Goal: Download file/media

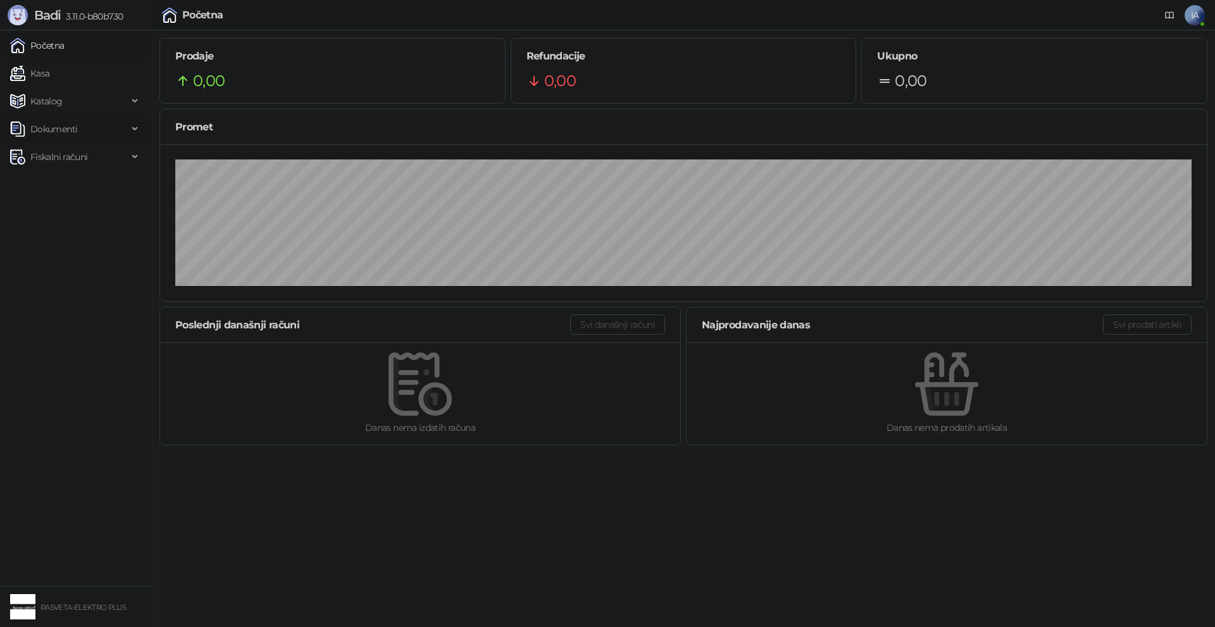
click at [94, 134] on span "Dokumenti" at bounding box center [69, 128] width 118 height 25
click at [97, 151] on link "Ulazni dokumenti" at bounding box center [61, 156] width 92 height 25
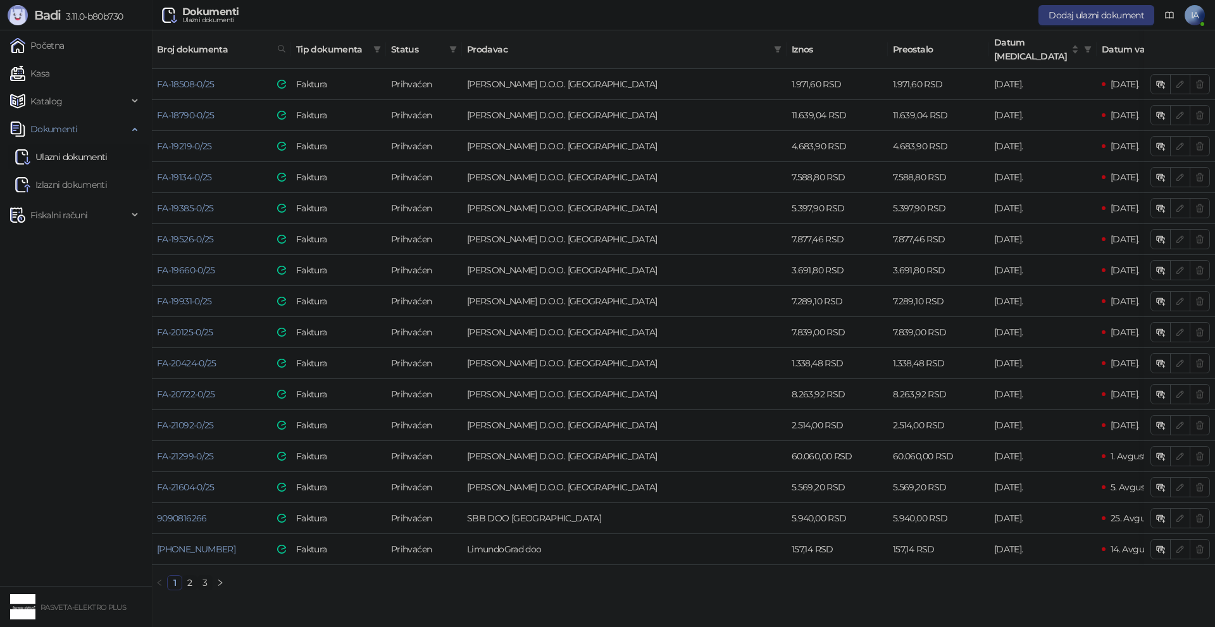
click at [185, 581] on link "2" at bounding box center [190, 583] width 14 height 14
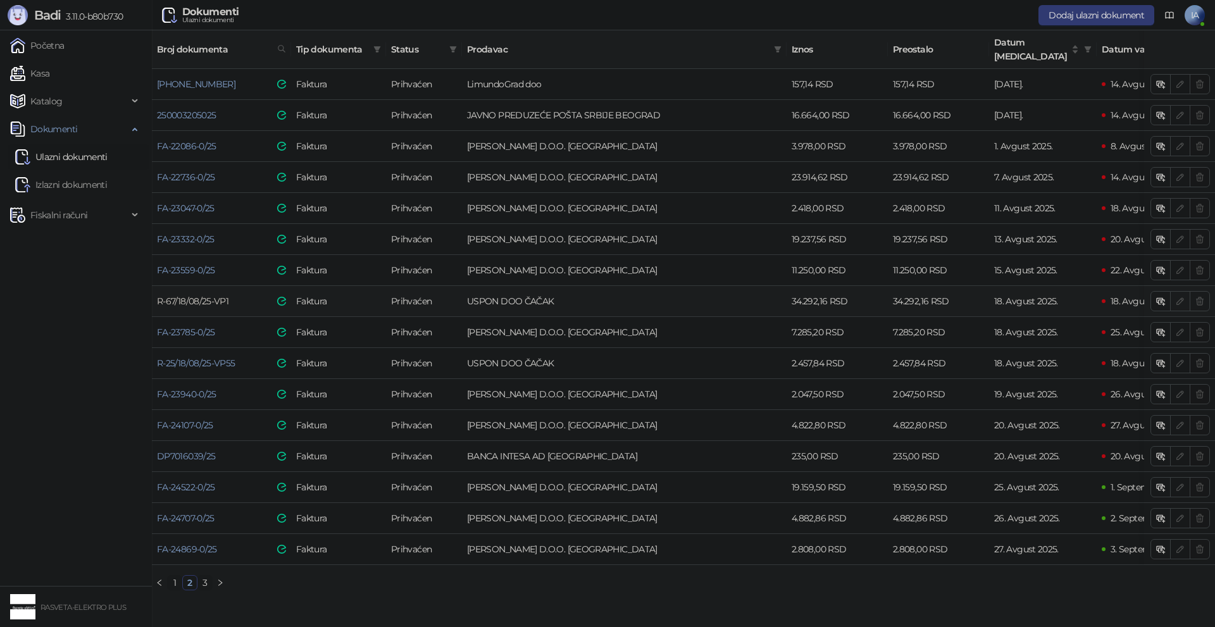
click at [201, 296] on link "R-67/18/08/25-VP1" at bounding box center [193, 301] width 72 height 11
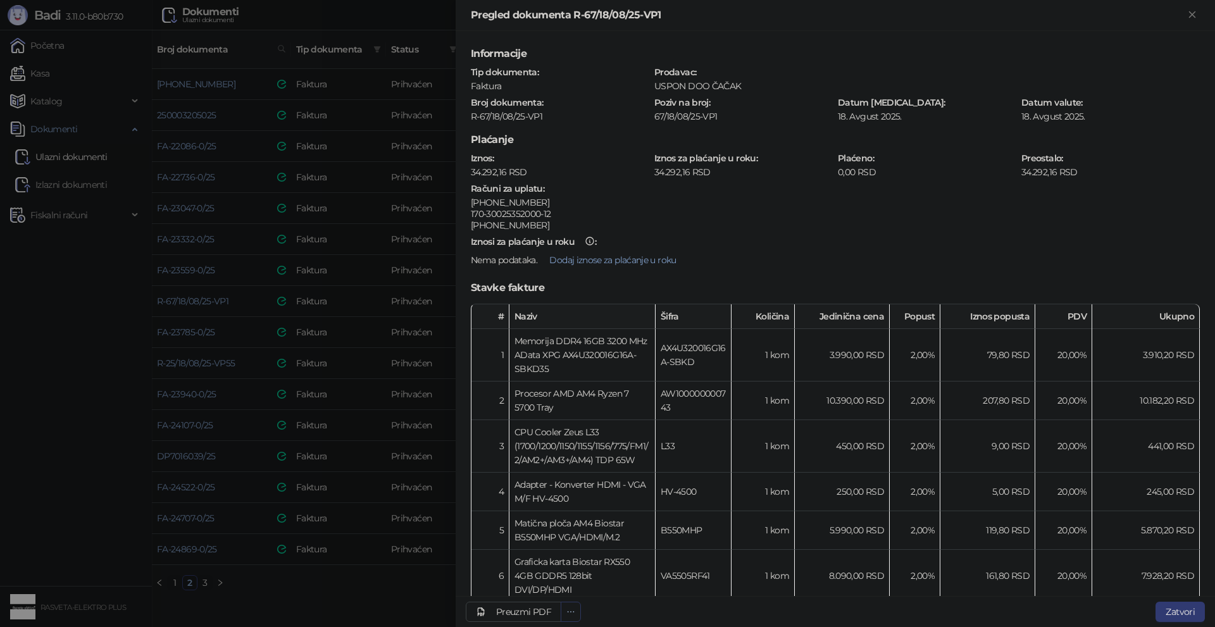
click at [570, 611] on icon "ellipsis" at bounding box center [570, 612] width 9 height 9
click at [496, 616] on div "Preuzmi PDF" at bounding box center [523, 611] width 55 height 11
click at [378, 611] on div at bounding box center [607, 313] width 1215 height 627
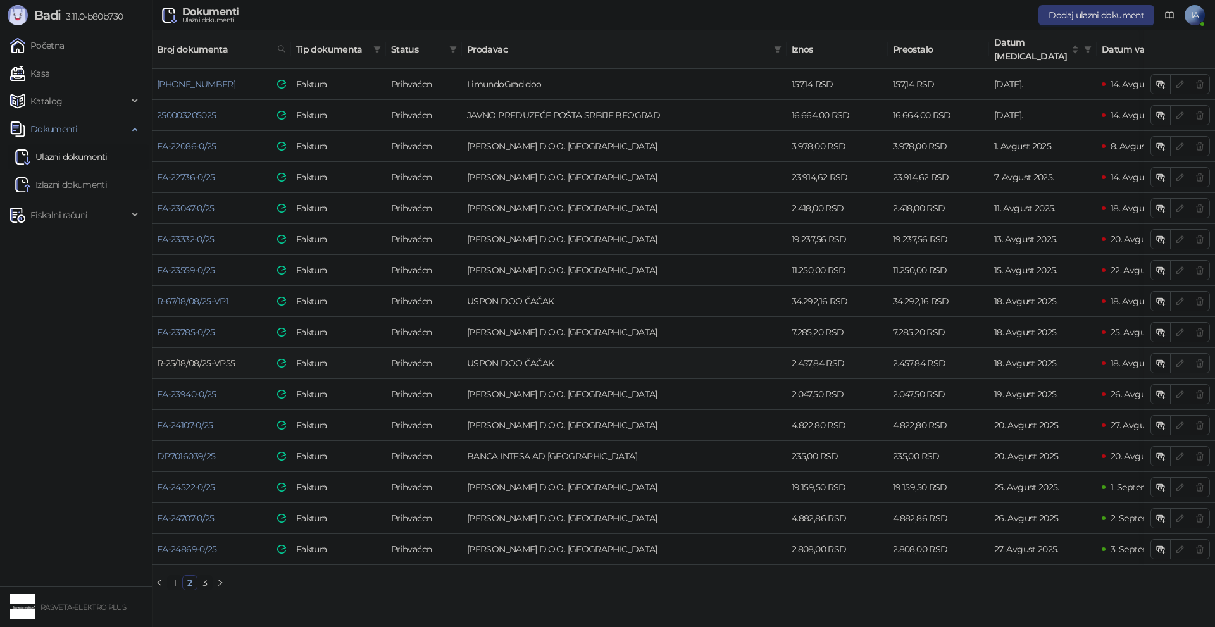
click at [213, 358] on link "R-25/18/08/25-VP55" at bounding box center [196, 363] width 78 height 11
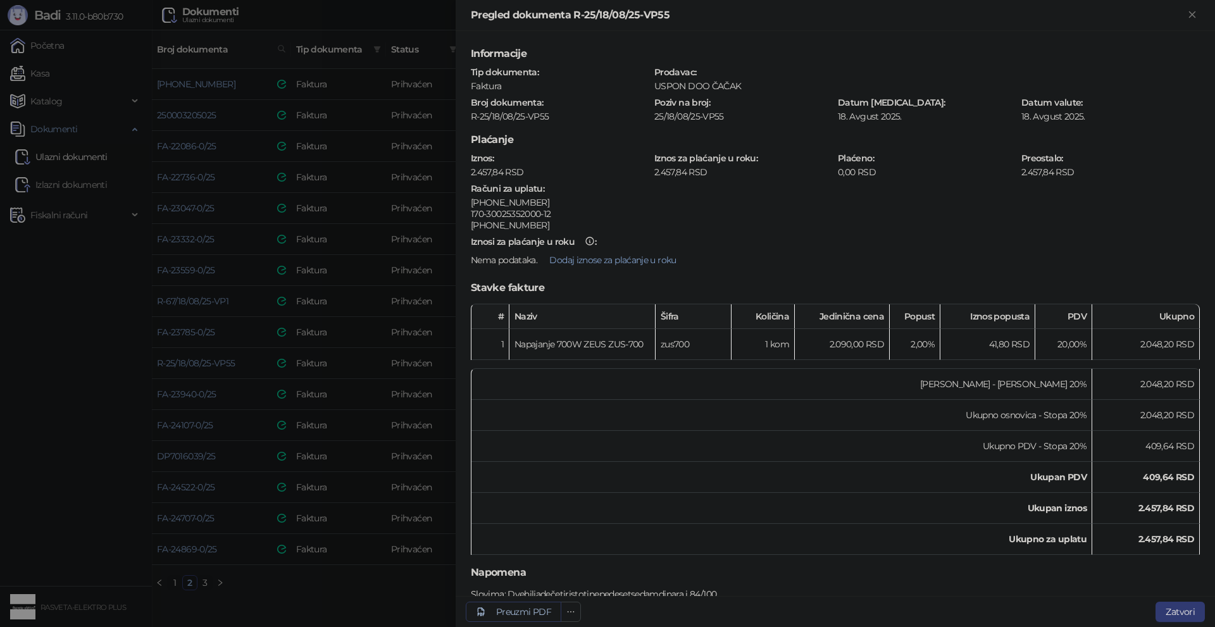
click at [513, 608] on div "Preuzmi PDF" at bounding box center [523, 611] width 55 height 11
click at [370, 604] on div at bounding box center [607, 313] width 1215 height 627
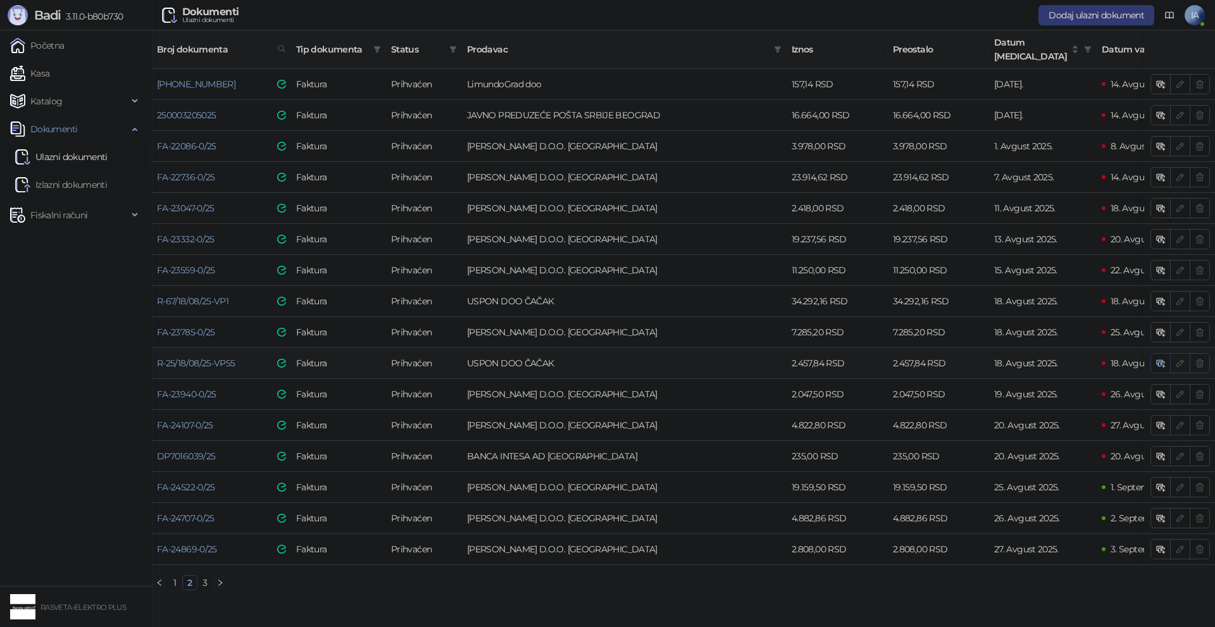
click at [1161, 358] on icon "button" at bounding box center [1161, 363] width 10 height 10
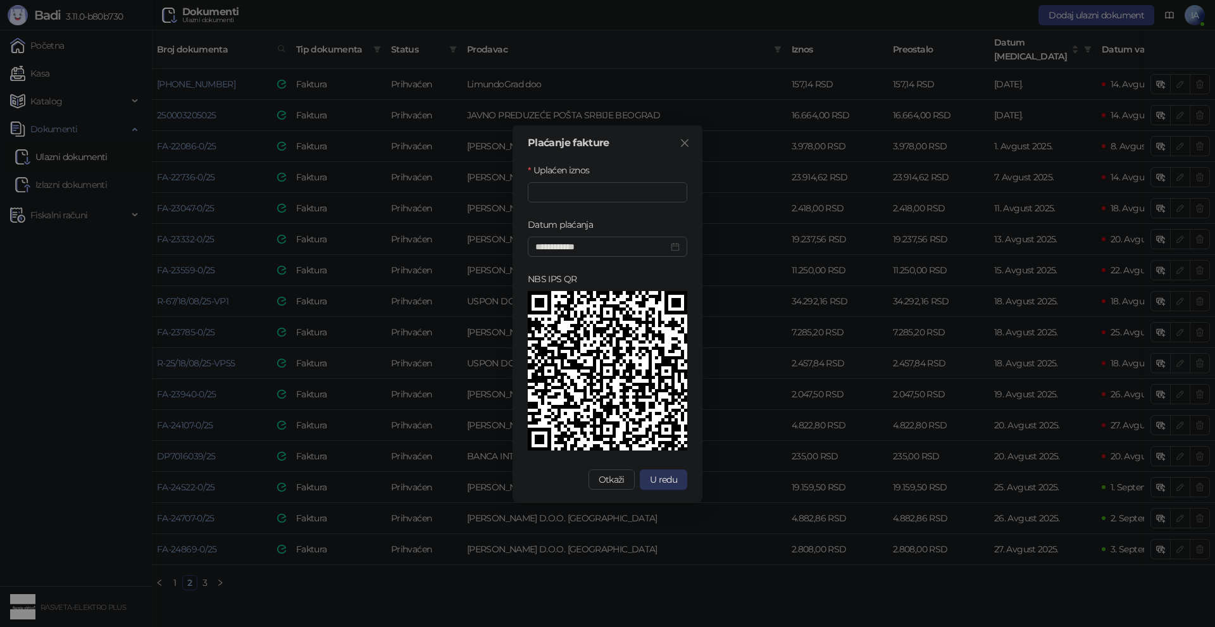
click at [663, 483] on span "U redu" at bounding box center [663, 479] width 27 height 11
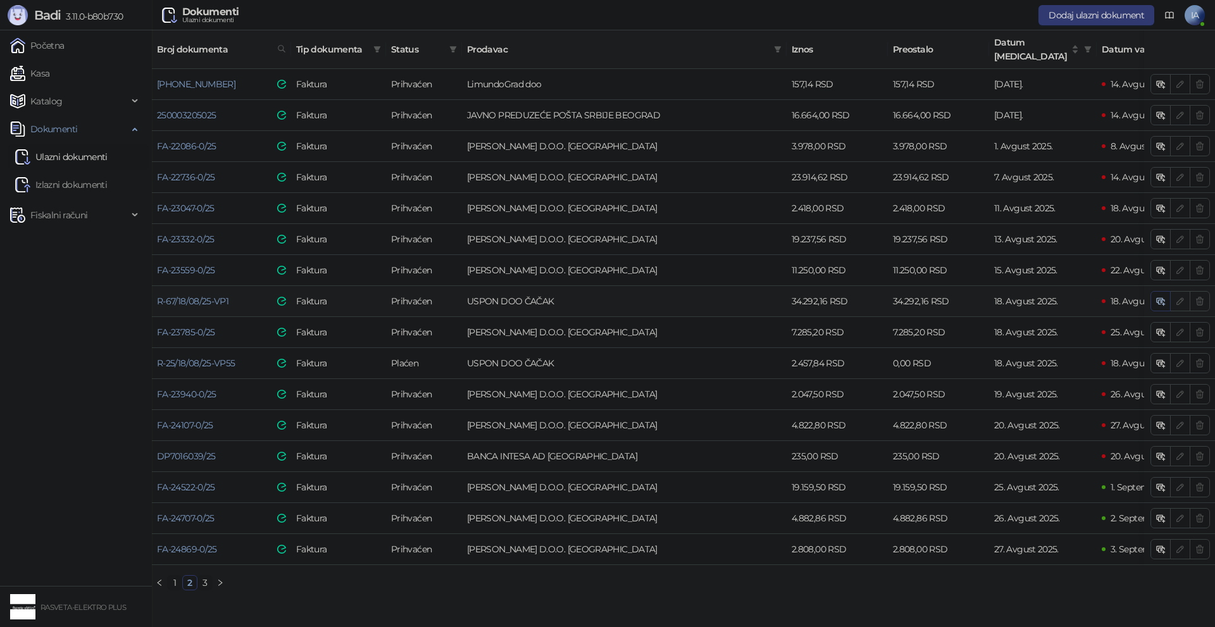
click at [1156, 296] on icon "button" at bounding box center [1161, 301] width 10 height 10
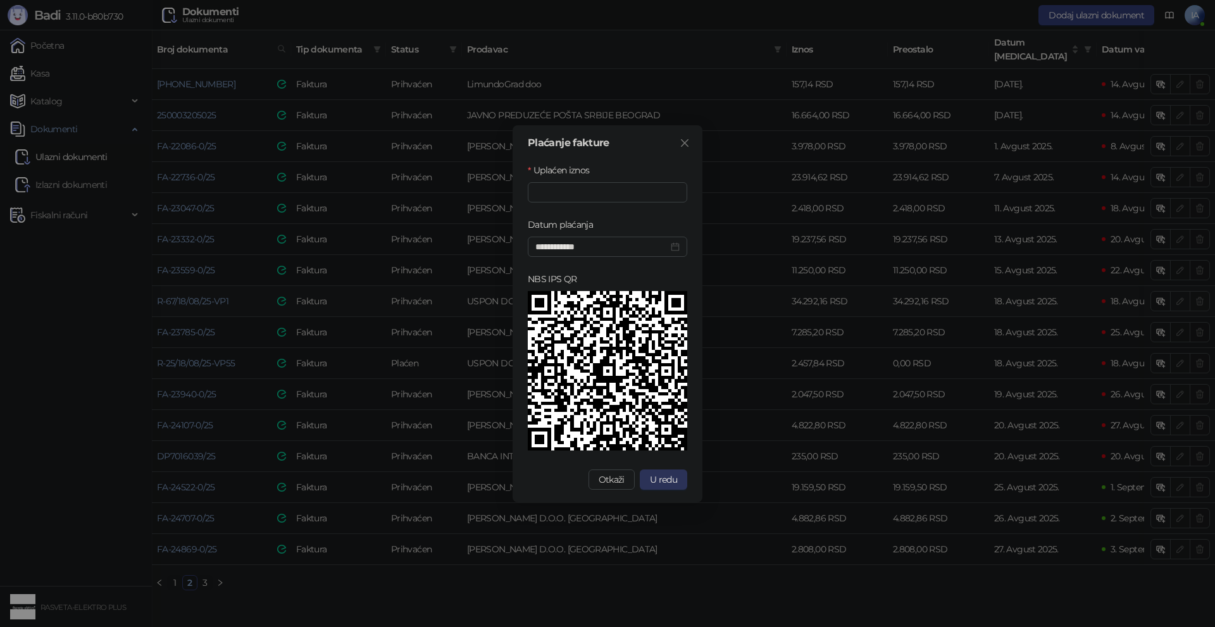
click at [671, 474] on span "U redu" at bounding box center [663, 479] width 27 height 11
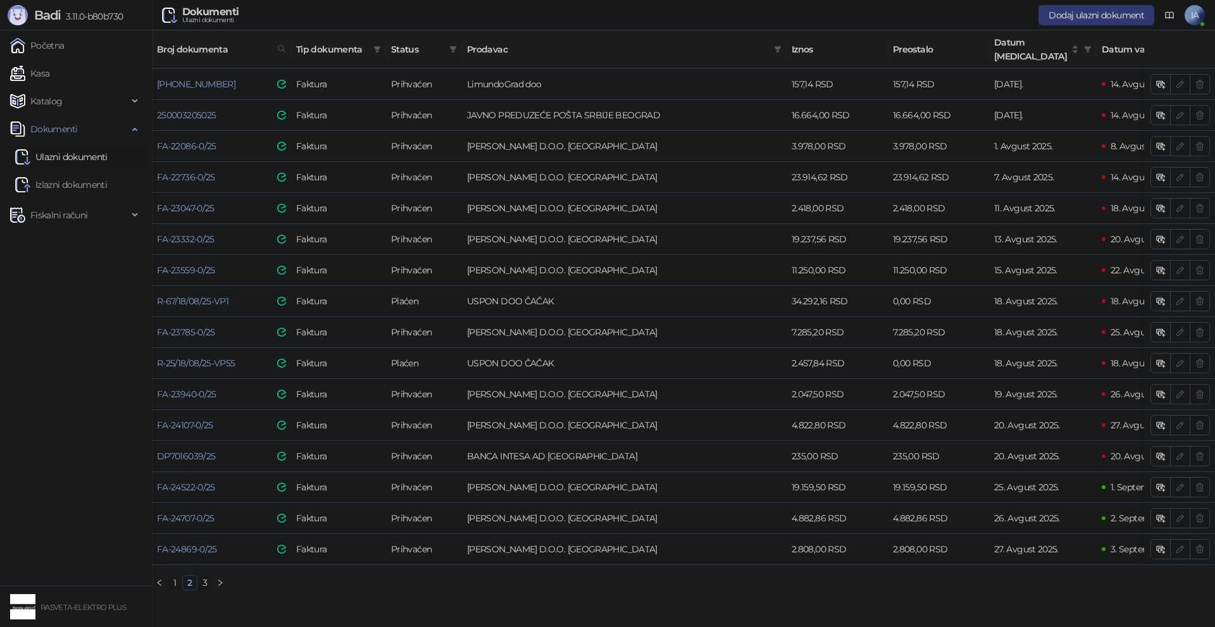
click at [175, 576] on link "1" at bounding box center [175, 583] width 14 height 14
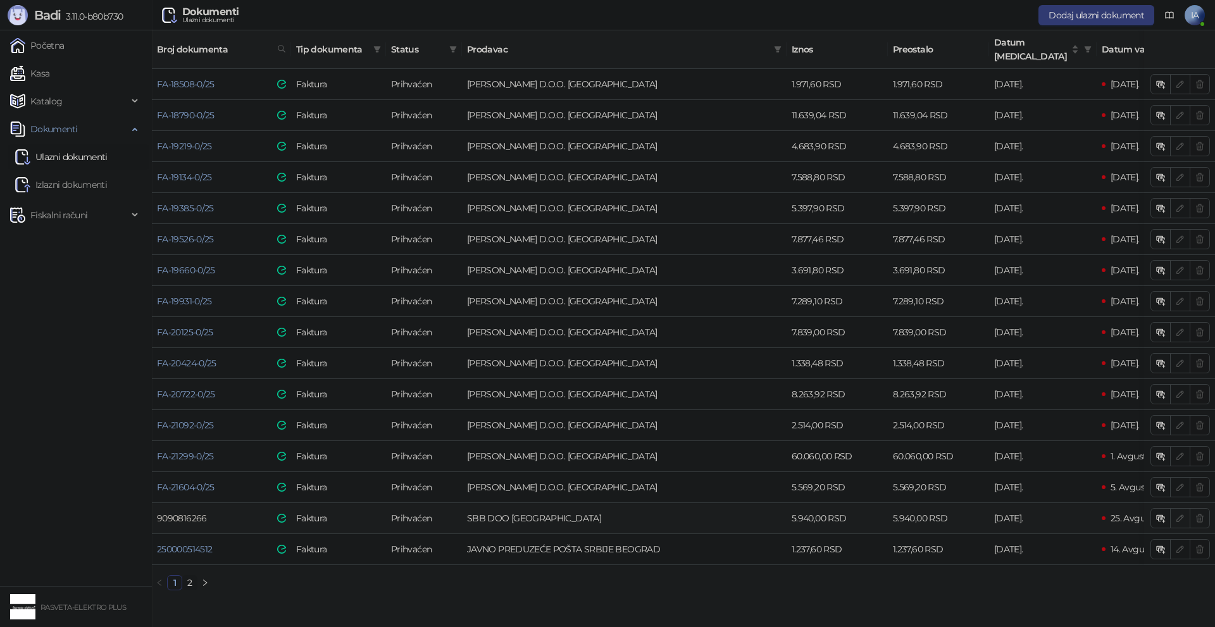
click at [200, 513] on link "9090816266" at bounding box center [182, 518] width 50 height 11
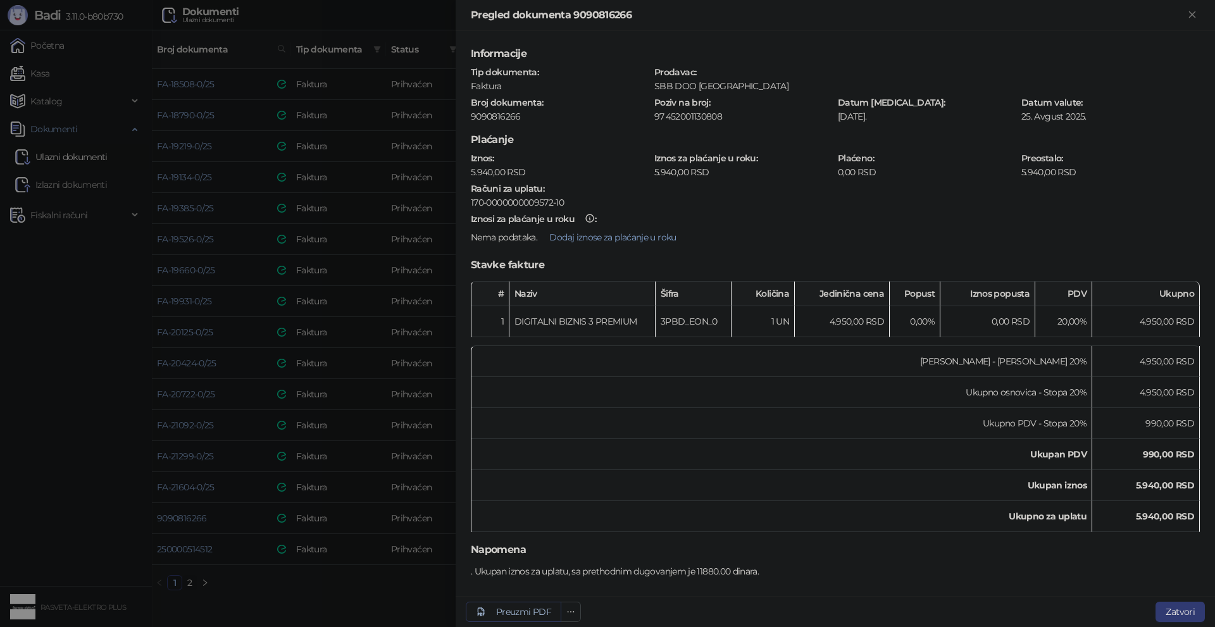
click at [513, 613] on div "Preuzmi PDF" at bounding box center [523, 611] width 55 height 11
click at [364, 588] on div at bounding box center [607, 313] width 1215 height 627
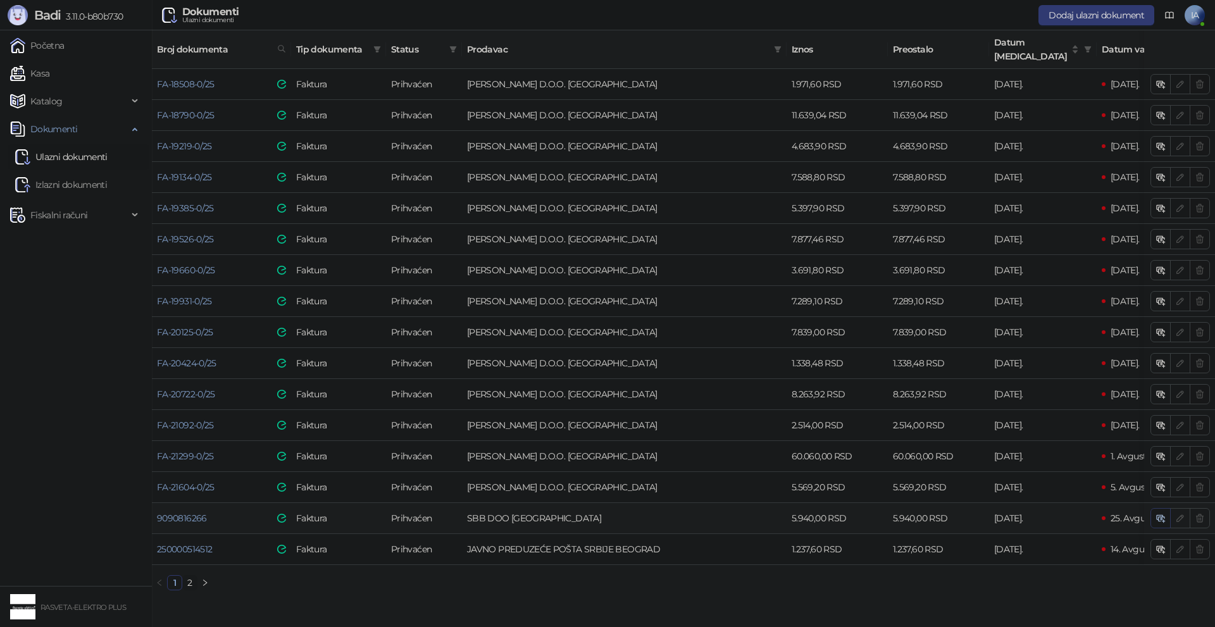
click at [1158, 513] on icon "button" at bounding box center [1161, 518] width 10 height 10
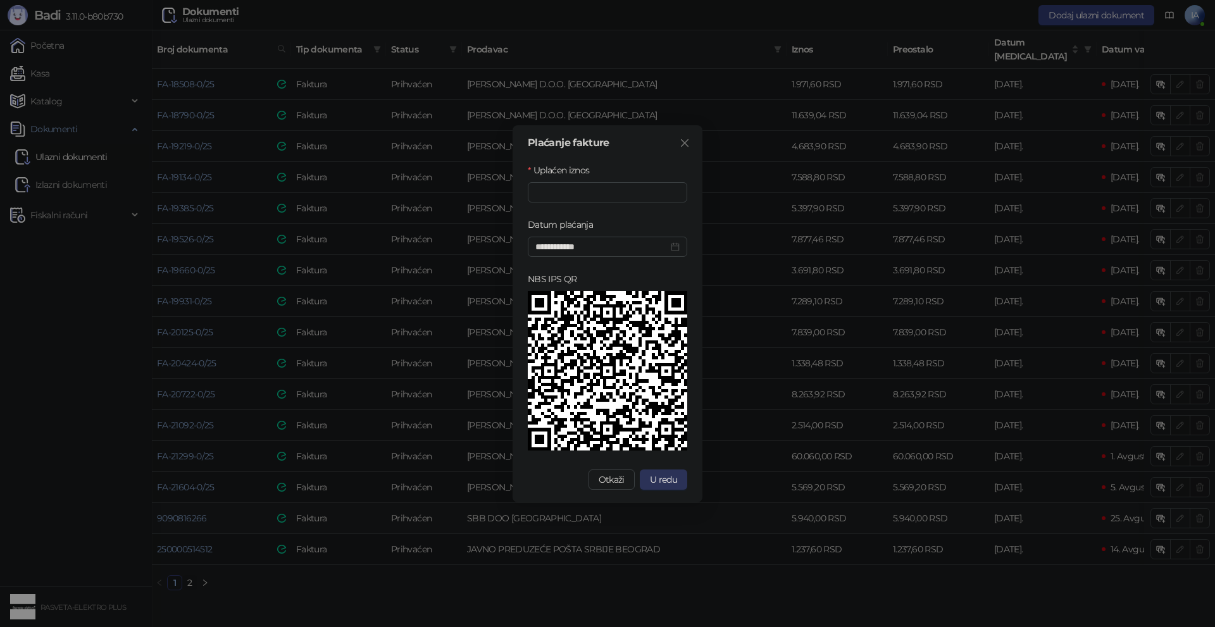
click at [676, 476] on span "U redu" at bounding box center [663, 479] width 27 height 11
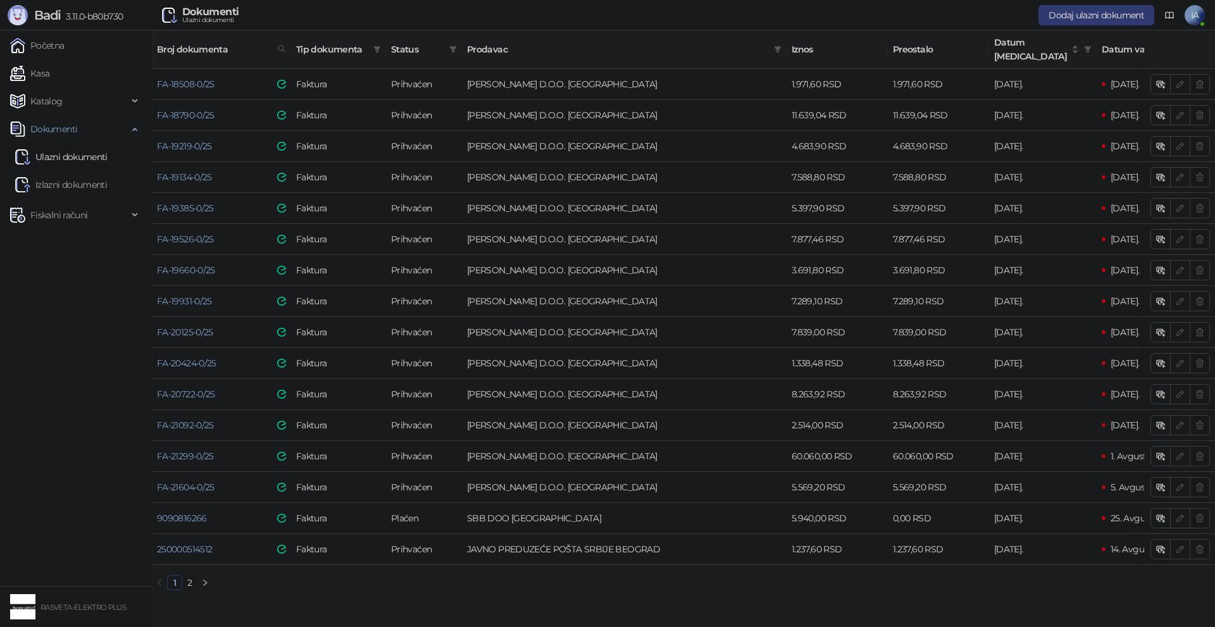
click at [184, 578] on link "2" at bounding box center [190, 583] width 14 height 14
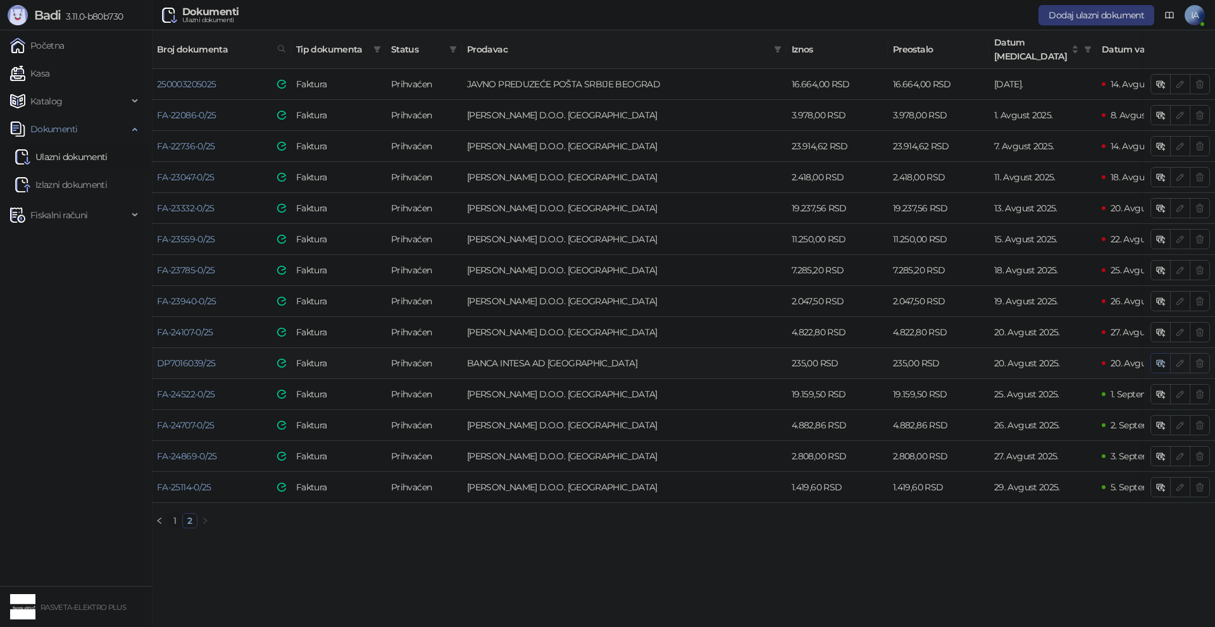
click at [1156, 358] on icon "button" at bounding box center [1161, 363] width 10 height 10
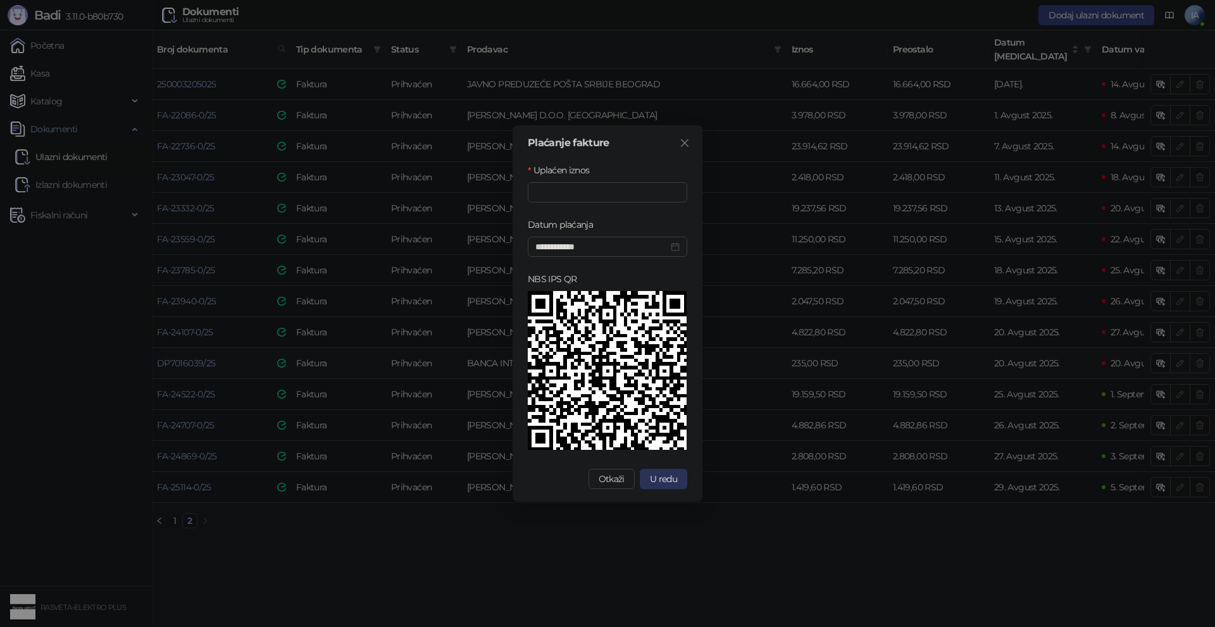
click at [668, 471] on button "U redu" at bounding box center [663, 479] width 47 height 20
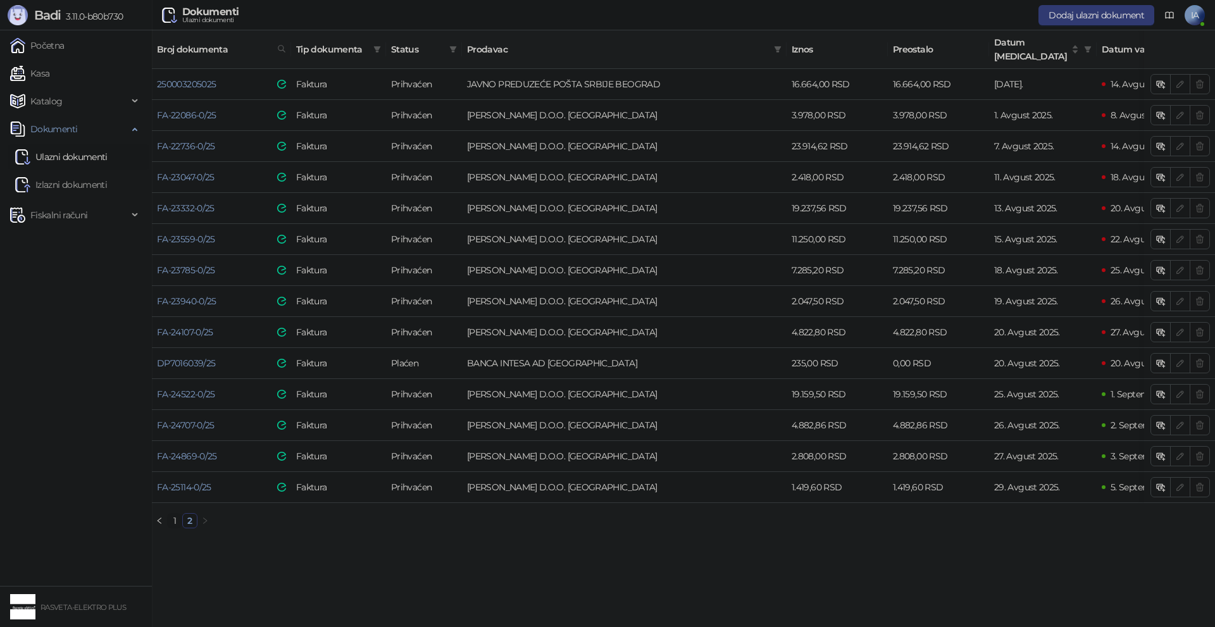
click at [178, 518] on link "1" at bounding box center [175, 521] width 14 height 14
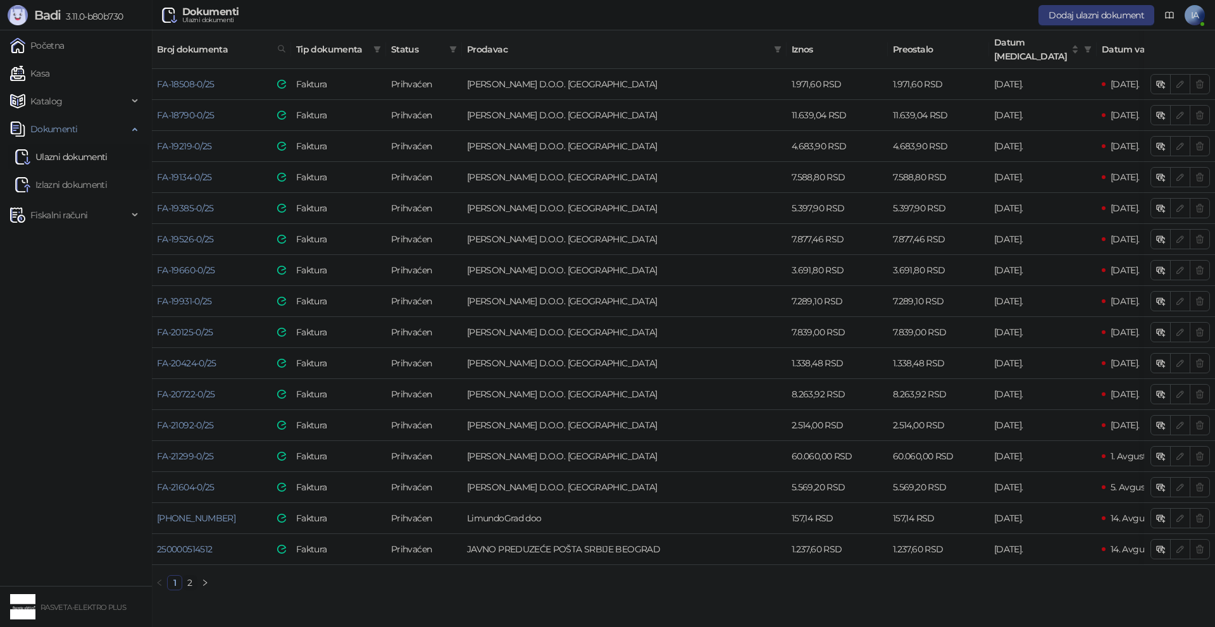
click at [185, 583] on link "2" at bounding box center [190, 583] width 14 height 14
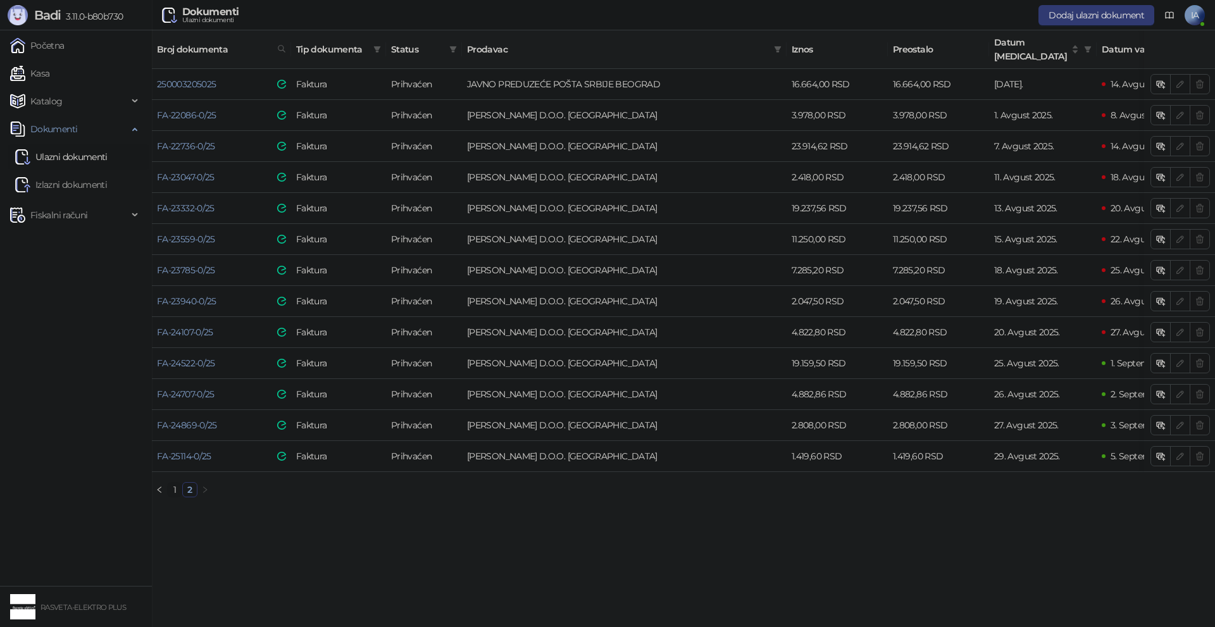
click at [172, 488] on link "1" at bounding box center [175, 490] width 14 height 14
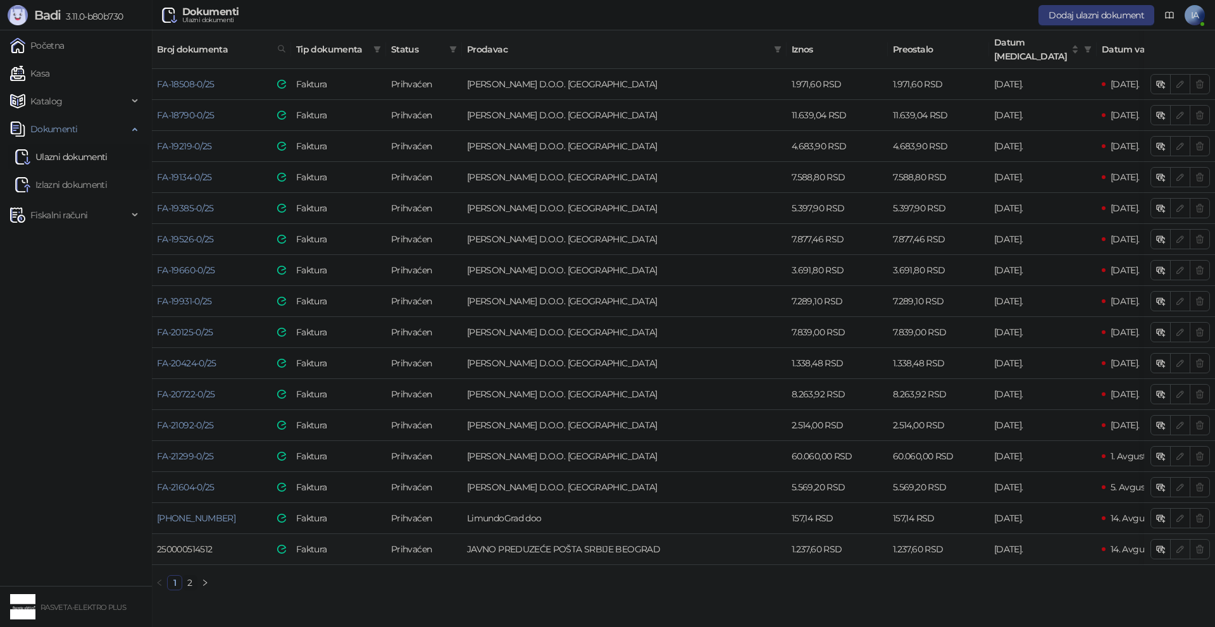
click at [192, 544] on link "250000514512" at bounding box center [184, 549] width 55 height 11
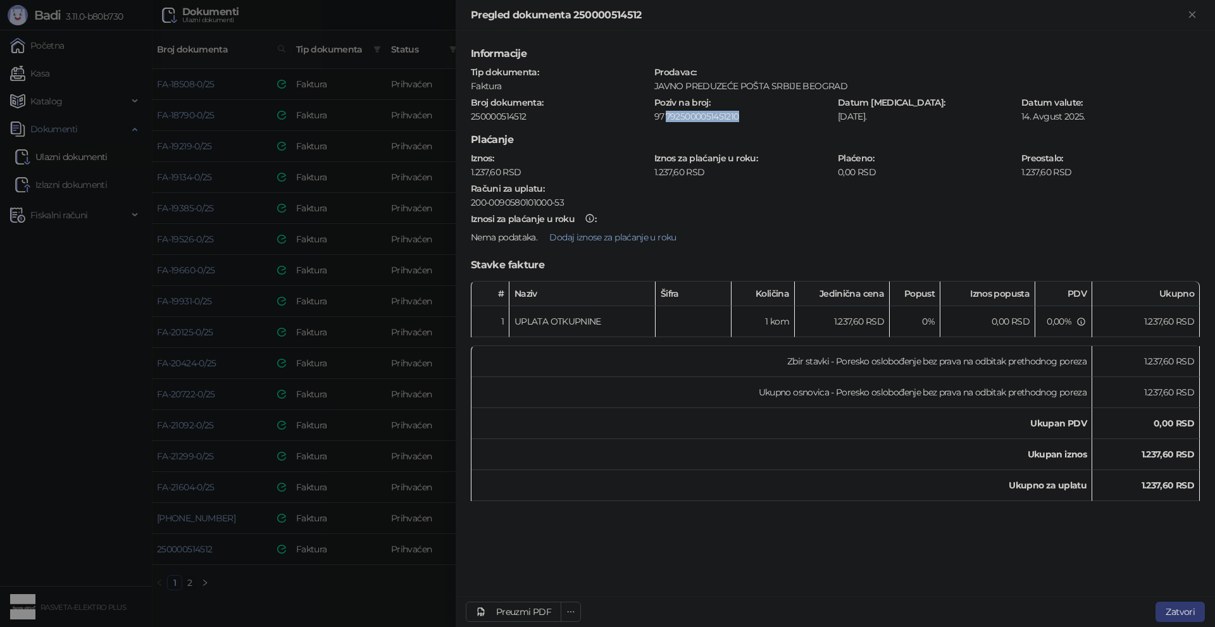
drag, startPoint x: 665, startPoint y: 119, endPoint x: 744, endPoint y: 121, distance: 79.1
click at [744, 121] on div "7925000051451210" at bounding box center [748, 116] width 167 height 11
copy div "7925000051451210"
drag, startPoint x: 571, startPoint y: 14, endPoint x: 694, endPoint y: 18, distance: 122.8
click at [694, 18] on div "Pregled dokumenta 250000514512" at bounding box center [828, 15] width 714 height 15
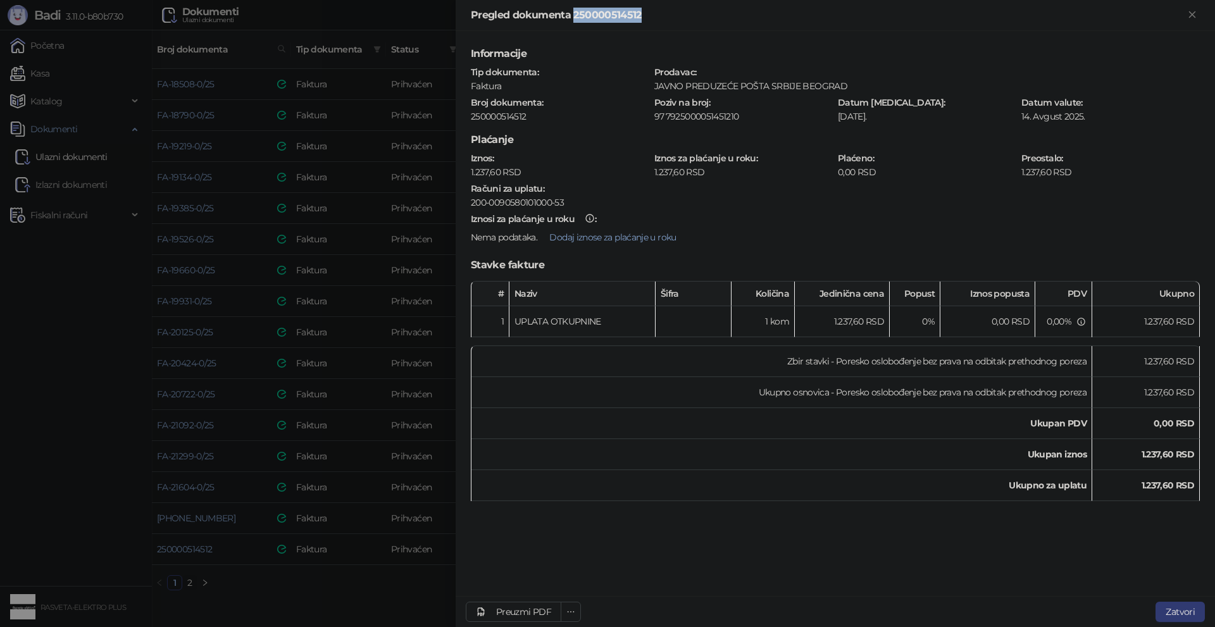
copy div "250000514512"
drag, startPoint x: 667, startPoint y: 113, endPoint x: 754, endPoint y: 115, distance: 86.7
click at [753, 115] on div "7925000051451210" at bounding box center [748, 116] width 167 height 11
click at [532, 613] on div "Preuzmi PDF" at bounding box center [523, 611] width 55 height 11
click at [434, 575] on div at bounding box center [607, 313] width 1215 height 627
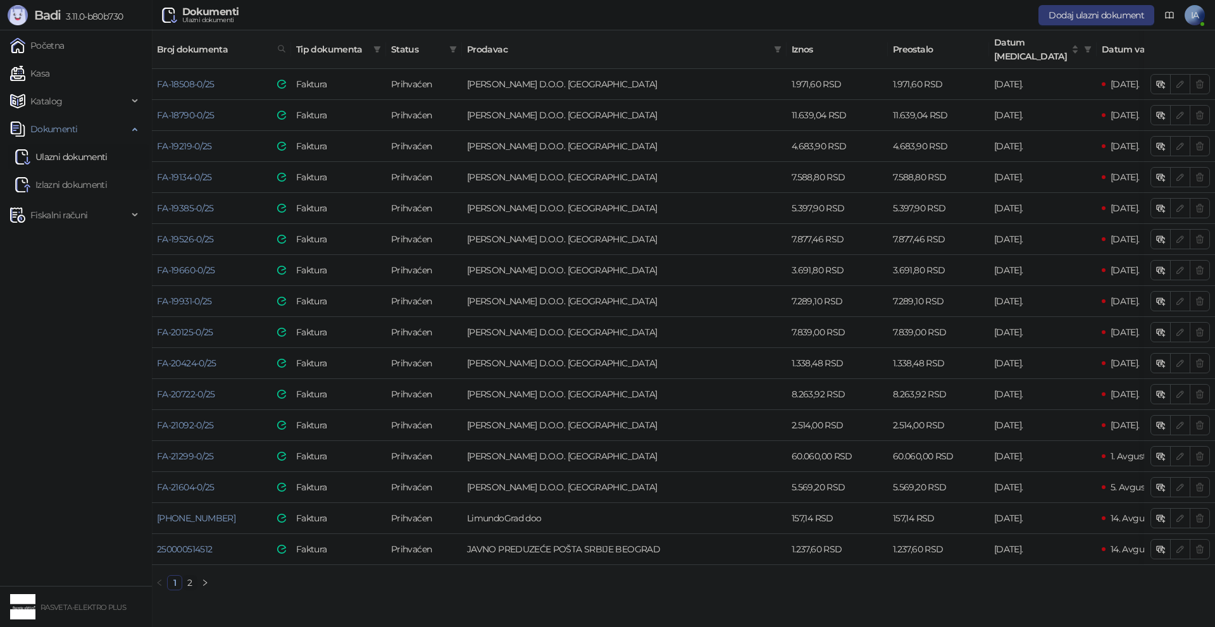
click at [191, 578] on link "2" at bounding box center [190, 583] width 14 height 14
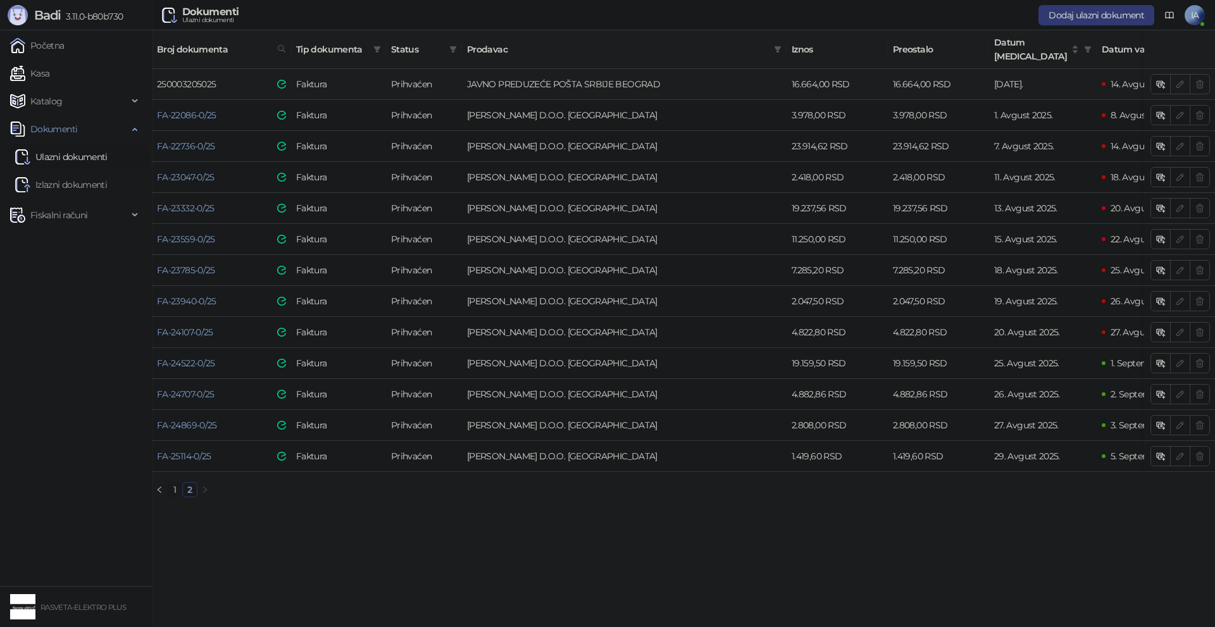
click at [197, 78] on link "250003205025" at bounding box center [186, 83] width 59 height 11
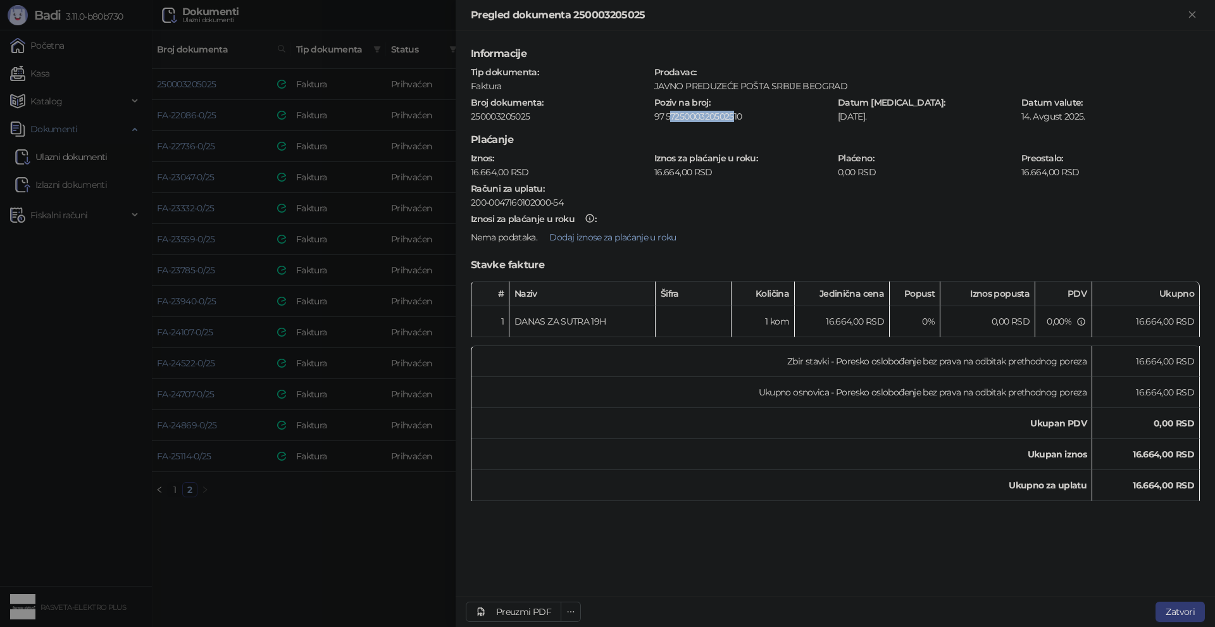
drag, startPoint x: 668, startPoint y: 116, endPoint x: 735, endPoint y: 116, distance: 67.7
click at [735, 116] on div "5725000320502510" at bounding box center [748, 116] width 167 height 11
drag, startPoint x: 666, startPoint y: 117, endPoint x: 750, endPoint y: 117, distance: 84.2
click at [750, 117] on div "5725000320502510" at bounding box center [748, 116] width 167 height 11
copy div "5725000320502510"
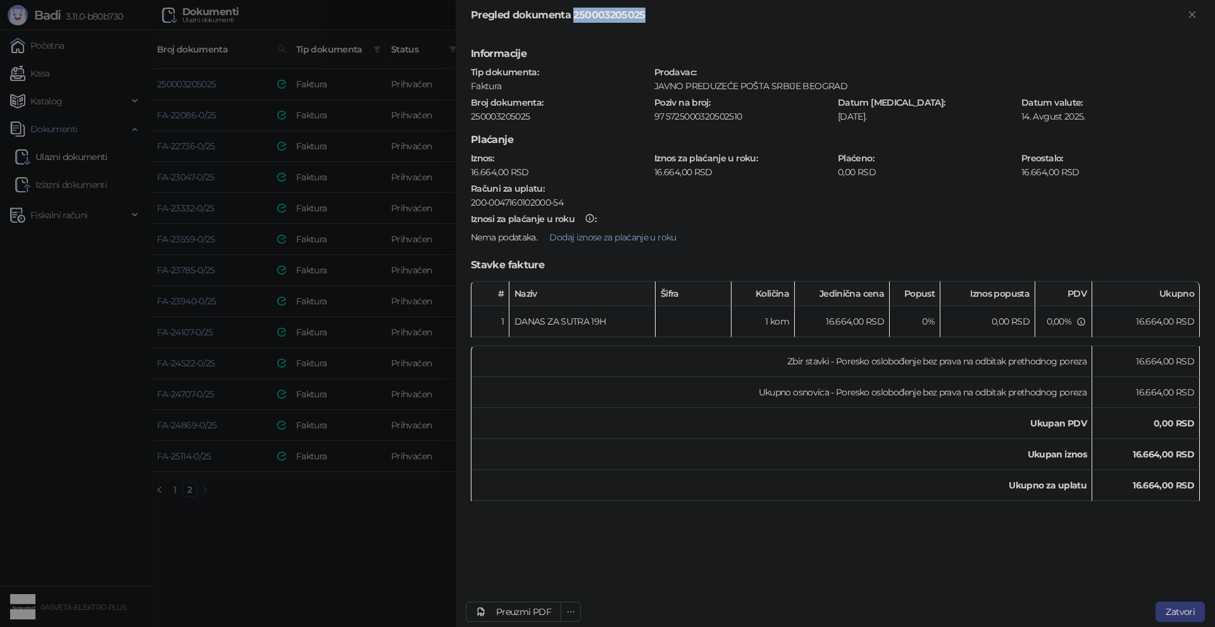
drag, startPoint x: 572, startPoint y: 13, endPoint x: 667, endPoint y: 14, distance: 94.9
click at [667, 14] on div "Pregled dokumenta 250003205025" at bounding box center [828, 15] width 714 height 15
copy div "250003205025"
click at [512, 610] on div "Preuzmi PDF" at bounding box center [523, 611] width 55 height 11
click at [439, 516] on div at bounding box center [607, 313] width 1215 height 627
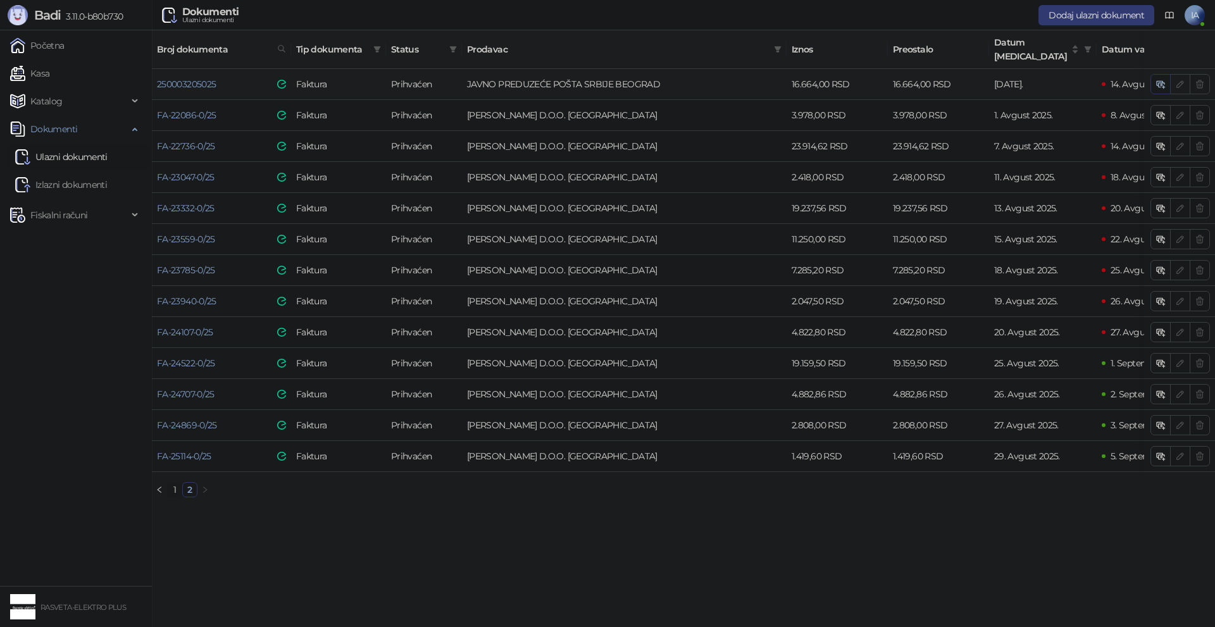
click at [1161, 79] on icon "button" at bounding box center [1161, 84] width 10 height 10
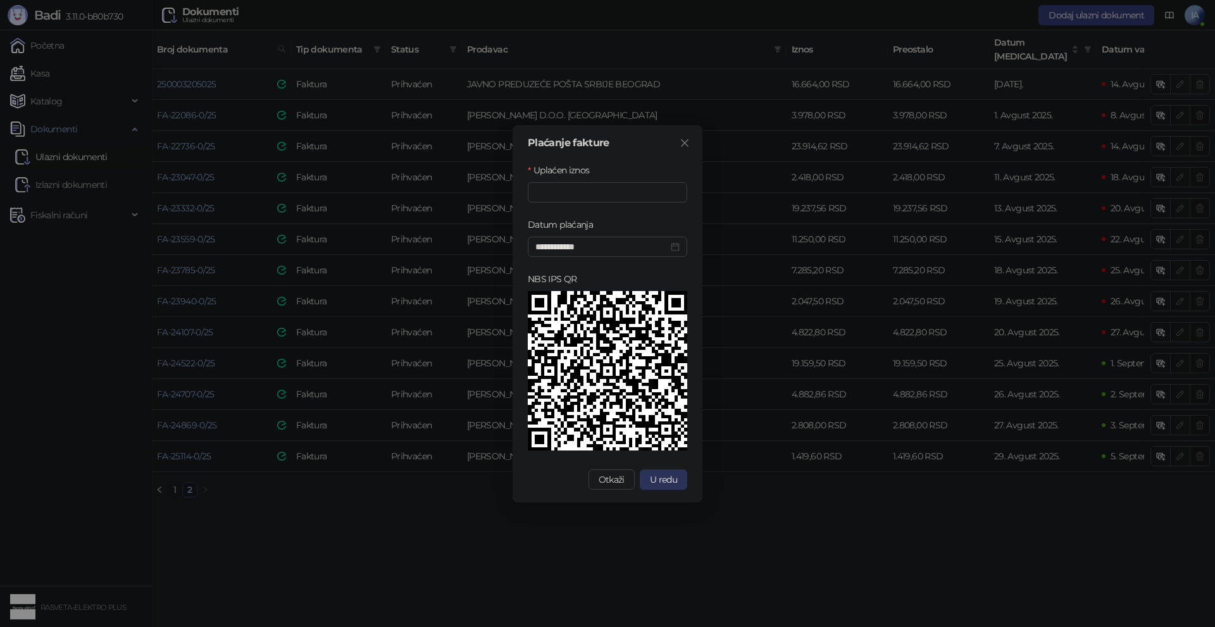
click at [678, 481] on button "U redu" at bounding box center [663, 480] width 47 height 20
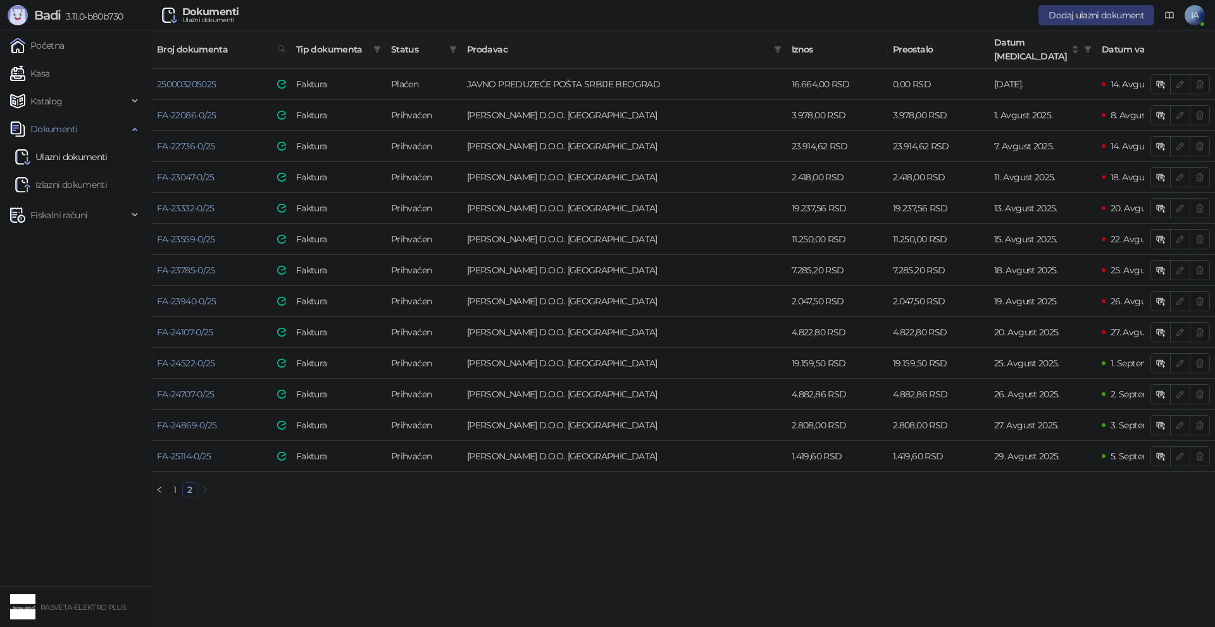
click at [173, 485] on link "1" at bounding box center [175, 490] width 14 height 14
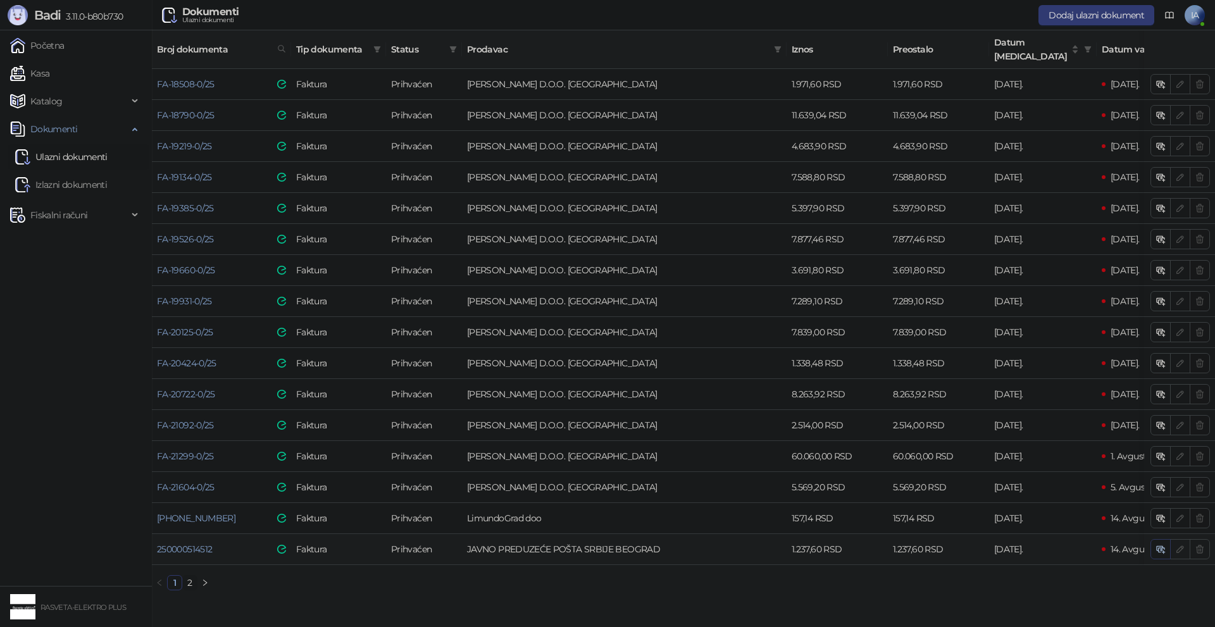
click at [1161, 544] on icon "button" at bounding box center [1161, 549] width 10 height 10
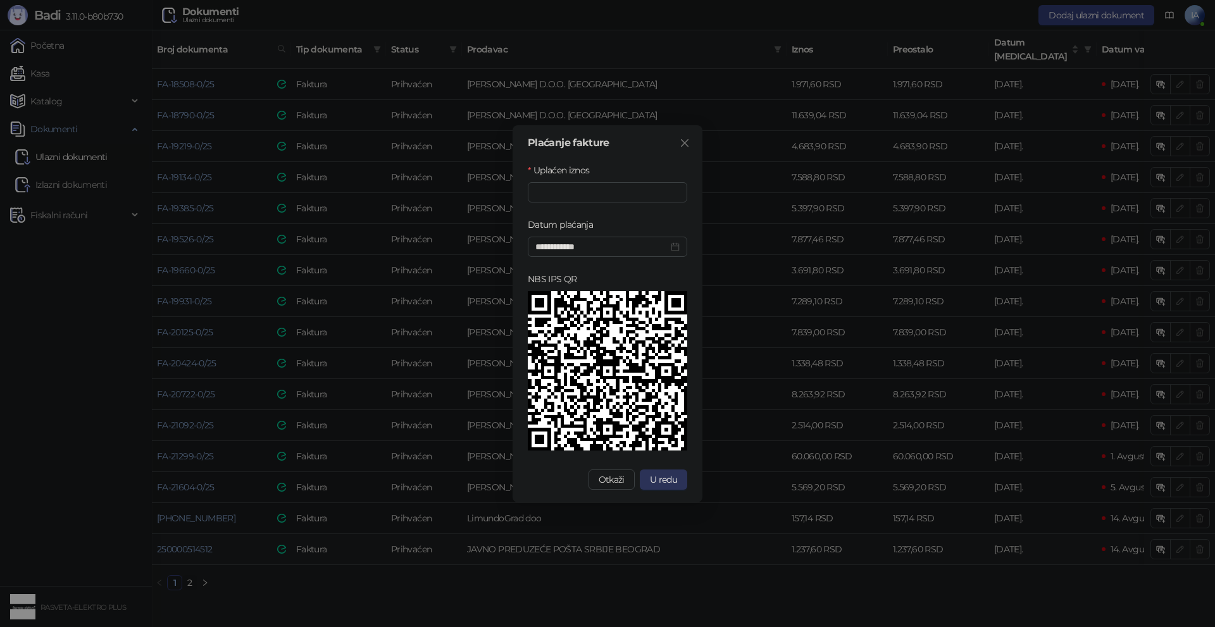
click at [676, 480] on span "U redu" at bounding box center [663, 479] width 27 height 11
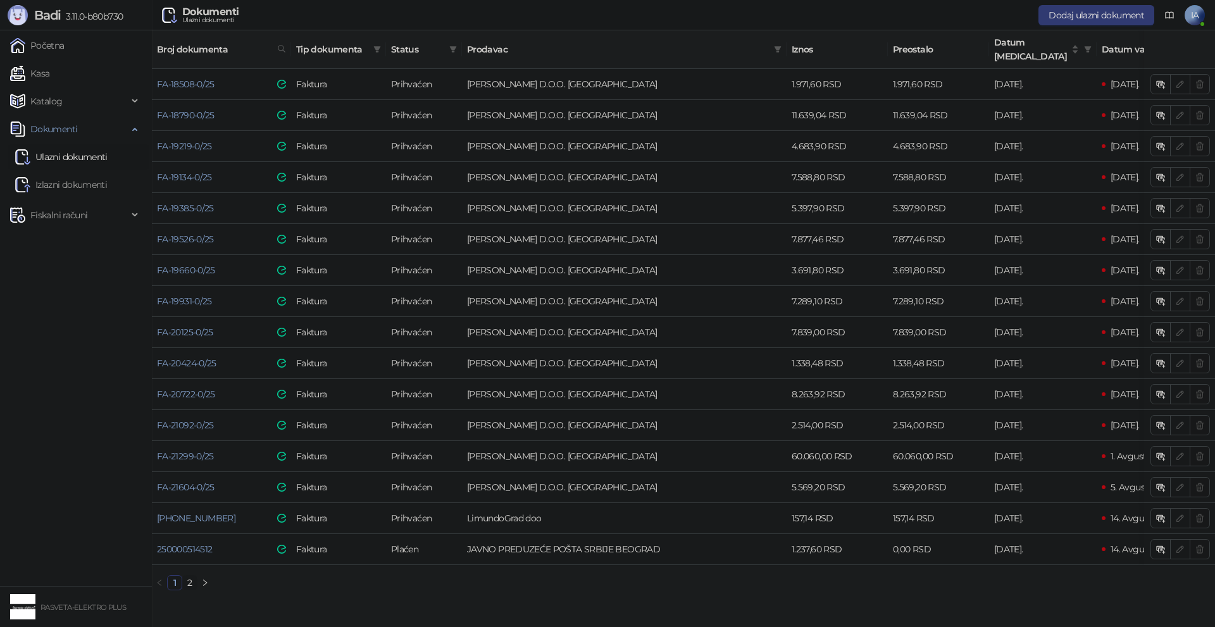
click at [186, 582] on link "2" at bounding box center [190, 583] width 14 height 14
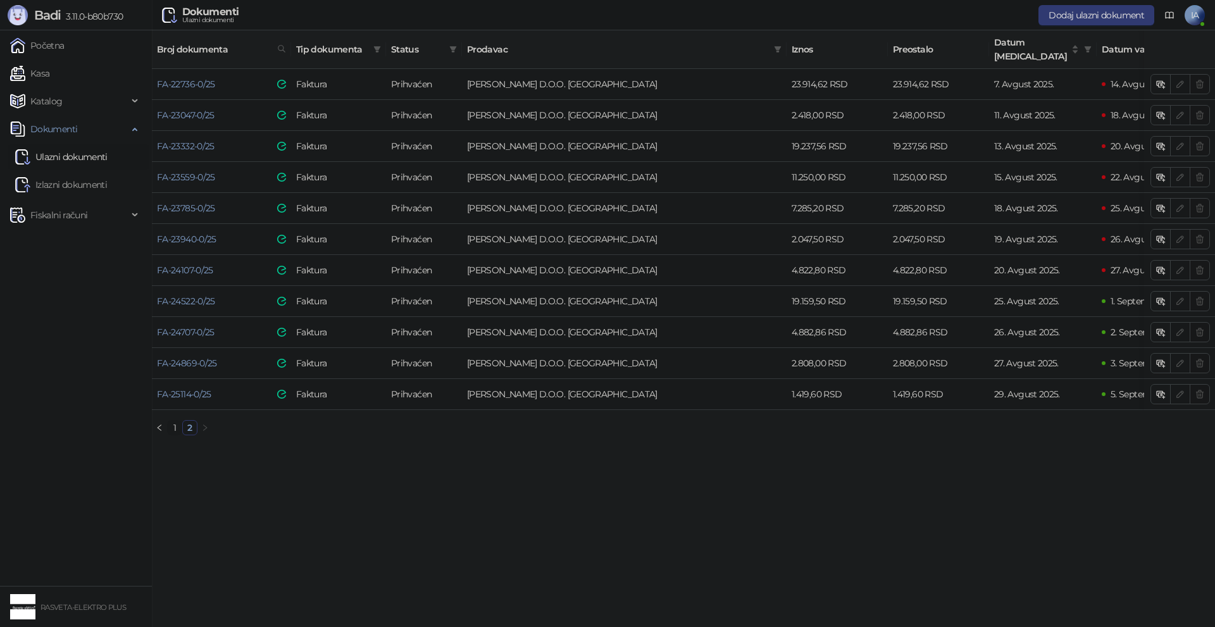
click at [178, 427] on link "1" at bounding box center [175, 428] width 14 height 14
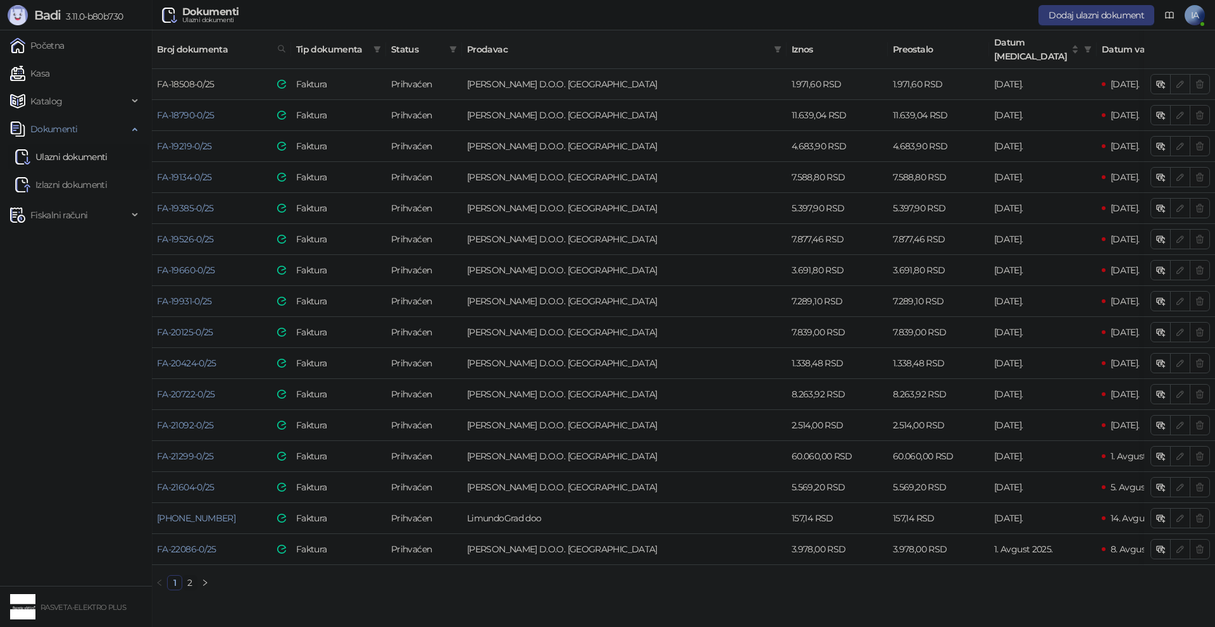
click at [198, 78] on link "FA-18508-0/25" at bounding box center [186, 83] width 58 height 11
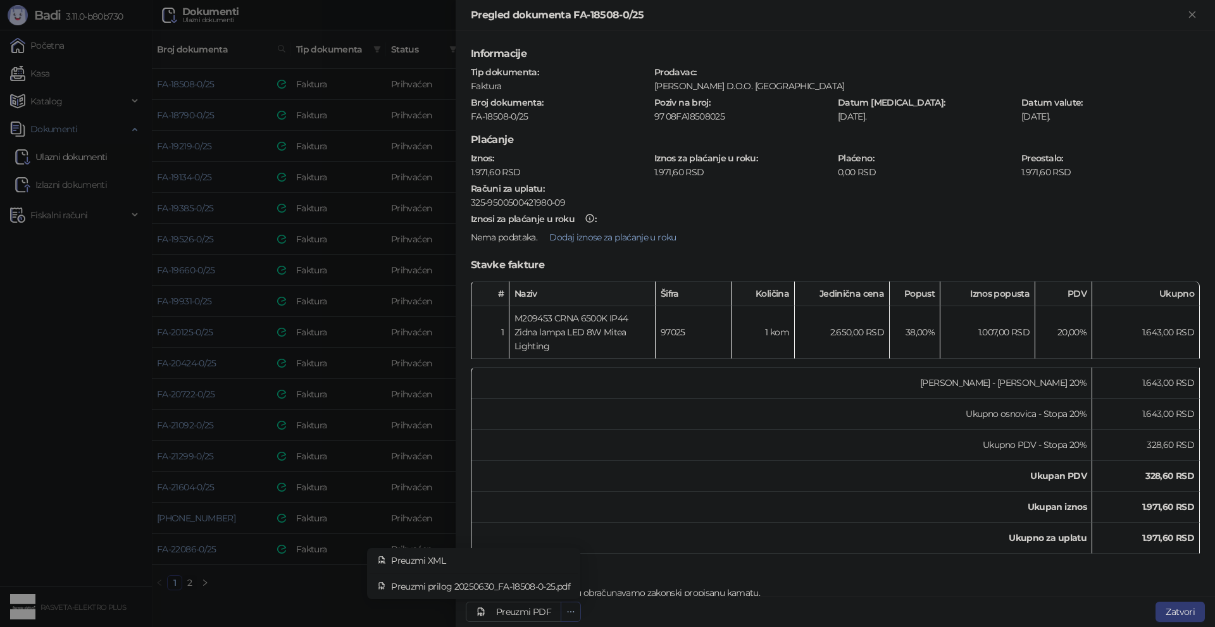
click at [570, 611] on icon "ellipsis" at bounding box center [570, 612] width 9 height 9
click at [546, 583] on span "Preuzmi prilog 20250630_FA-18508-0-25.pdf" at bounding box center [480, 587] width 179 height 14
click at [360, 424] on div at bounding box center [607, 313] width 1215 height 627
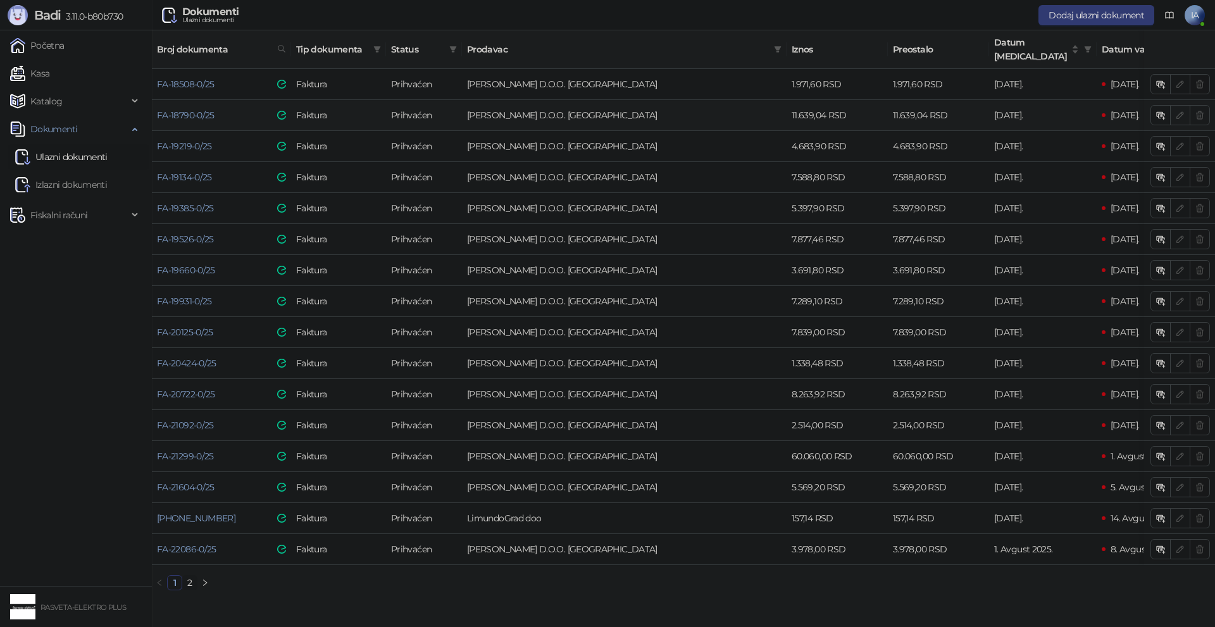
click at [179, 100] on td "FA-18790-0/25" at bounding box center [221, 115] width 139 height 31
click at [180, 109] on link "FA-18790-0/25" at bounding box center [186, 114] width 58 height 11
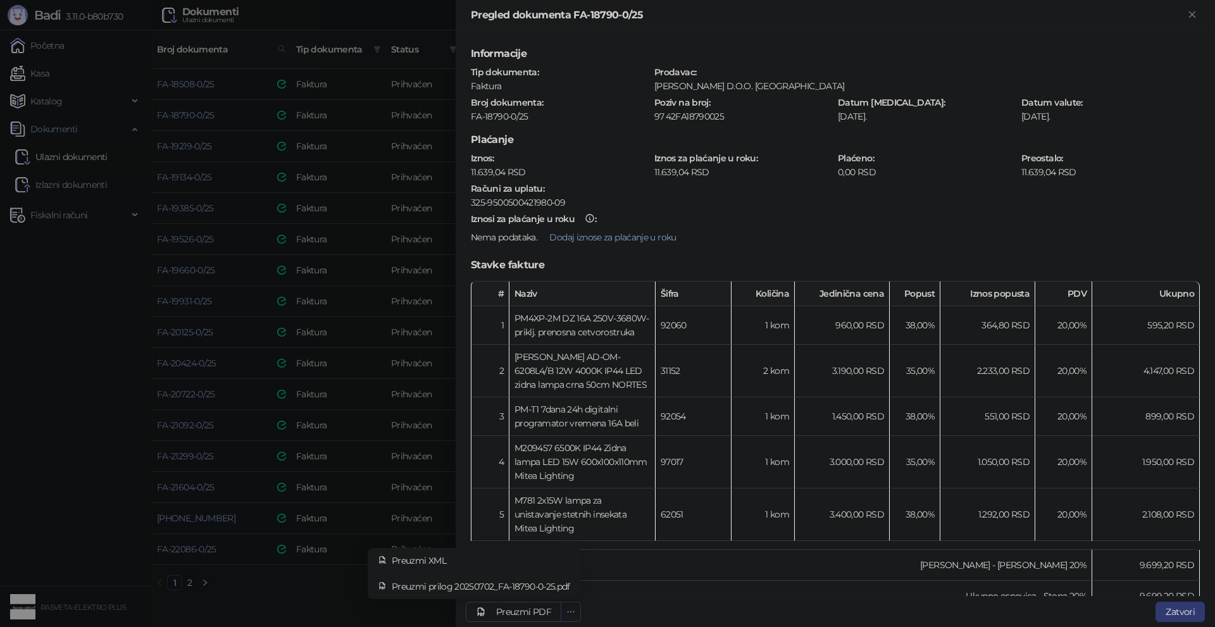
click at [577, 611] on button "button" at bounding box center [571, 612] width 20 height 20
click at [548, 582] on span "Preuzmi prilog 20250702_FA-18790-0-25.pdf" at bounding box center [481, 587] width 178 height 14
click at [380, 592] on div at bounding box center [607, 313] width 1215 height 627
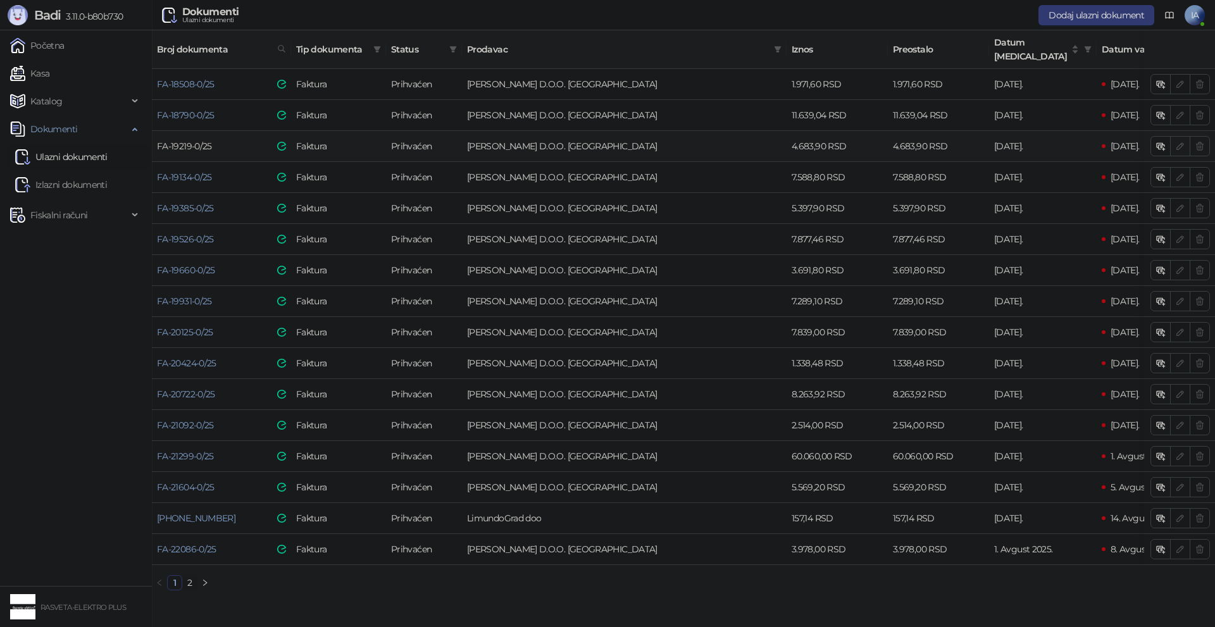
click at [177, 140] on link "FA-19219-0/25" at bounding box center [184, 145] width 55 height 11
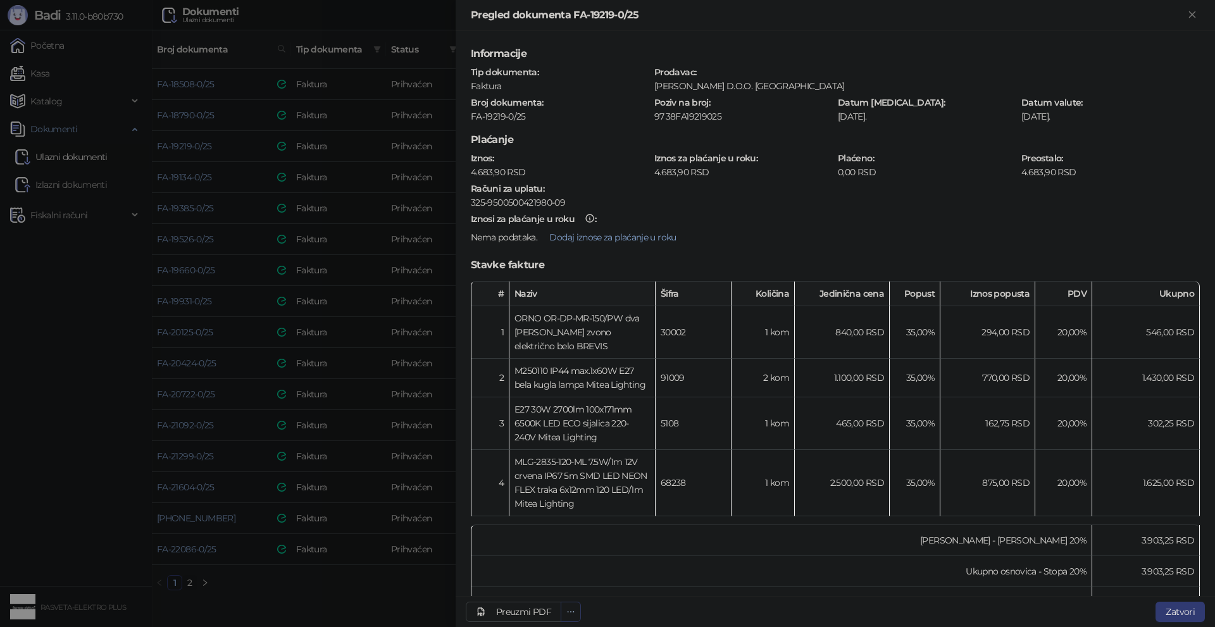
click at [571, 616] on icon "ellipsis" at bounding box center [570, 612] width 9 height 9
click at [570, 608] on icon "ellipsis" at bounding box center [570, 612] width 9 height 9
click at [546, 587] on td "Ukupno PDV - Stopa 20%" at bounding box center [781, 602] width 621 height 31
click at [559, 589] on span "Preuzmi prilog 20250707_FA-19219-0-25.pdf" at bounding box center [482, 587] width 176 height 14
click at [365, 596] on div at bounding box center [607, 313] width 1215 height 627
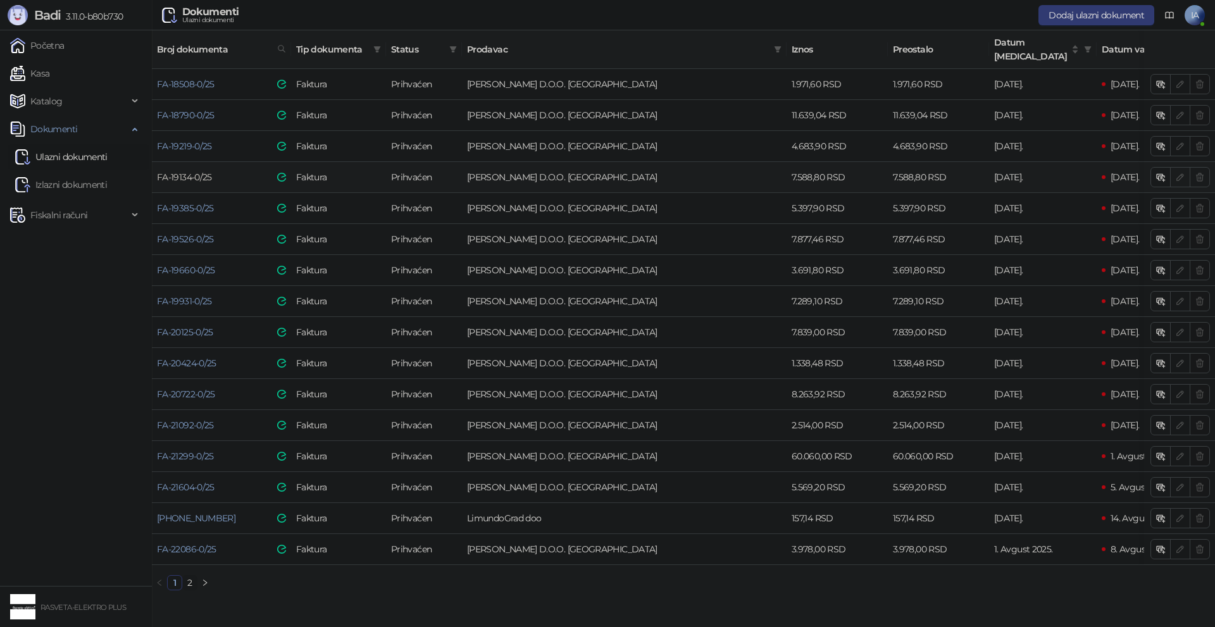
click at [172, 172] on link "FA-19134-0/25" at bounding box center [184, 177] width 55 height 11
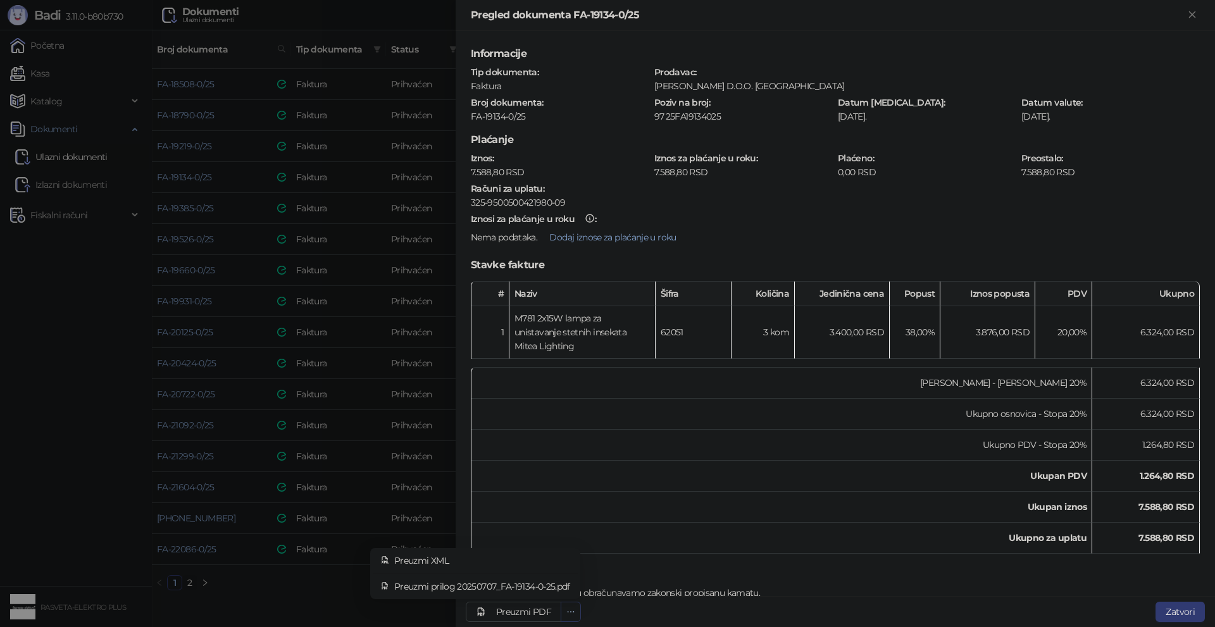
click at [563, 608] on button "button" at bounding box center [571, 612] width 20 height 20
click at [539, 587] on div "Za neblagovremenu uplatu obračunavamo zakonski propisanu kamatu. U slučaju spor…" at bounding box center [617, 610] width 294 height 46
click at [558, 587] on span "Preuzmi prilog 20250707_FA-19134-0-25.pdf" at bounding box center [482, 587] width 176 height 14
click at [346, 608] on div at bounding box center [607, 313] width 1215 height 627
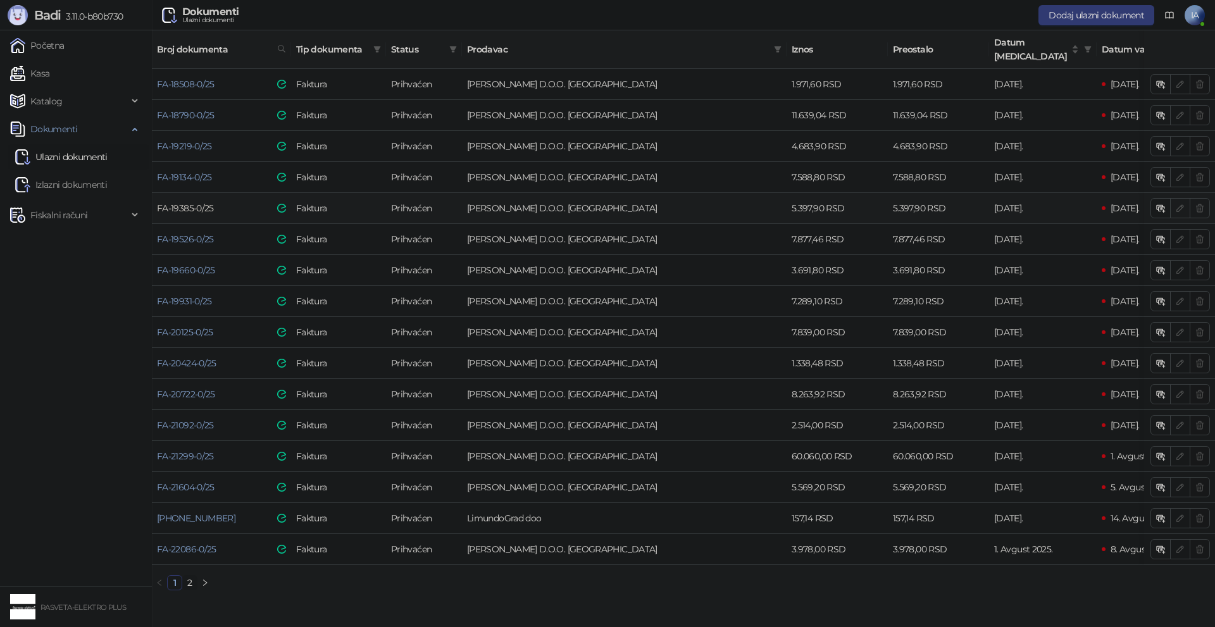
click at [178, 203] on link "FA-19385-0/25" at bounding box center [185, 208] width 57 height 11
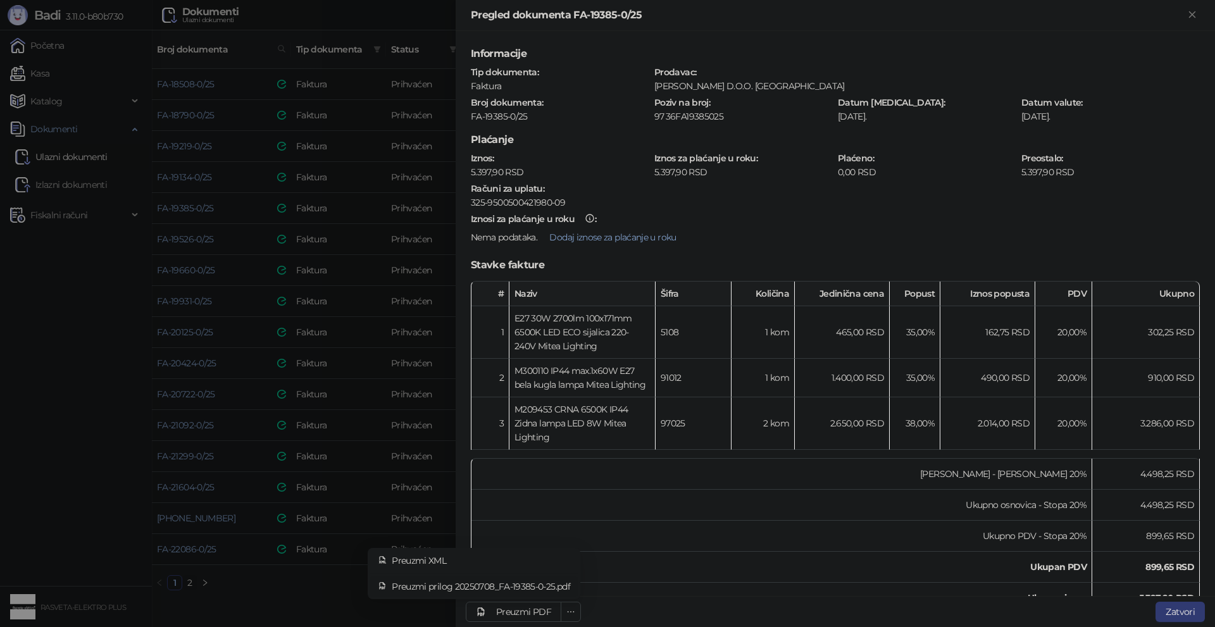
click at [556, 585] on span "Preuzmi prilog 20250708_FA-19385-0-25.pdf" at bounding box center [481, 587] width 178 height 14
click at [95, 384] on div at bounding box center [607, 313] width 1215 height 627
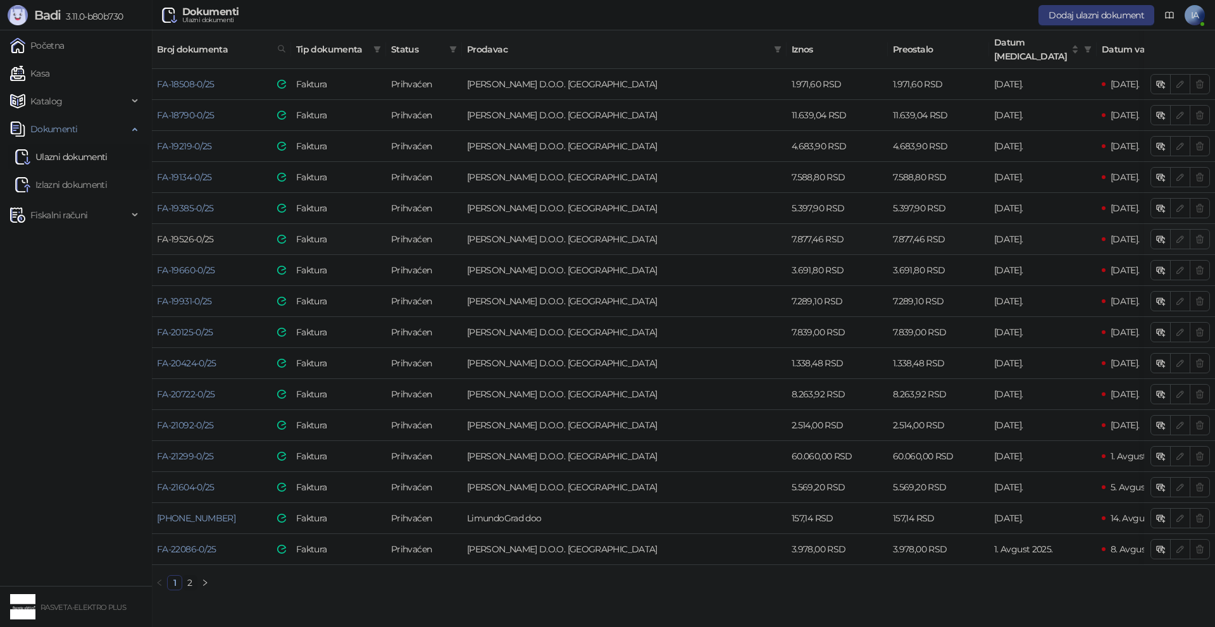
click at [190, 234] on link "FA-19526-0/25" at bounding box center [185, 239] width 57 height 11
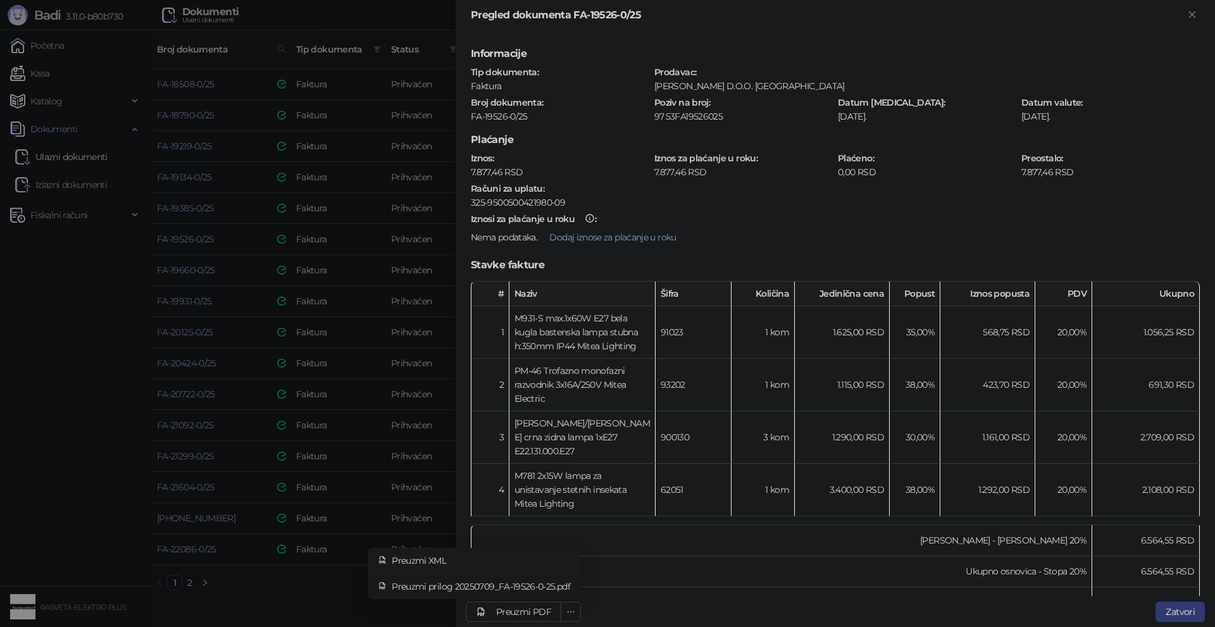
click at [554, 584] on span "Preuzmi prilog 20250709_FA-19526-0-25.pdf" at bounding box center [481, 587] width 178 height 14
click at [256, 269] on div at bounding box center [607, 313] width 1215 height 627
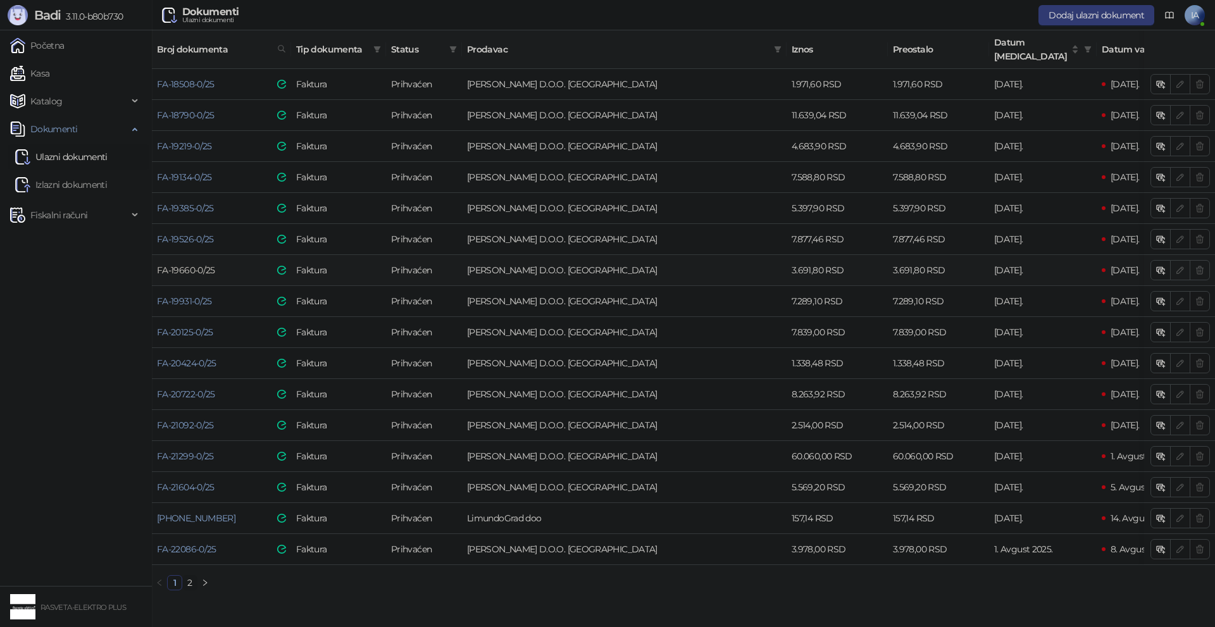
click at [190, 265] on link "FA-19660-0/25" at bounding box center [186, 270] width 58 height 11
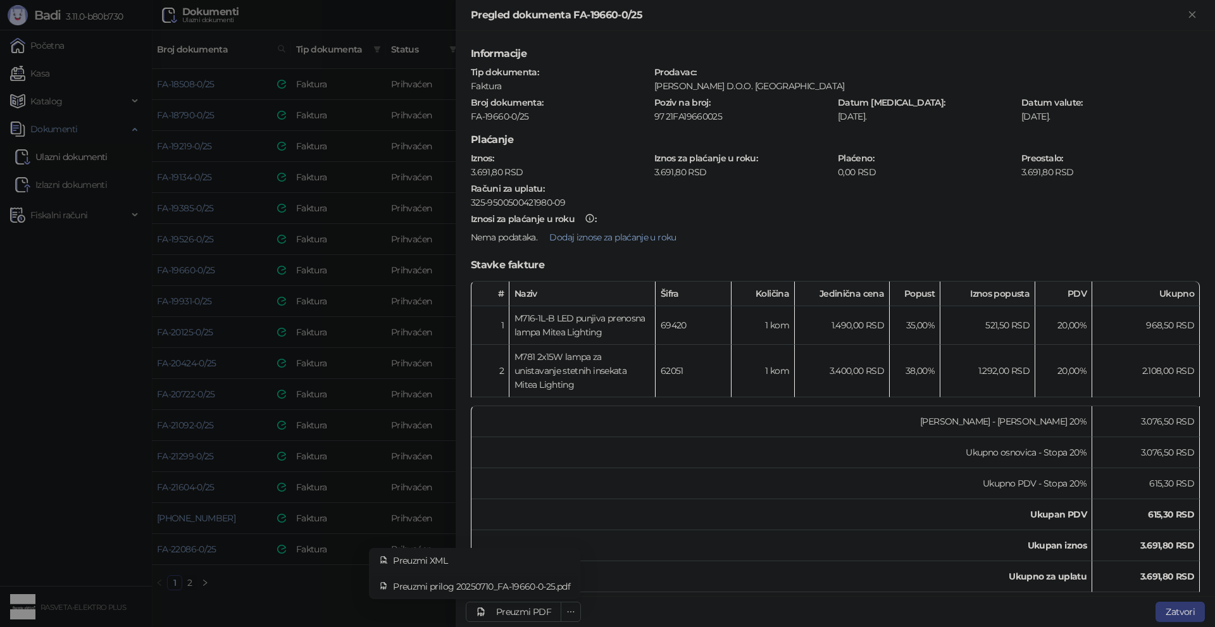
click at [558, 590] on span "Preuzmi prilog 20250710_FA-19660-0-25.pdf" at bounding box center [481, 587] width 177 height 14
click at [340, 354] on div at bounding box center [607, 313] width 1215 height 627
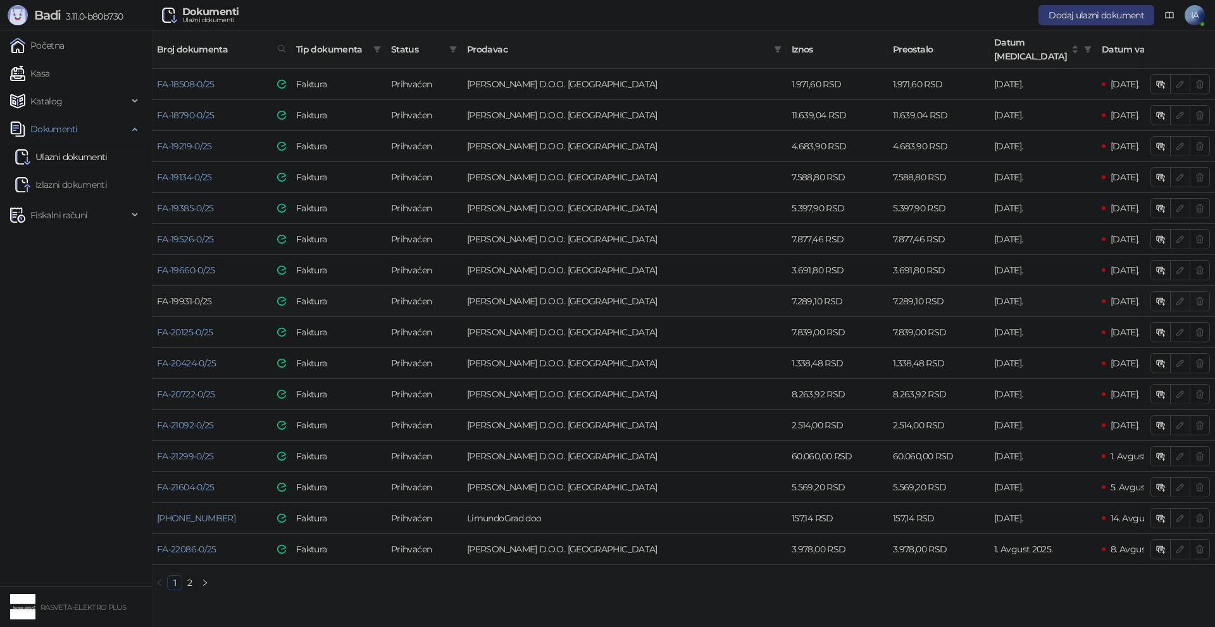
click at [163, 296] on link "FA-19931-0/25" at bounding box center [184, 301] width 55 height 11
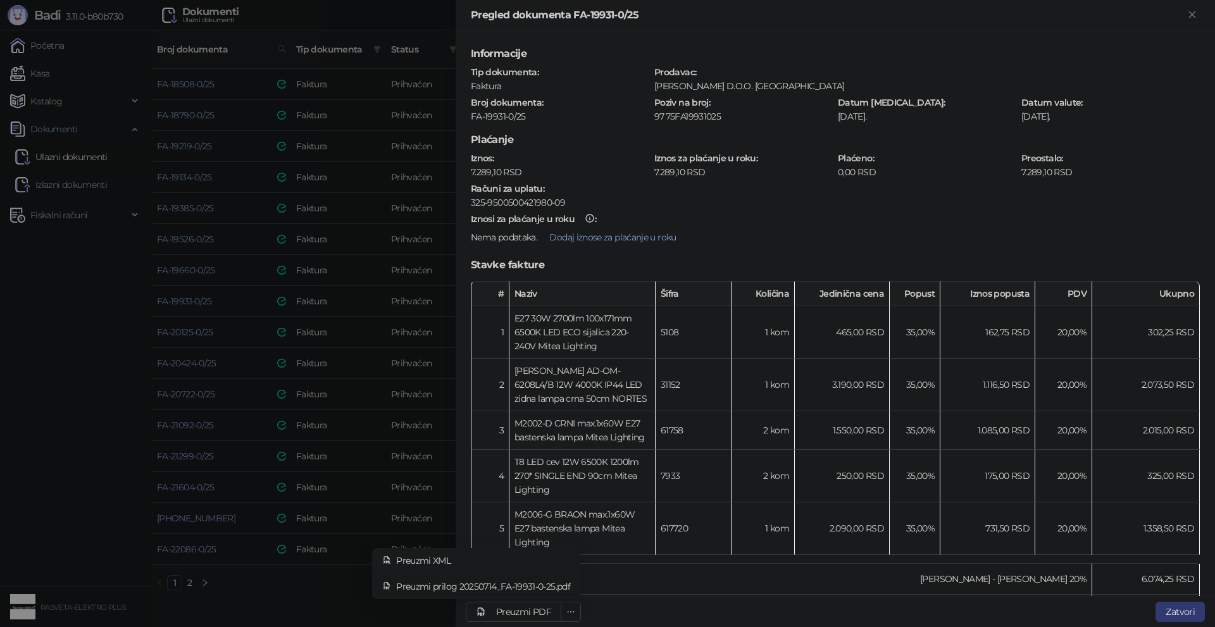
click at [560, 589] on span "Preuzmi prilog 20250714_FA-19931-0-25.pdf" at bounding box center [483, 587] width 174 height 14
click at [231, 464] on div at bounding box center [607, 313] width 1215 height 627
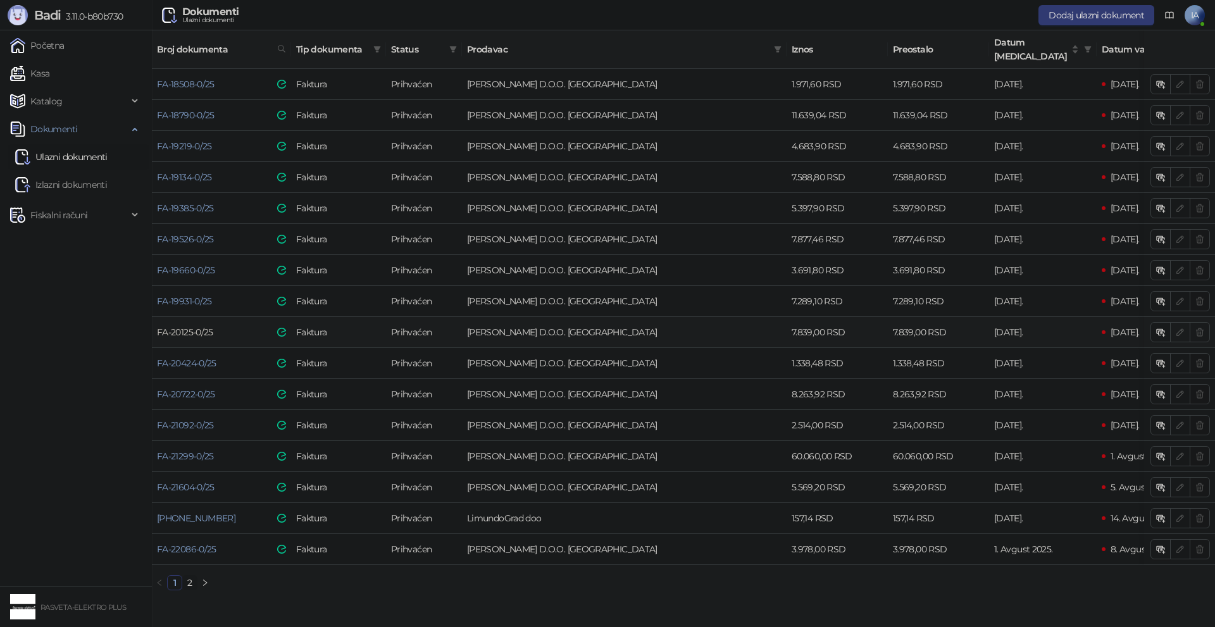
click at [203, 327] on link "FA-20125-0/25" at bounding box center [185, 332] width 56 height 11
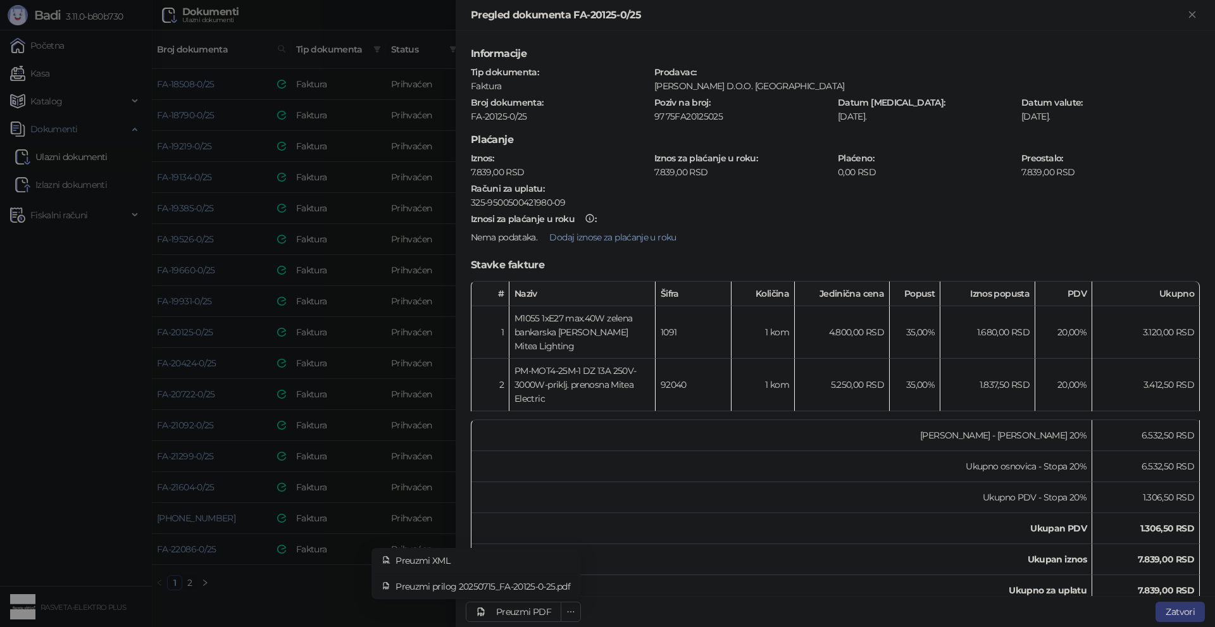
click at [555, 586] on span "Preuzmi prilog 20250715_FA-20125-0-25.pdf" at bounding box center [483, 587] width 175 height 14
click at [284, 579] on div at bounding box center [607, 313] width 1215 height 627
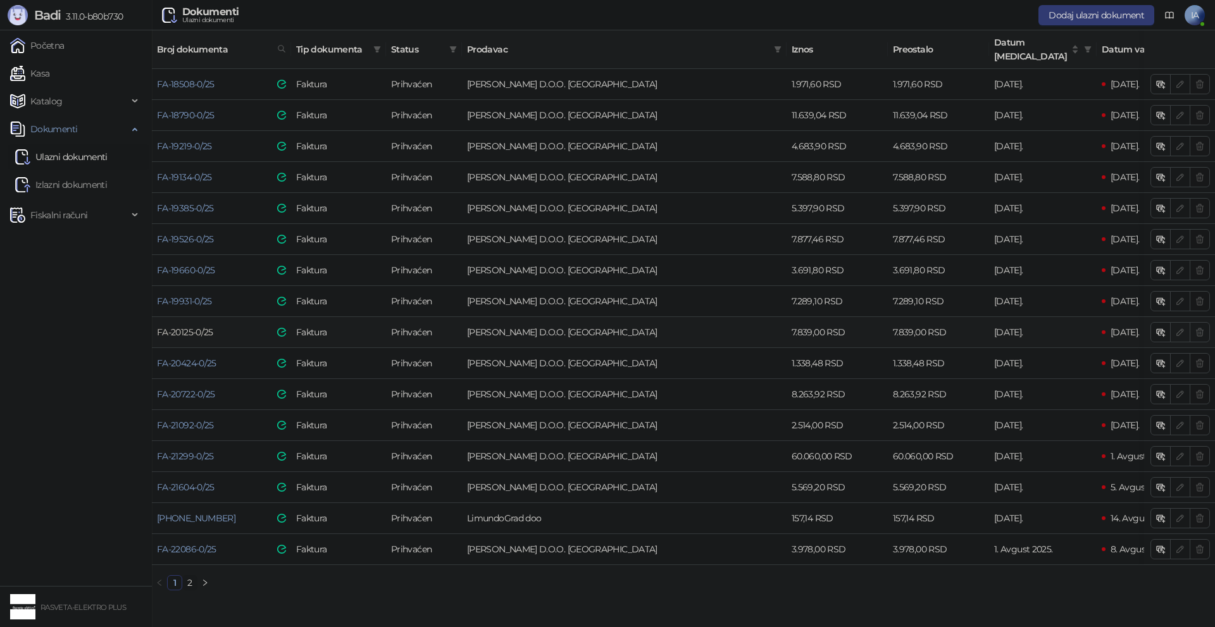
click at [203, 327] on link "FA-20125-0/25" at bounding box center [185, 332] width 56 height 11
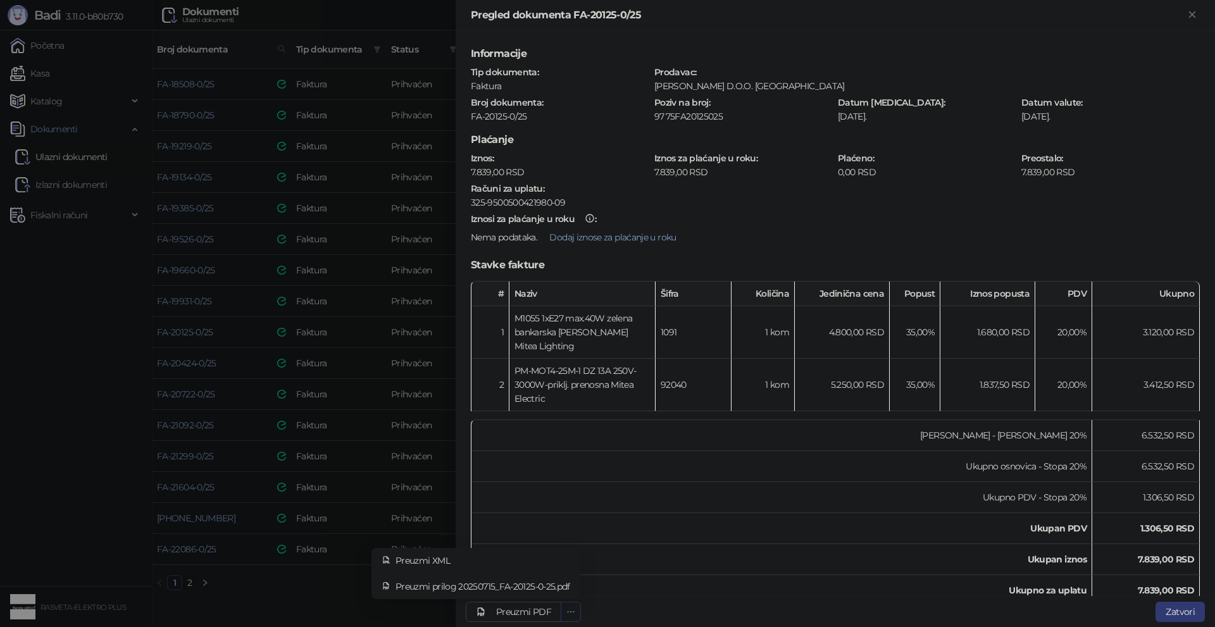
click at [580, 615] on button "button" at bounding box center [571, 612] width 20 height 20
click at [551, 589] on span "Preuzmi prilog 20250715_FA-20125-0-25.pdf" at bounding box center [483, 587] width 175 height 14
click at [285, 468] on div at bounding box center [607, 313] width 1215 height 627
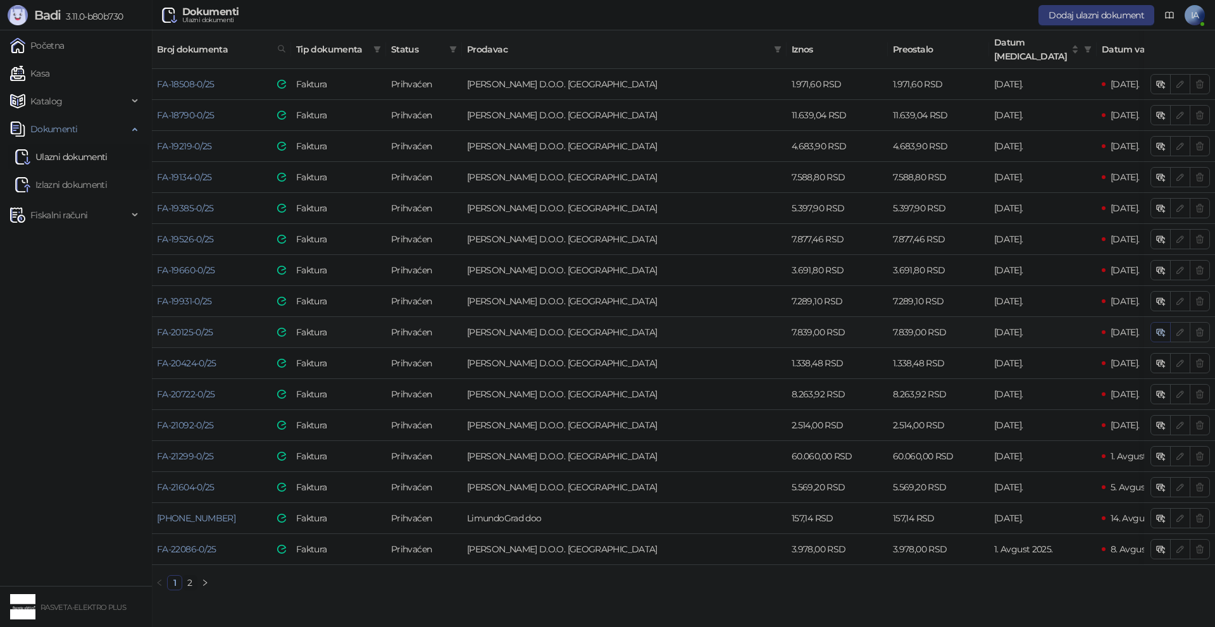
click at [1159, 327] on icon "button" at bounding box center [1161, 332] width 10 height 10
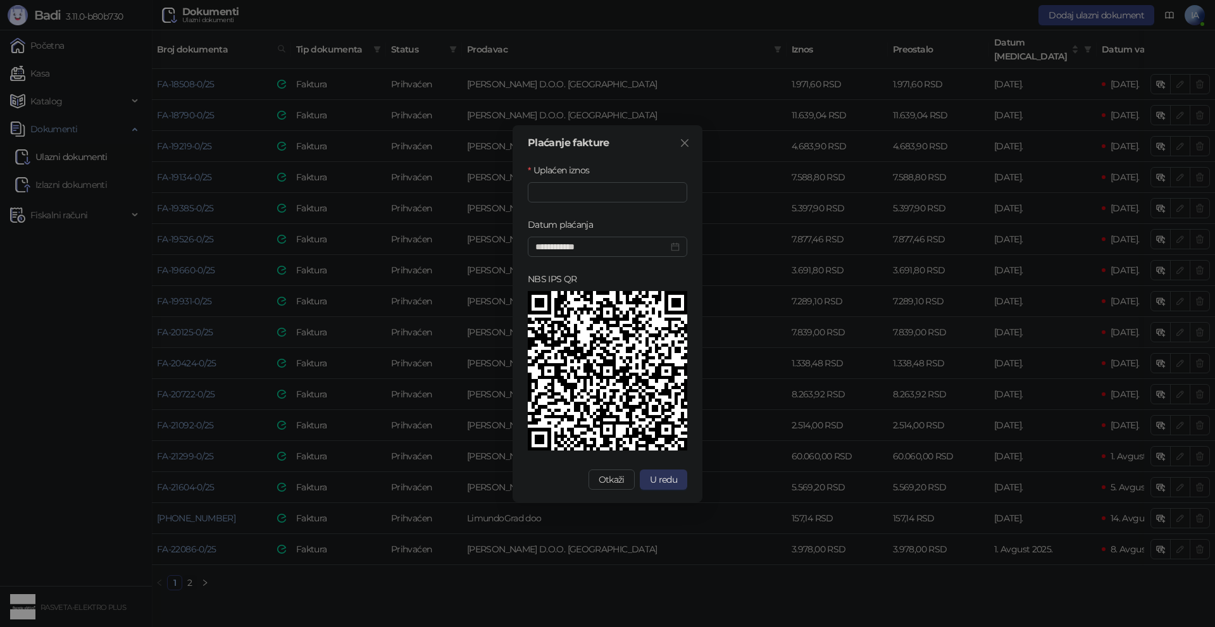
click at [660, 475] on span "U redu" at bounding box center [663, 479] width 27 height 11
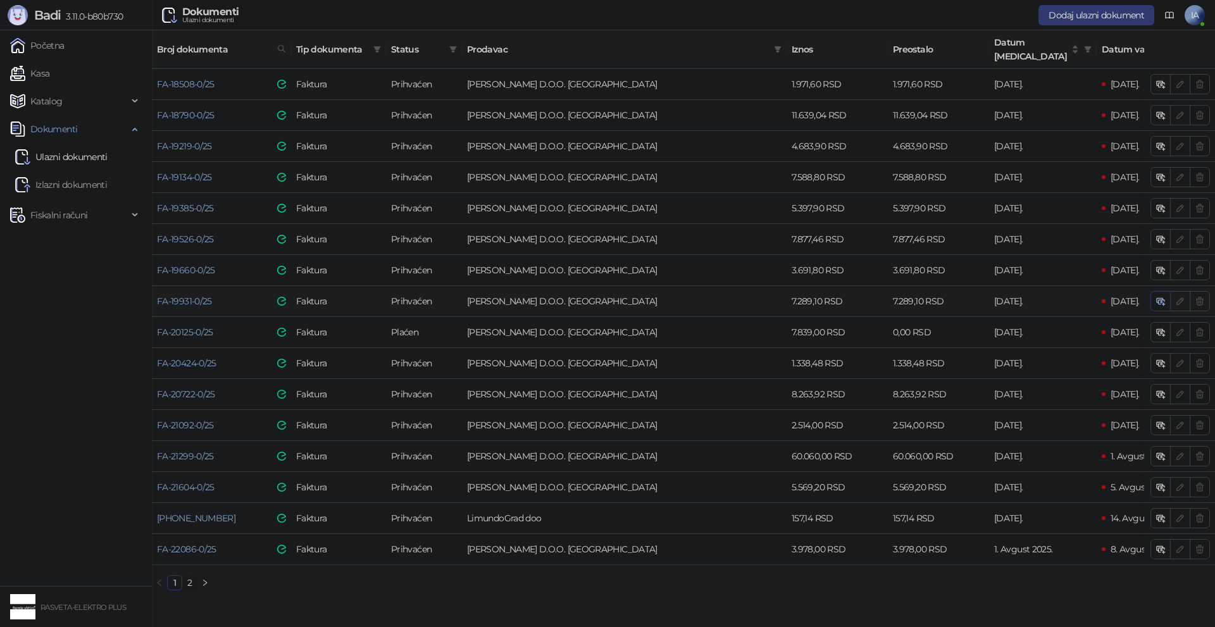
click at [1159, 296] on icon "button" at bounding box center [1161, 301] width 10 height 10
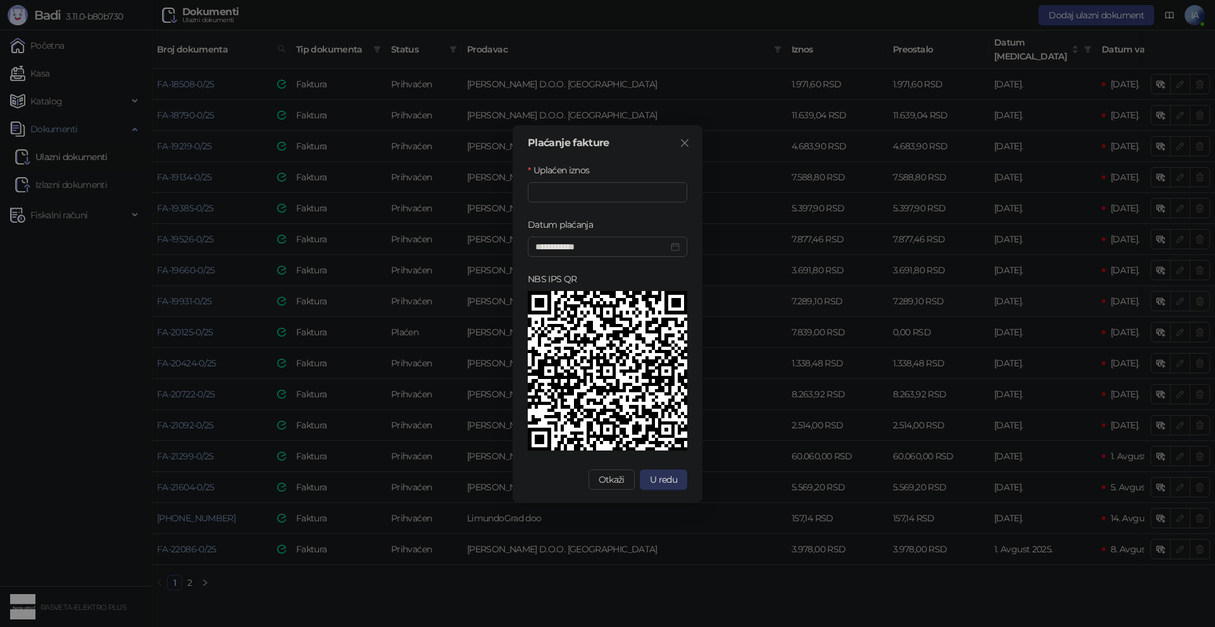
click at [673, 478] on span "U redu" at bounding box center [663, 479] width 27 height 11
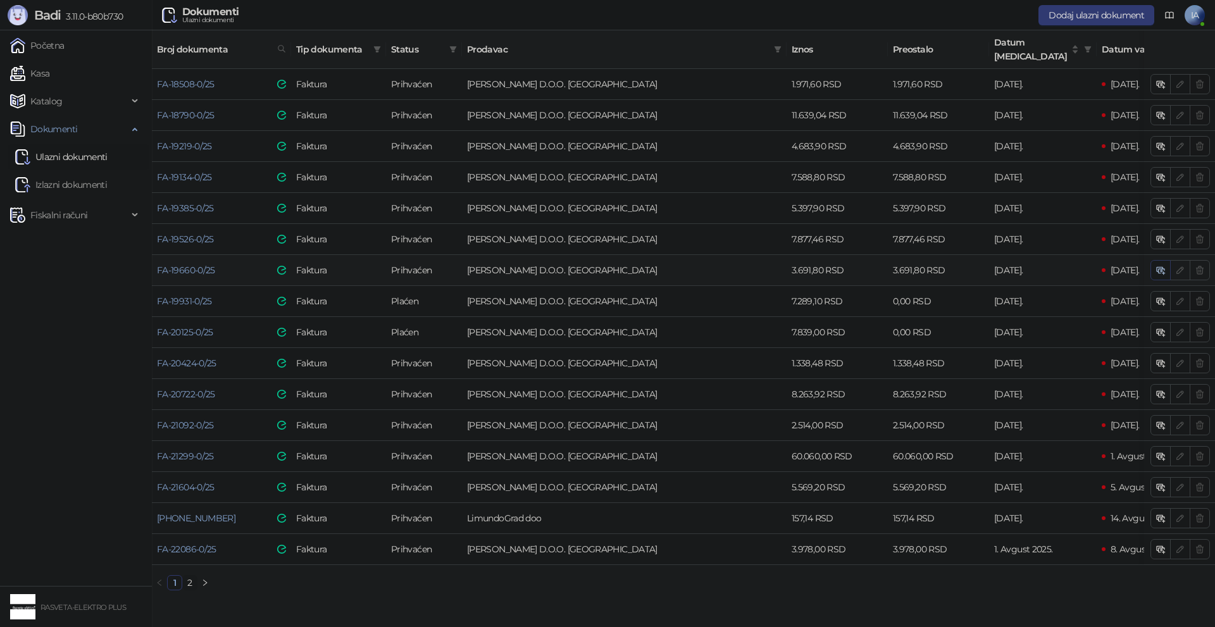
click at [1162, 270] on icon "button" at bounding box center [1163, 272] width 4 height 4
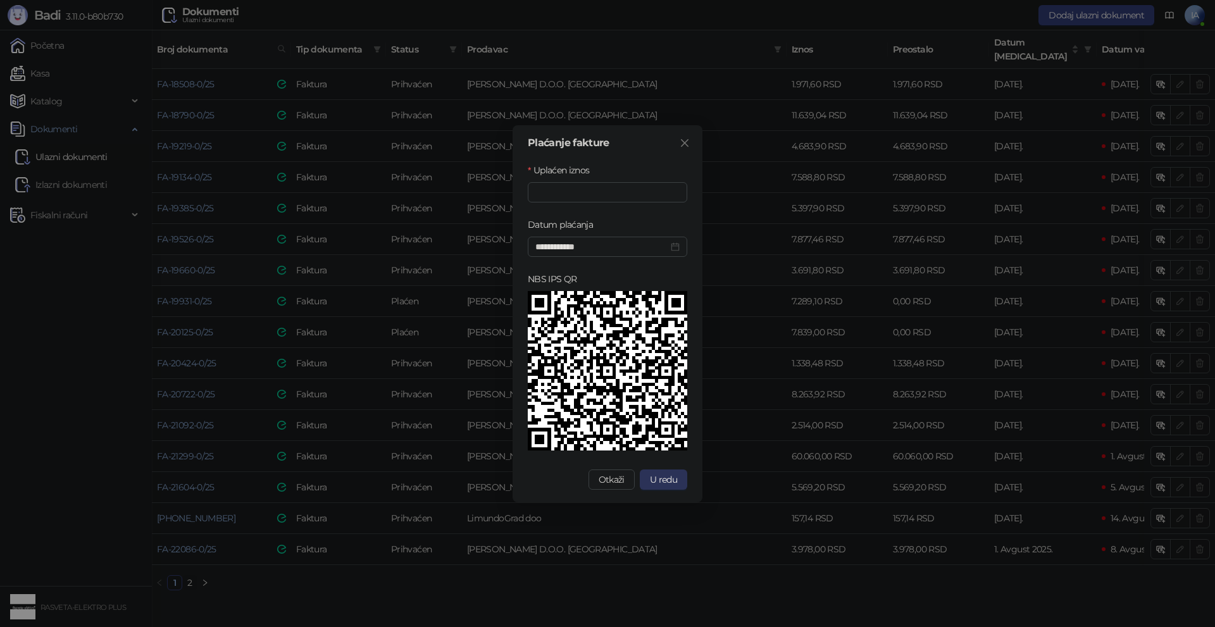
click at [647, 471] on button "U redu" at bounding box center [663, 480] width 47 height 20
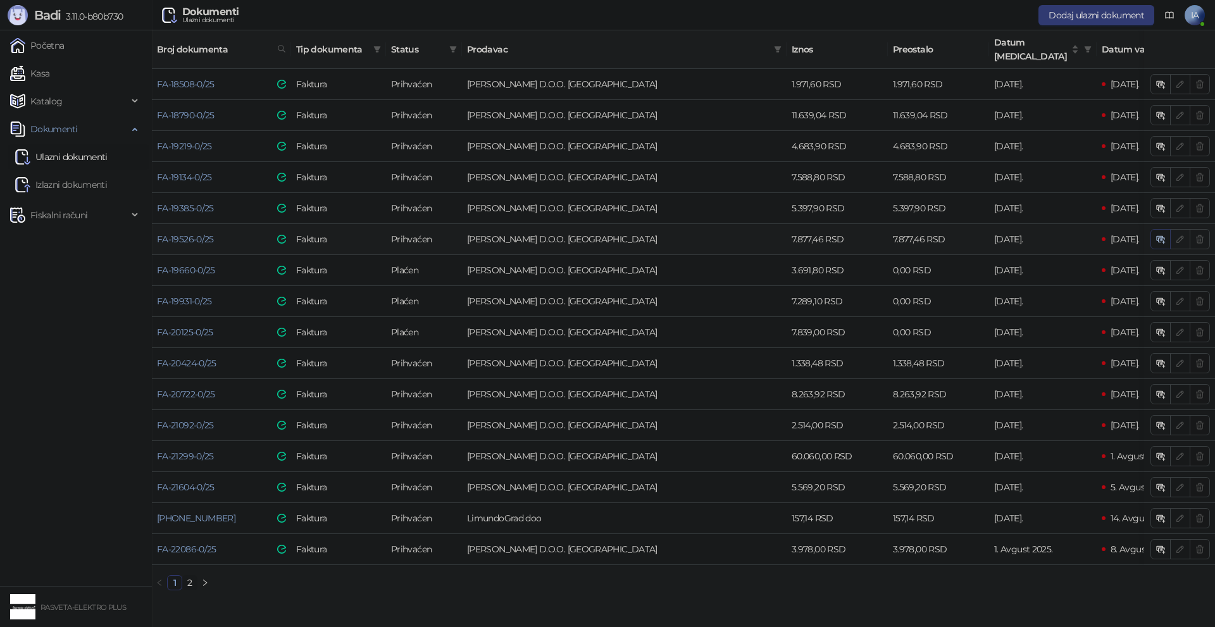
click at [1158, 234] on icon "button" at bounding box center [1161, 239] width 10 height 10
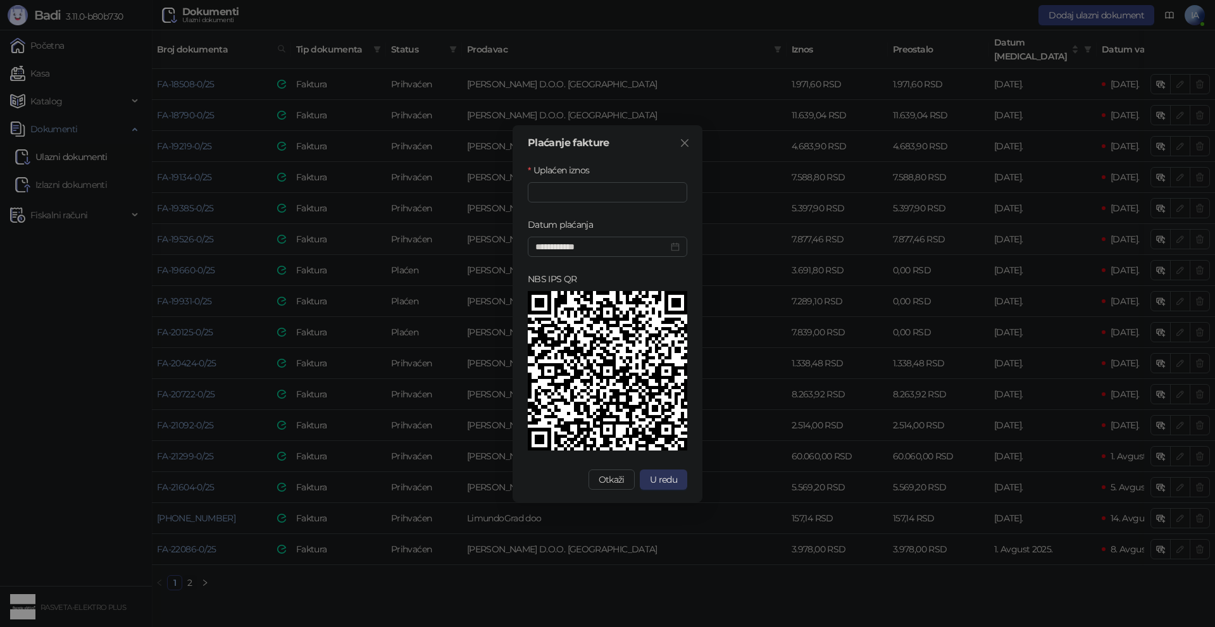
click at [671, 475] on span "U redu" at bounding box center [663, 479] width 27 height 11
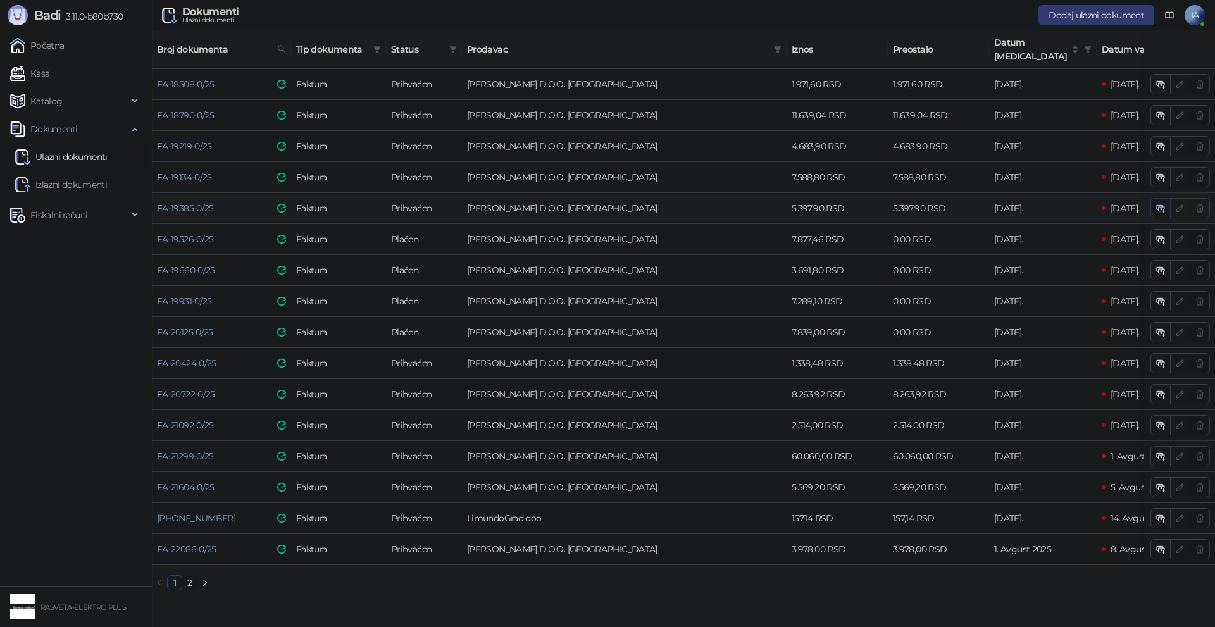
click at [1164, 203] on icon "button" at bounding box center [1161, 208] width 10 height 10
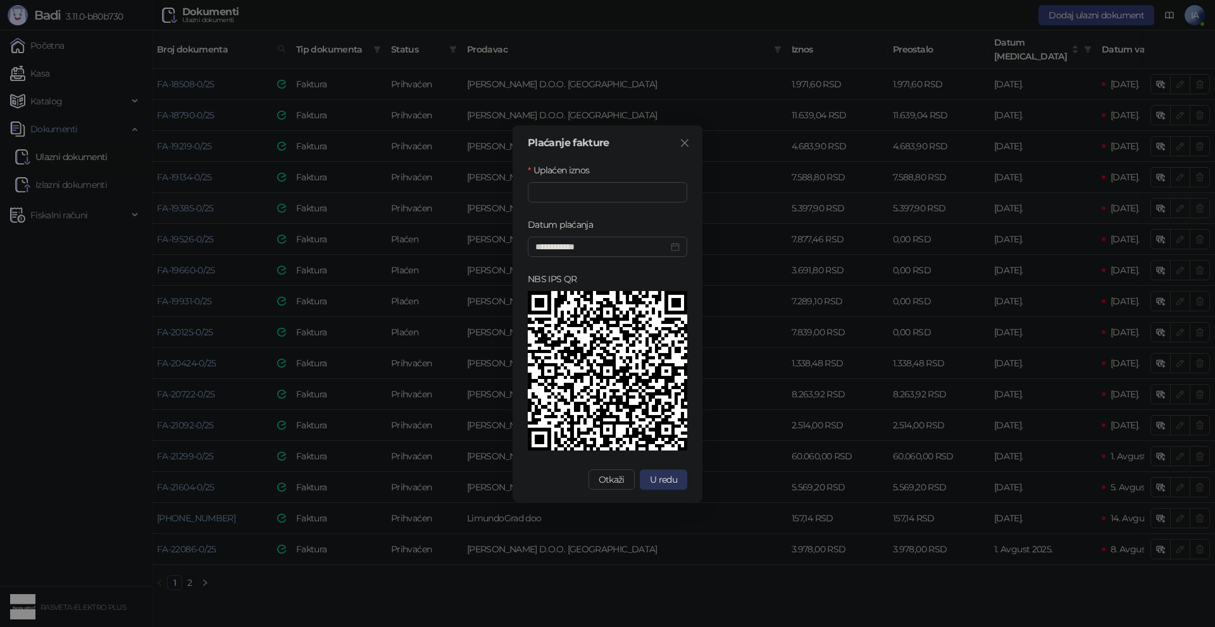
click at [679, 475] on button "U redu" at bounding box center [663, 480] width 47 height 20
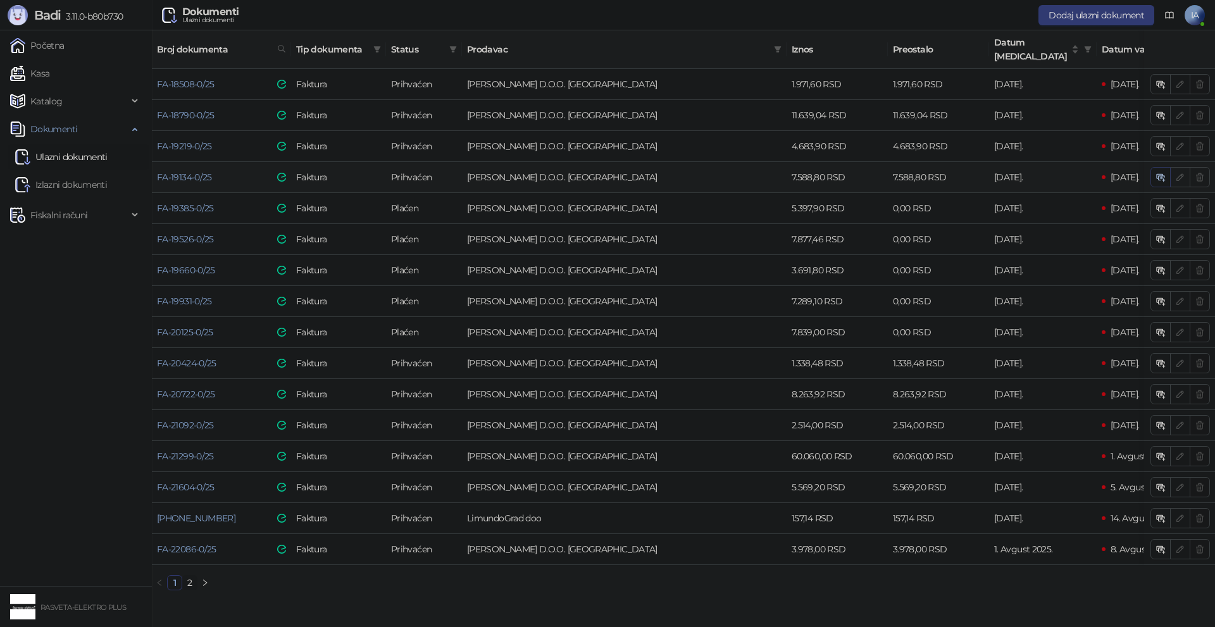
click at [1162, 177] on icon "button" at bounding box center [1163, 179] width 4 height 4
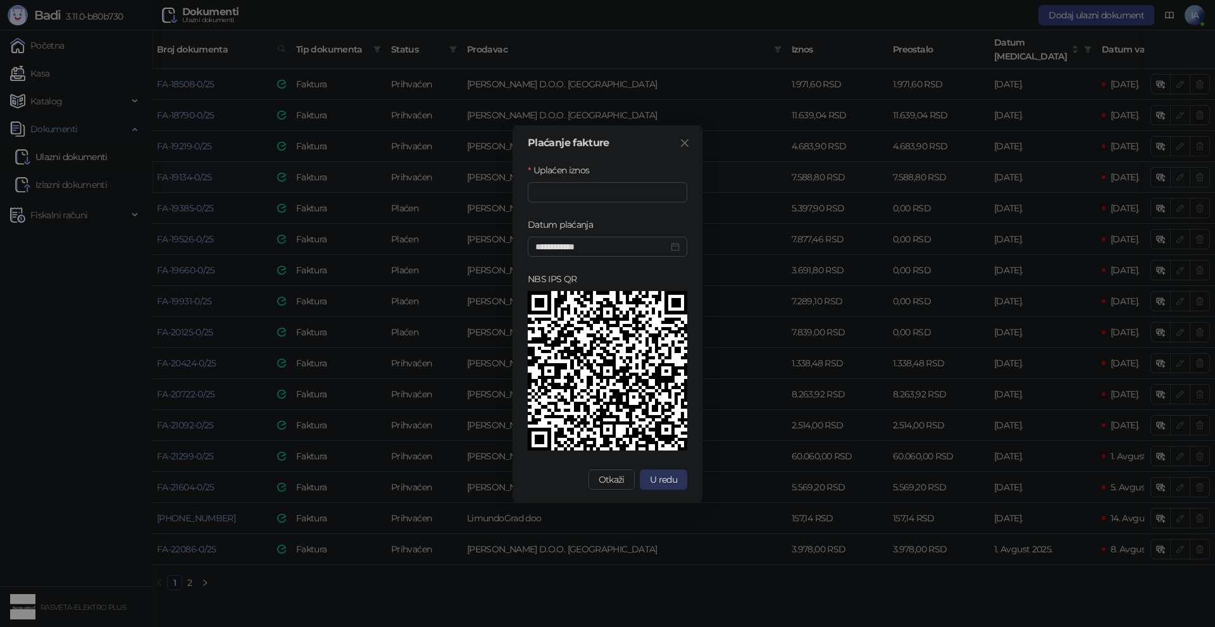
click at [656, 477] on span "U redu" at bounding box center [663, 479] width 27 height 11
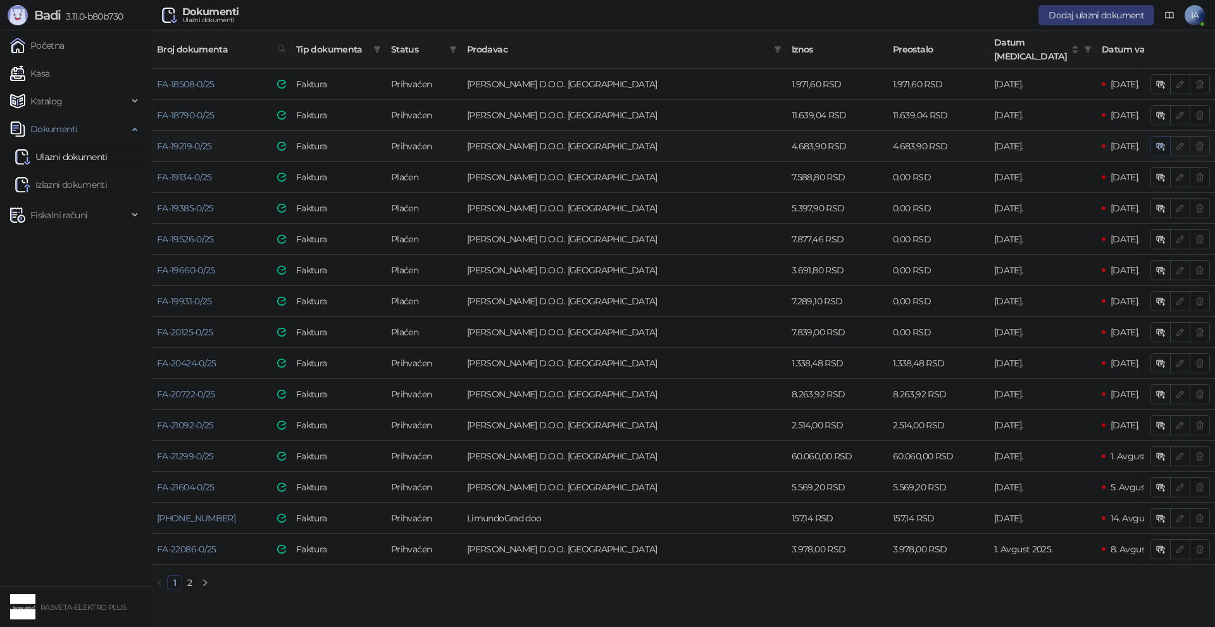
click at [1156, 141] on icon "button" at bounding box center [1161, 146] width 10 height 10
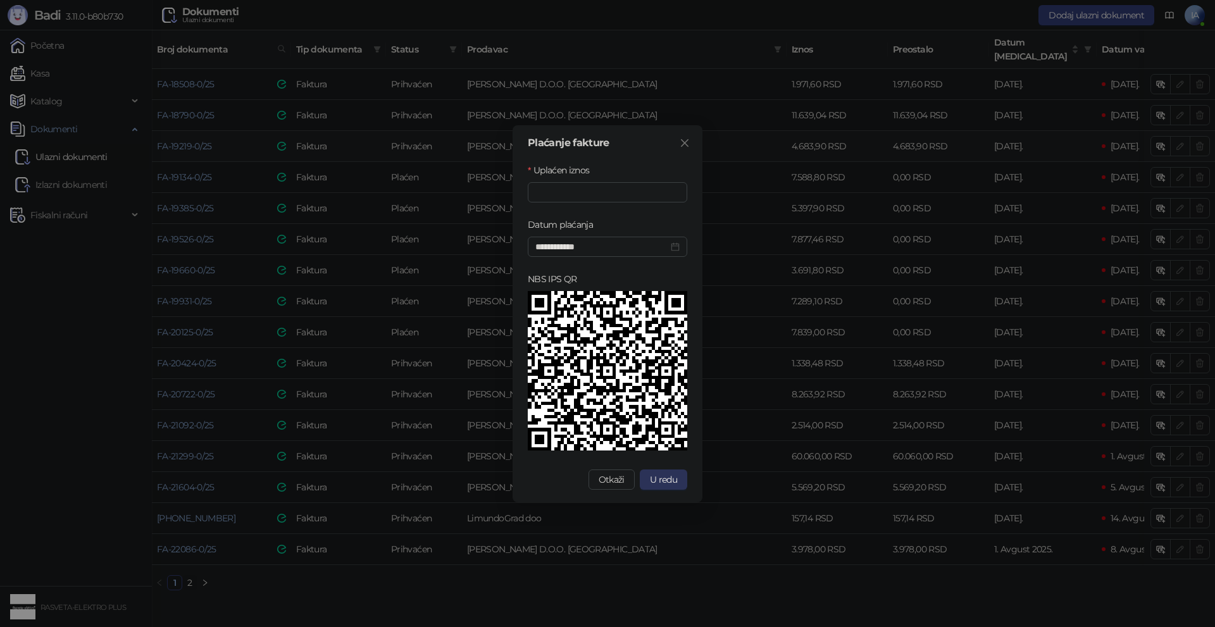
click at [665, 477] on span "U redu" at bounding box center [663, 479] width 27 height 11
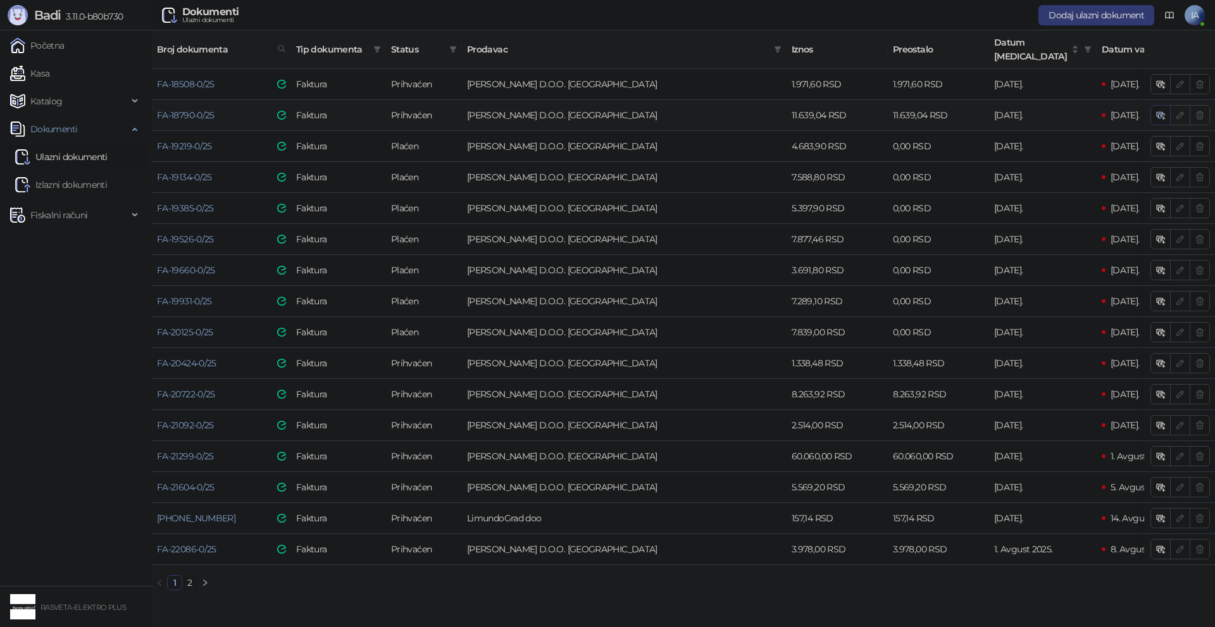
click at [1159, 110] on icon "button" at bounding box center [1161, 115] width 10 height 10
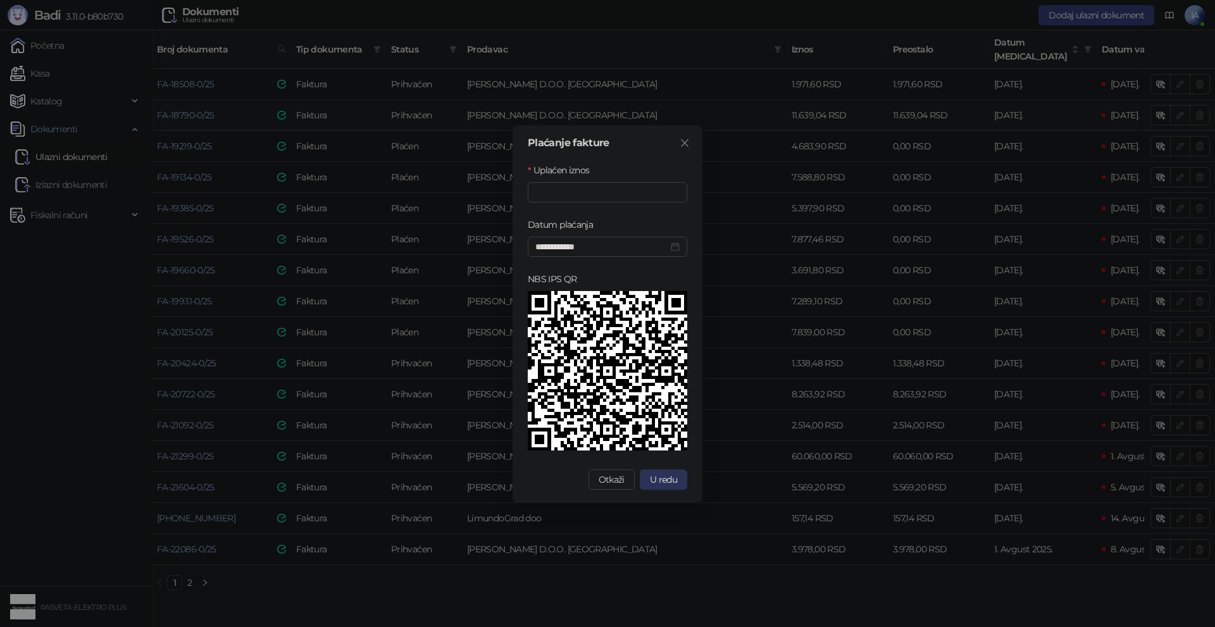
click at [661, 478] on span "U redu" at bounding box center [663, 479] width 27 height 11
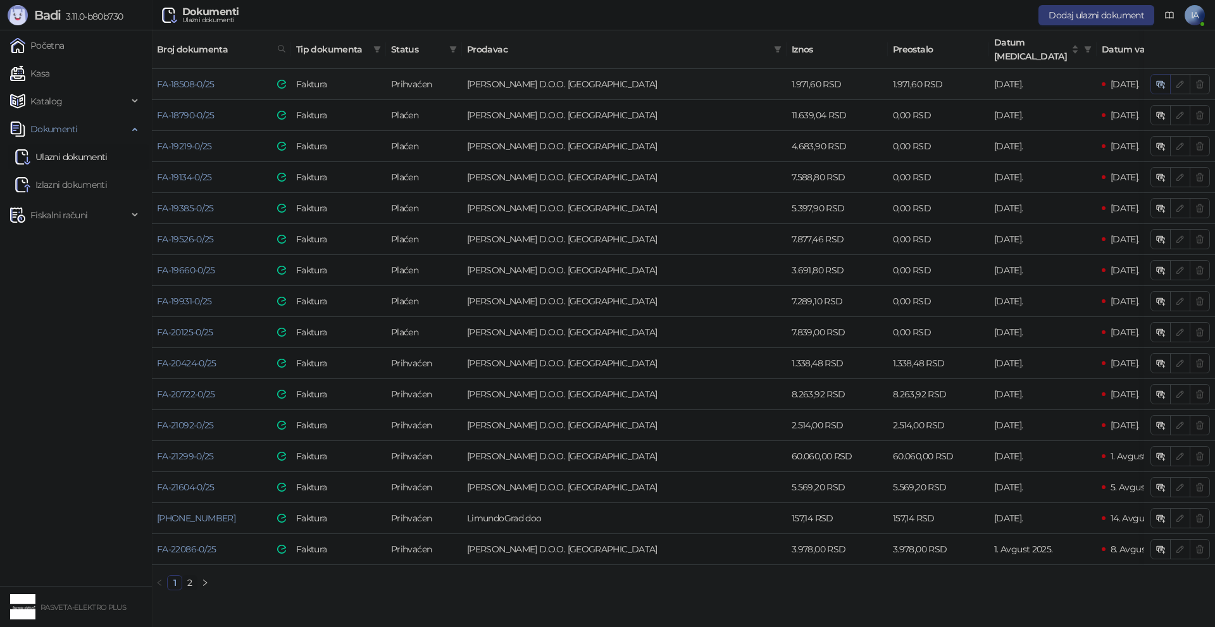
click at [1158, 79] on icon "button" at bounding box center [1161, 84] width 10 height 10
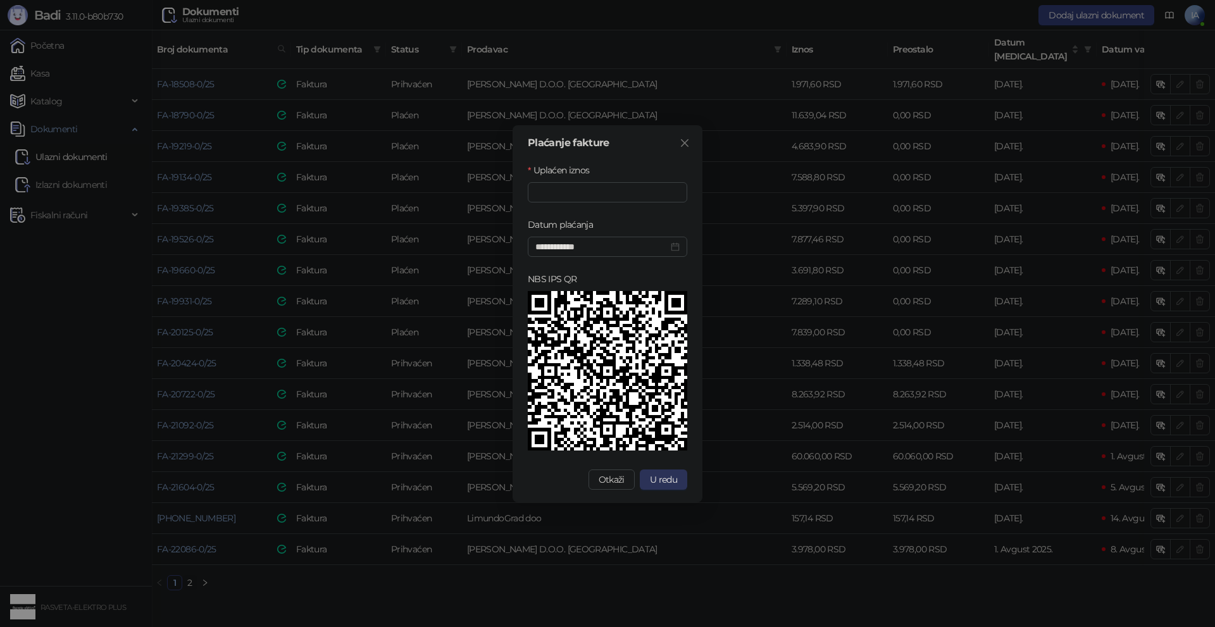
click at [666, 477] on span "U redu" at bounding box center [663, 479] width 27 height 11
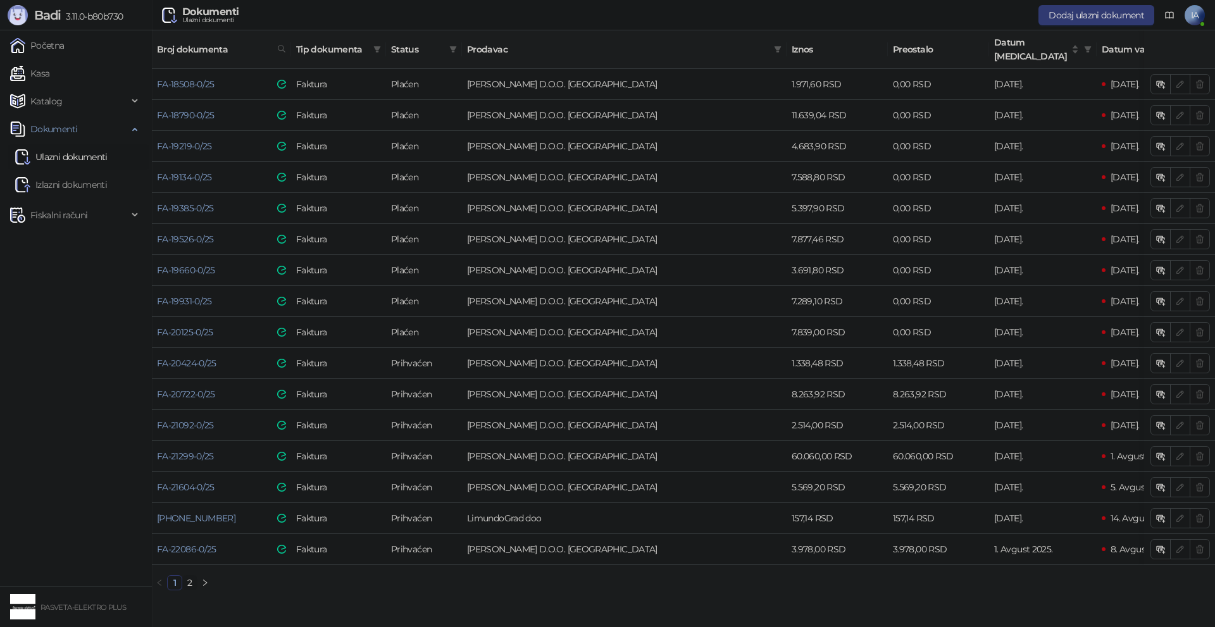
click at [189, 578] on link "2" at bounding box center [190, 583] width 14 height 14
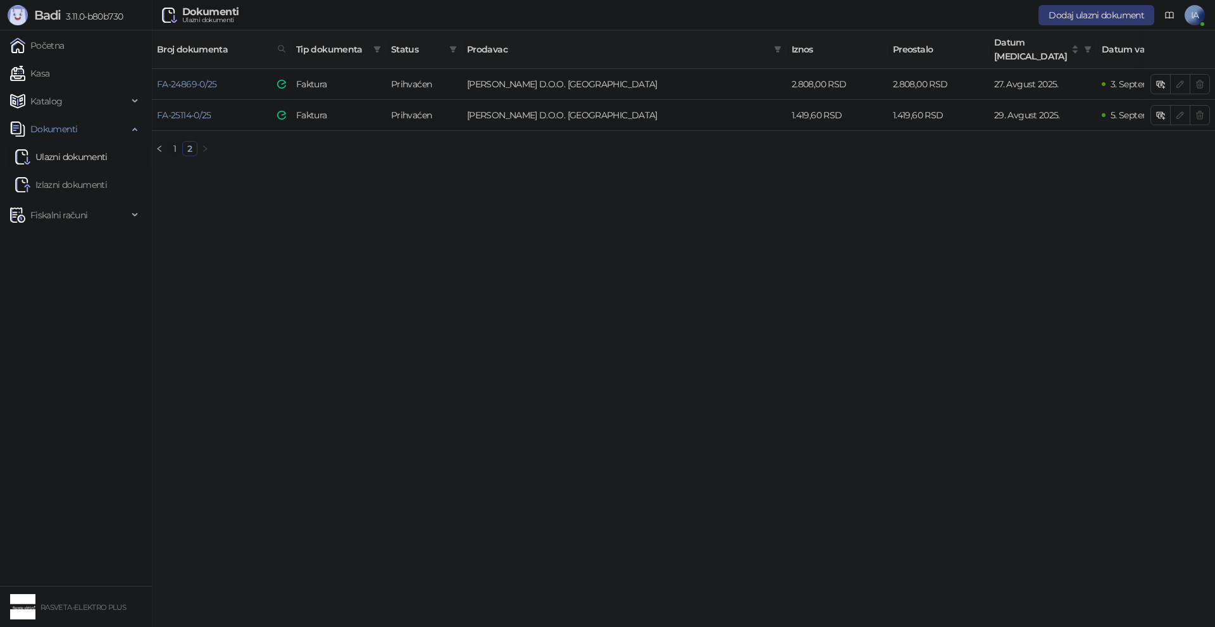
click at [175, 144] on link "1" at bounding box center [175, 149] width 14 height 14
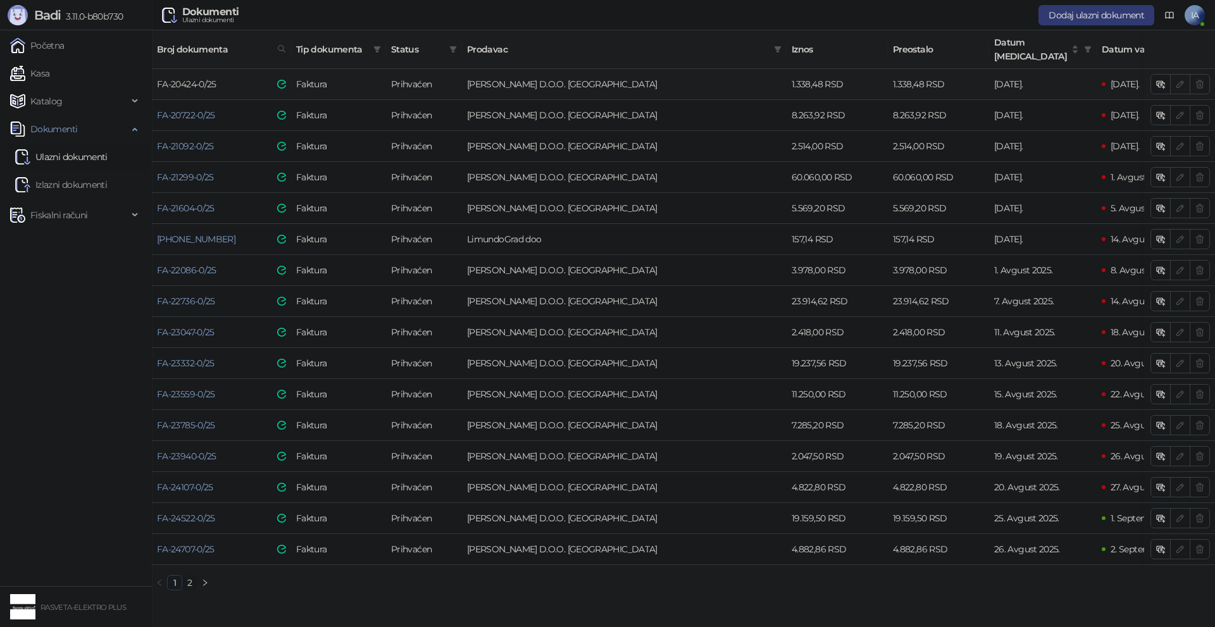
click at [190, 78] on link "FA-20424-0/25" at bounding box center [186, 83] width 59 height 11
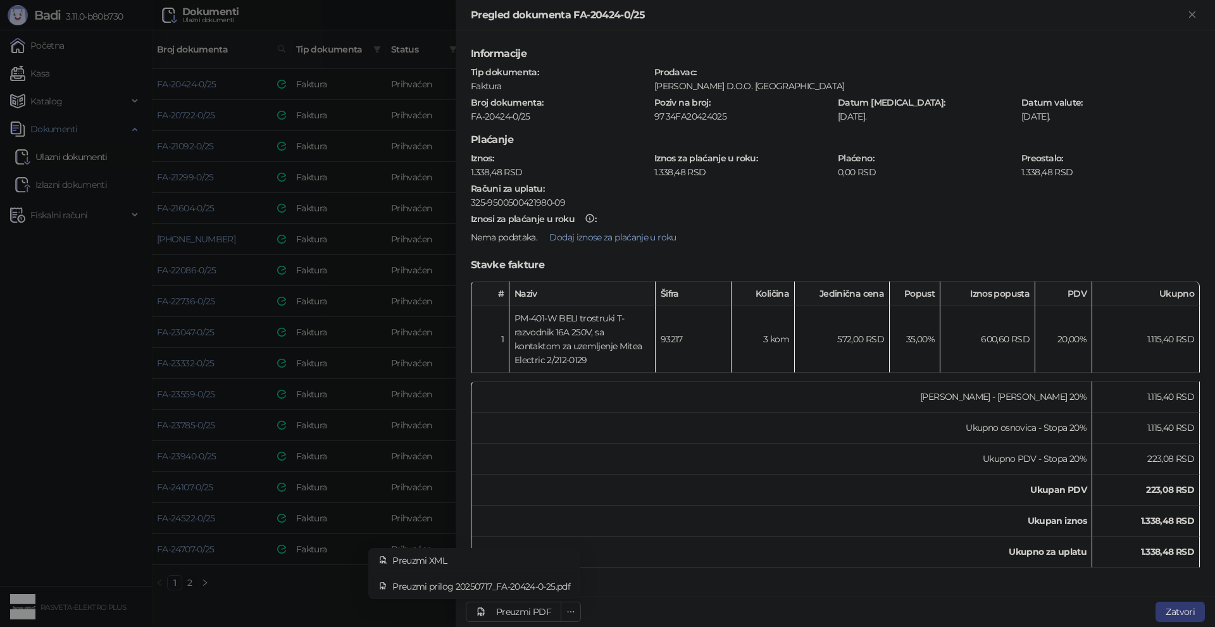
click at [561, 592] on span "Preuzmi prilog 20250717_FA-20424-0-25.pdf" at bounding box center [481, 587] width 178 height 14
click at [177, 104] on div at bounding box center [607, 313] width 1215 height 627
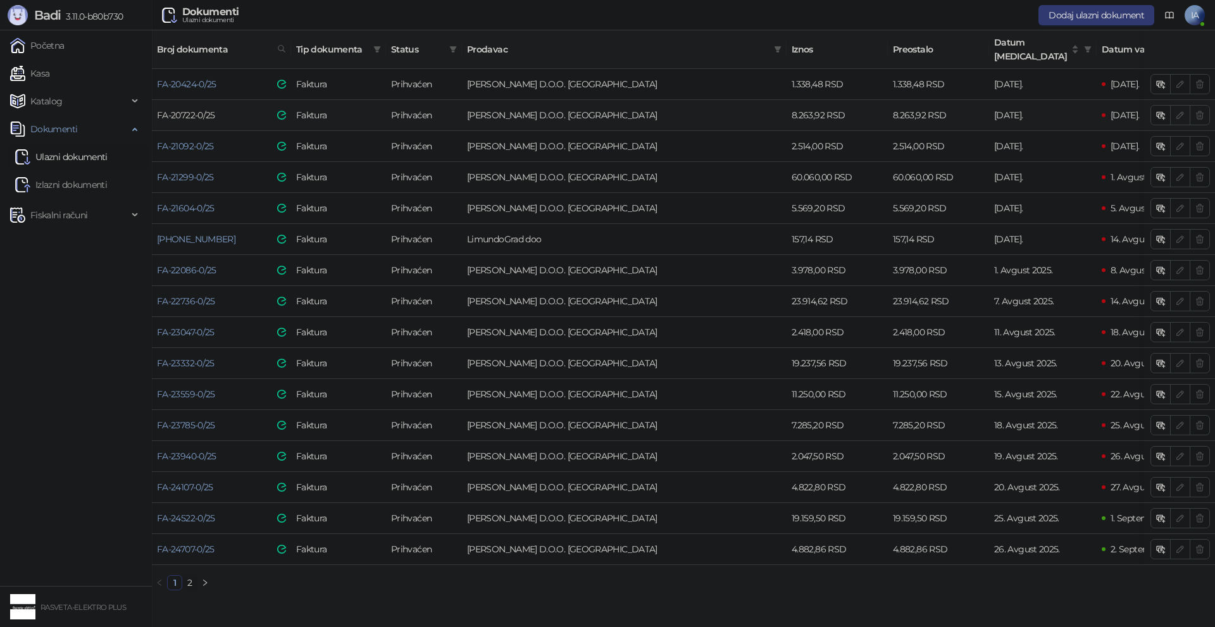
click at [203, 109] on link "FA-20722-0/25" at bounding box center [186, 114] width 58 height 11
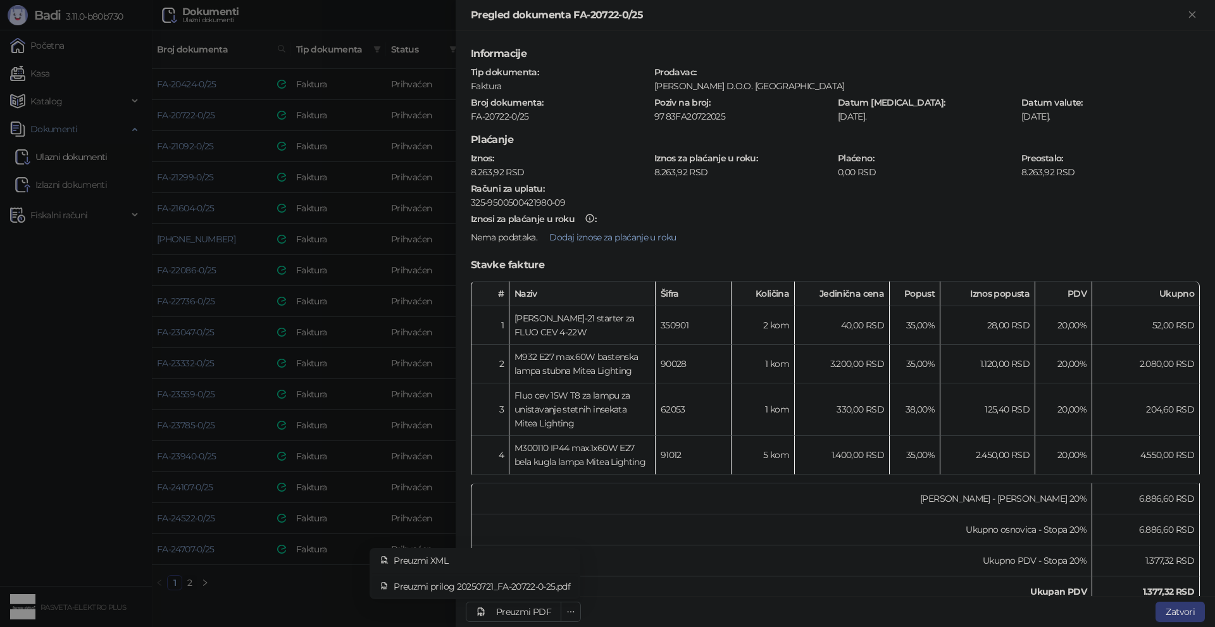
click at [568, 585] on span "Preuzmi prilog 20250721_FA-20722-0-25.pdf" at bounding box center [482, 587] width 177 height 14
click at [219, 193] on div at bounding box center [607, 313] width 1215 height 627
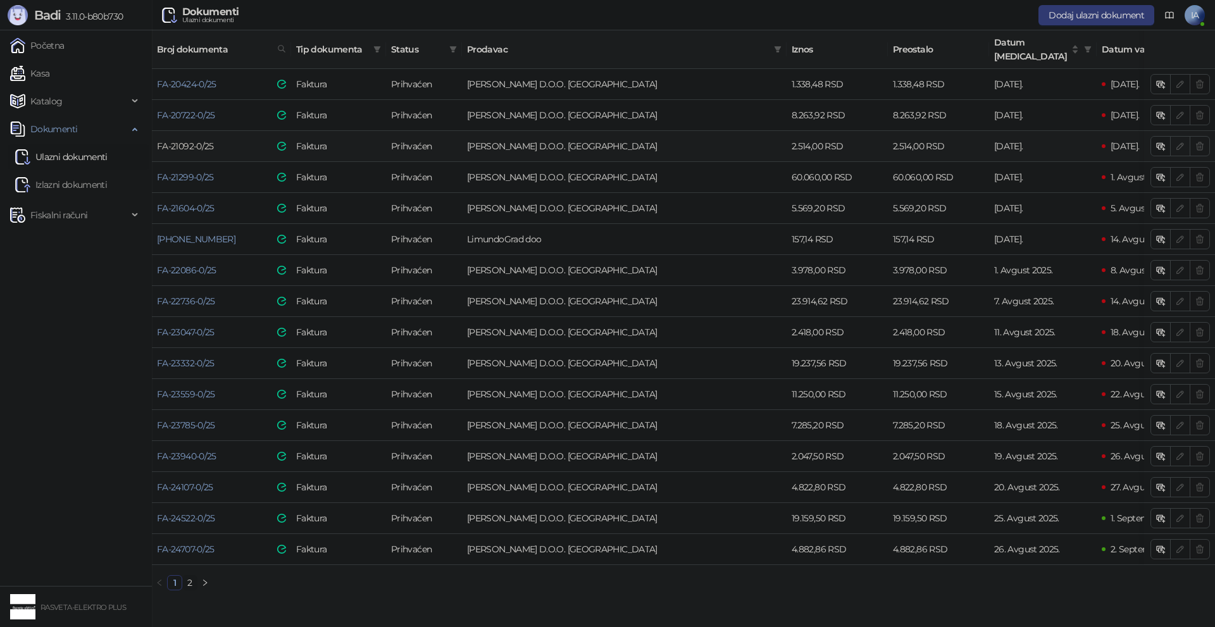
click at [192, 140] on link "FA-21092-0/25" at bounding box center [185, 145] width 57 height 11
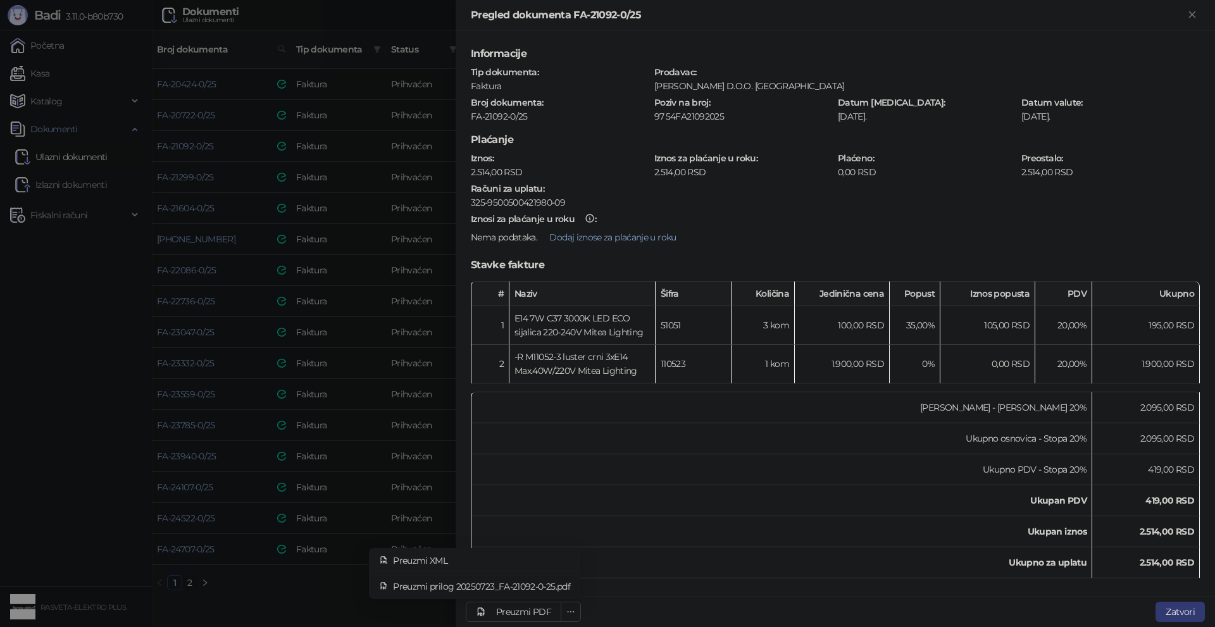
click at [557, 580] on span "Preuzmi prilog 20250723_FA-21092-0-25.pdf" at bounding box center [481, 587] width 177 height 14
click at [243, 254] on div at bounding box center [607, 313] width 1215 height 627
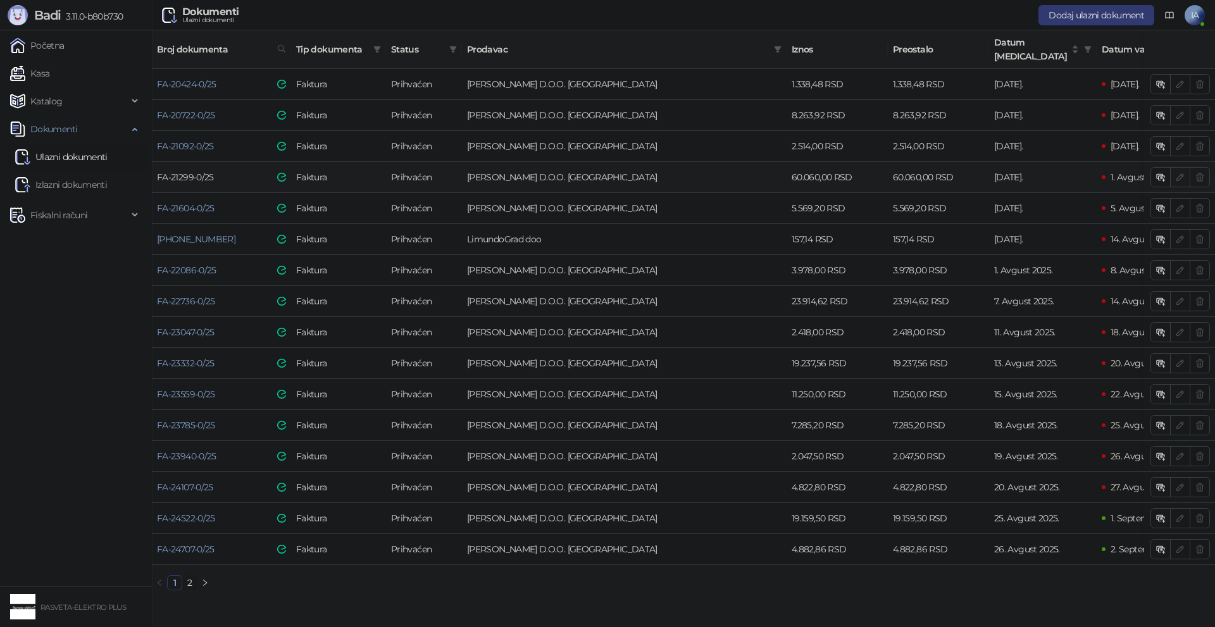
click at [197, 172] on link "FA-21299-0/25" at bounding box center [185, 177] width 57 height 11
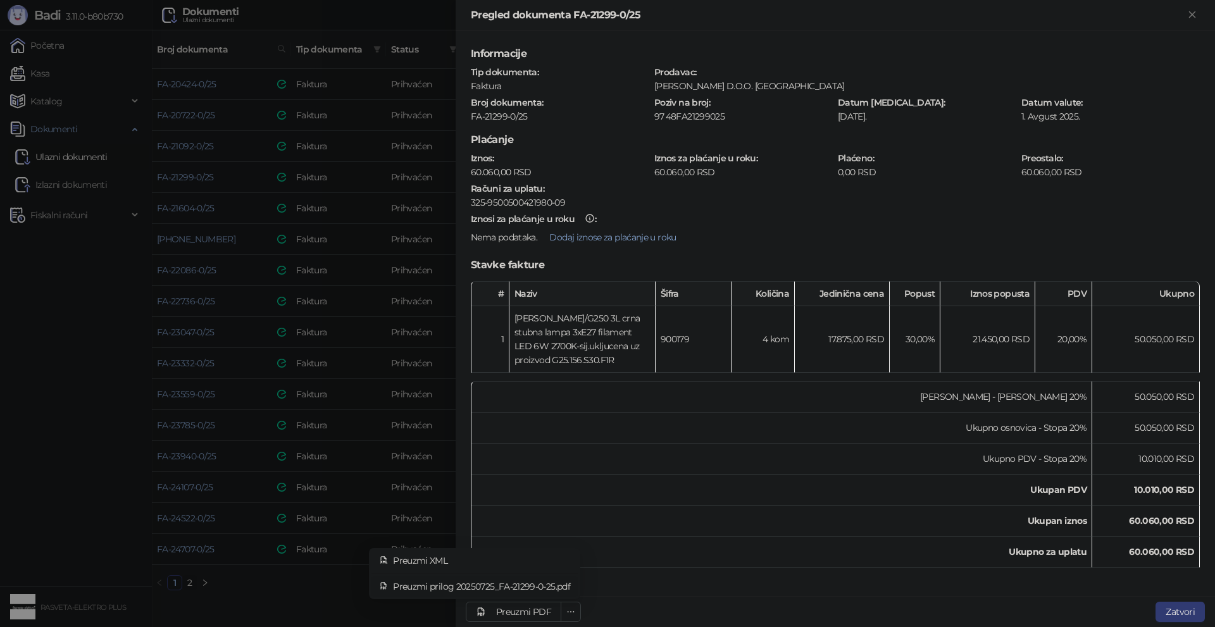
click at [537, 581] on span "Preuzmi prilog 20250725_FA-21299-0-25.pdf" at bounding box center [481, 587] width 177 height 14
click at [269, 249] on div at bounding box center [607, 313] width 1215 height 627
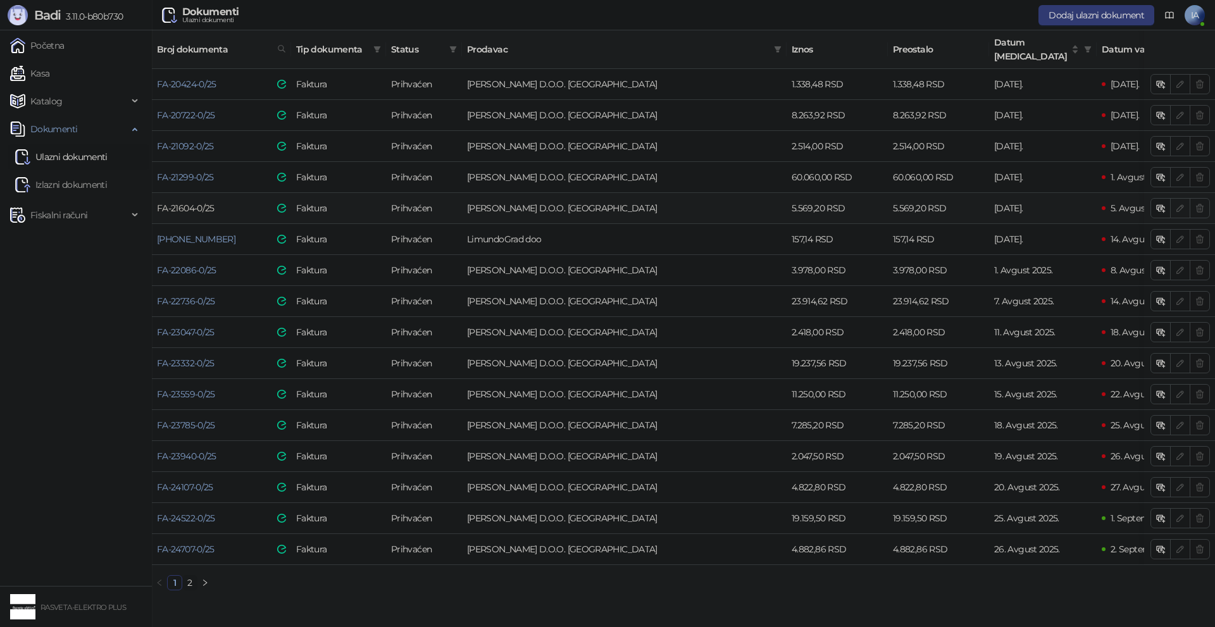
click at [171, 203] on link "FA-21604-0/25" at bounding box center [186, 208] width 58 height 11
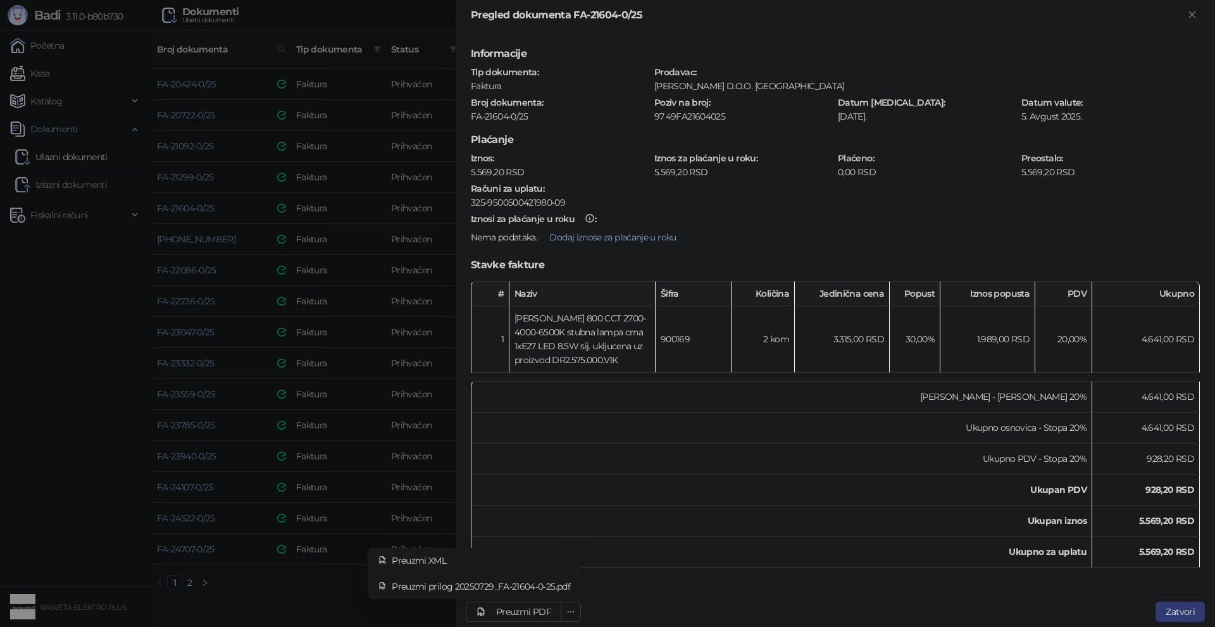
click at [552, 583] on span "Preuzmi prilog 20250729_FA-21604-0-25.pdf" at bounding box center [481, 587] width 178 height 14
click at [247, 592] on div at bounding box center [607, 313] width 1215 height 627
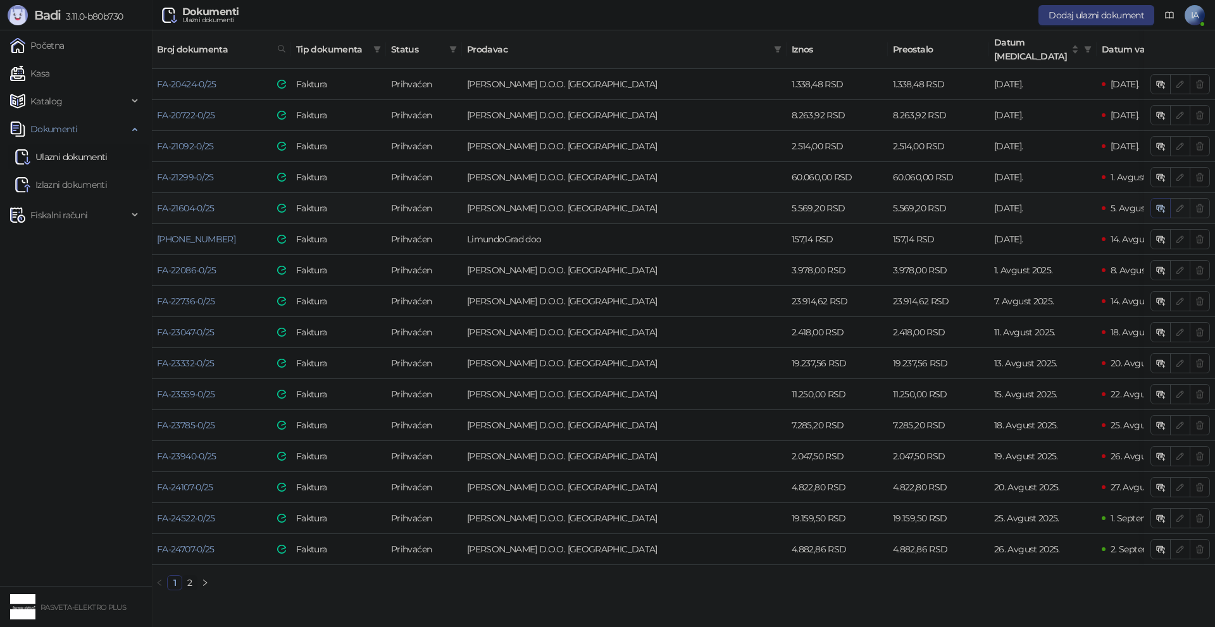
click at [1158, 205] on icon "button" at bounding box center [1160, 207] width 6 height 4
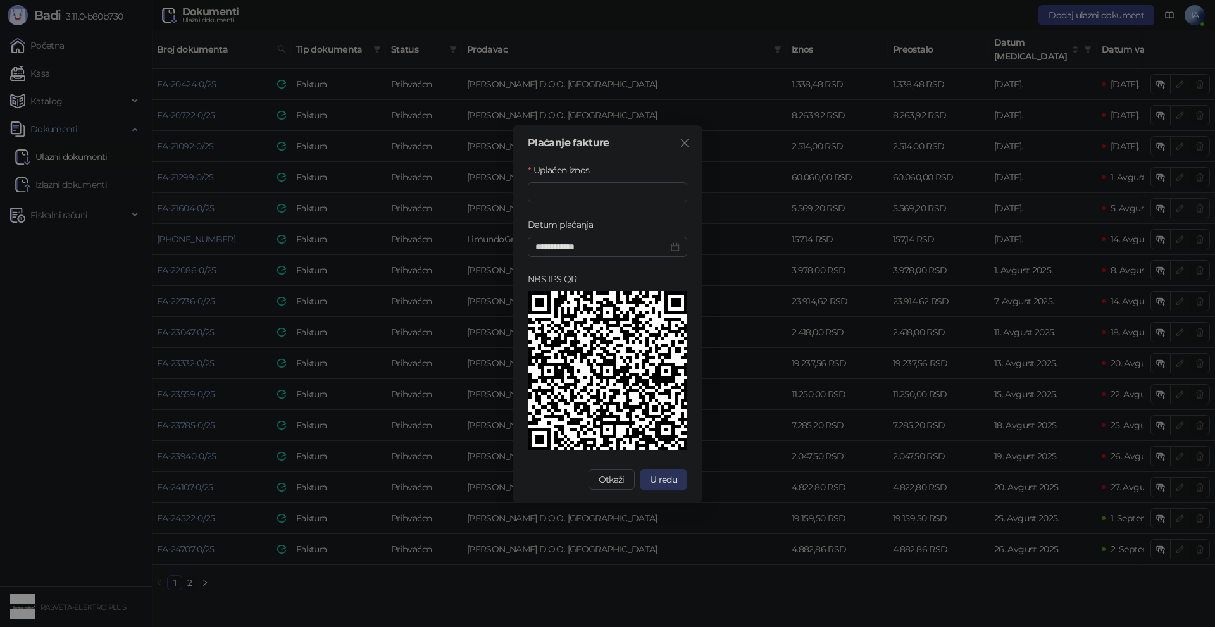
click at [650, 481] on span "U redu" at bounding box center [663, 479] width 27 height 11
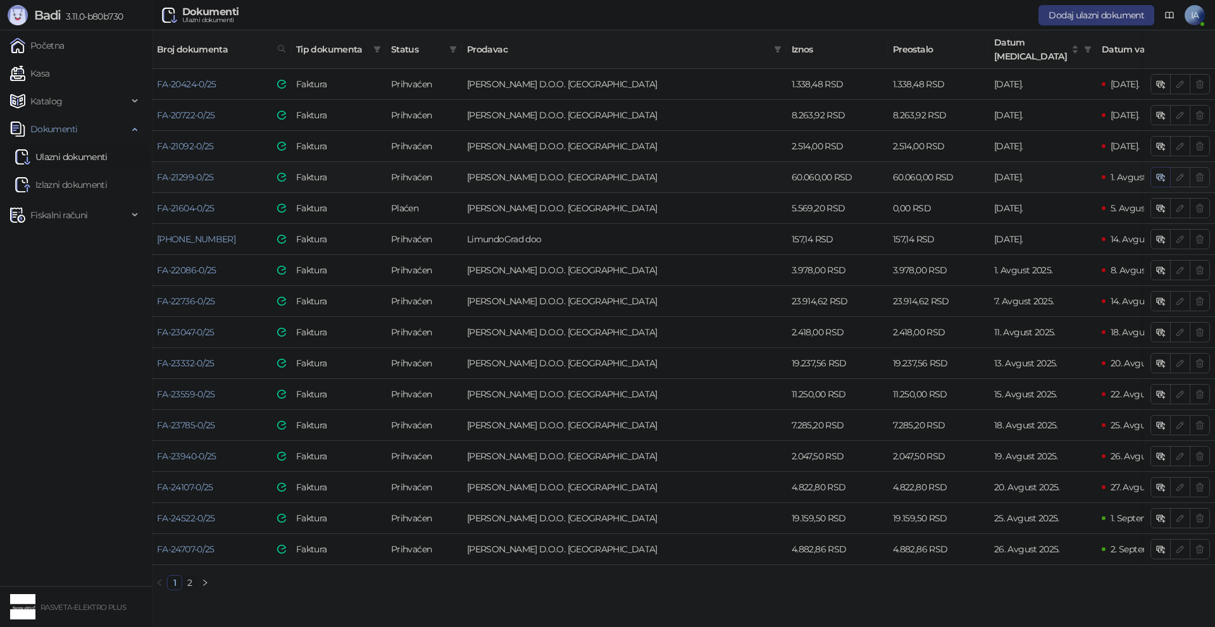
click at [1168, 167] on button "button" at bounding box center [1161, 177] width 20 height 20
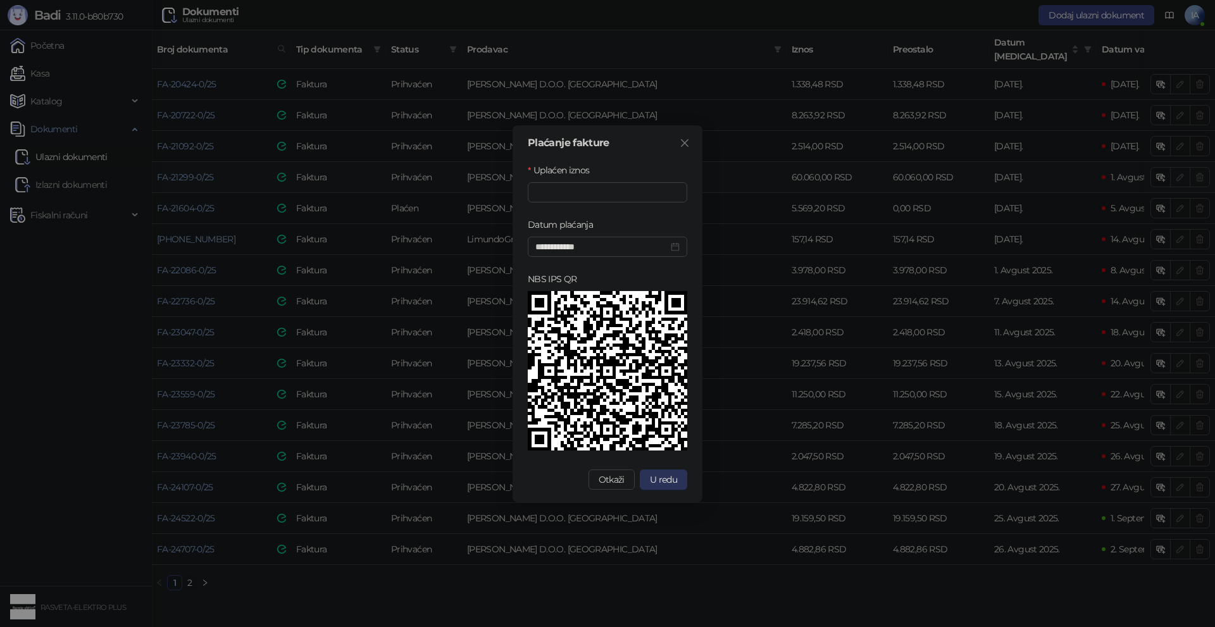
click at [659, 475] on span "U redu" at bounding box center [663, 479] width 27 height 11
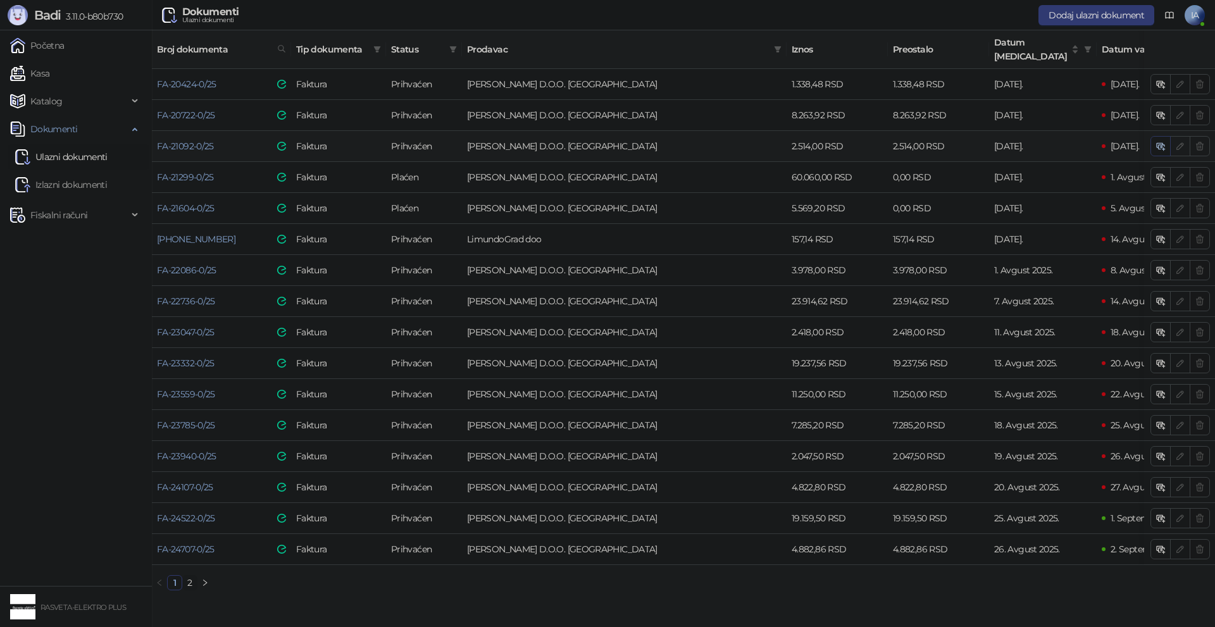
click at [1161, 141] on icon "button" at bounding box center [1161, 146] width 10 height 10
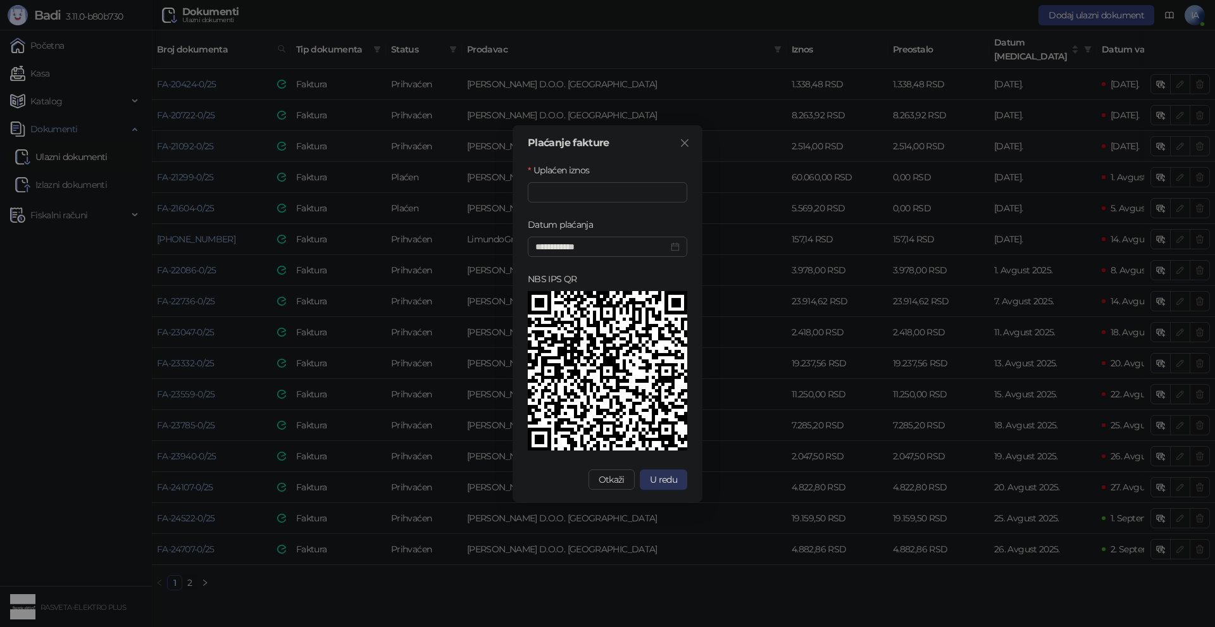
click at [663, 470] on button "U redu" at bounding box center [663, 480] width 47 height 20
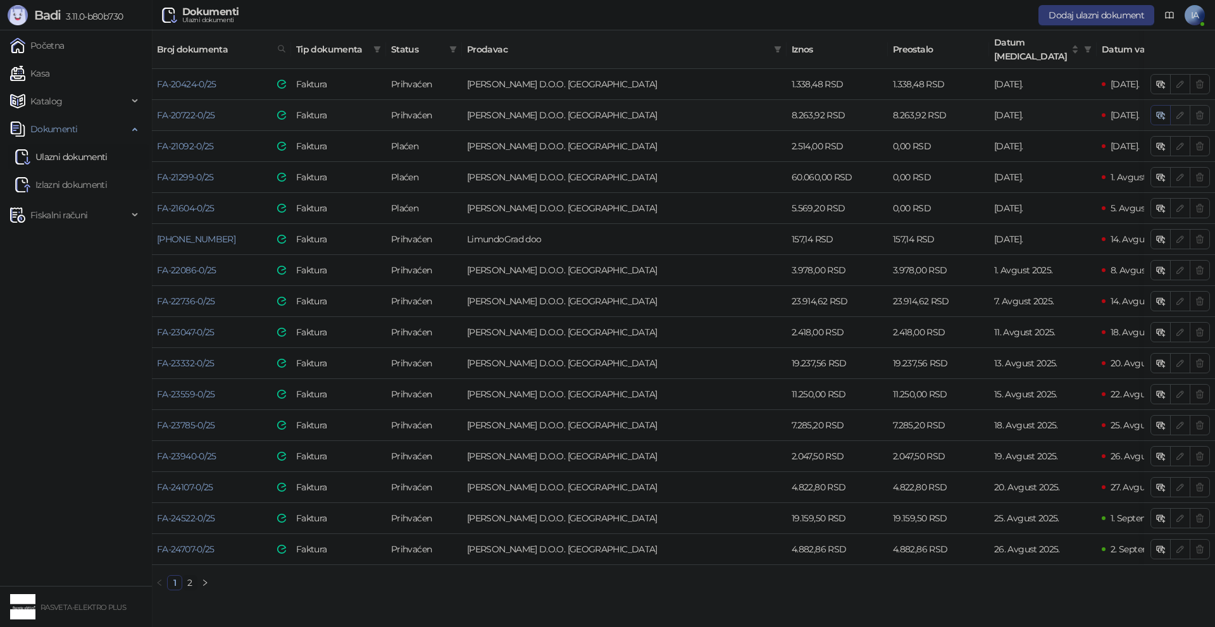
click at [1156, 110] on icon "button" at bounding box center [1161, 115] width 10 height 10
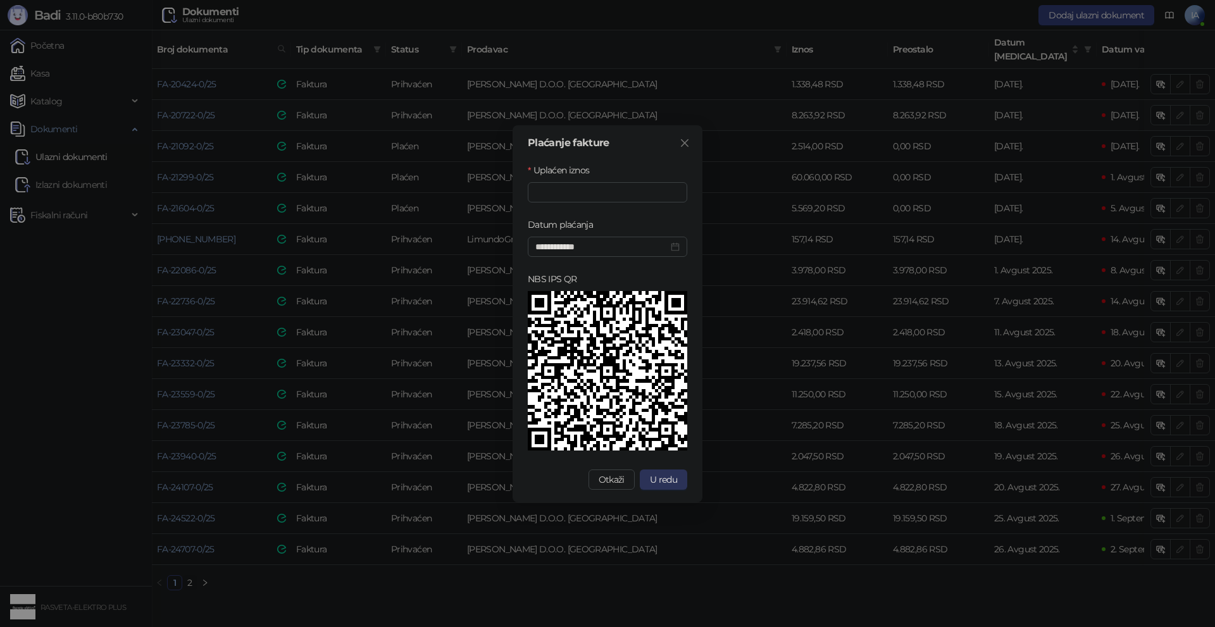
click at [674, 471] on button "U redu" at bounding box center [663, 480] width 47 height 20
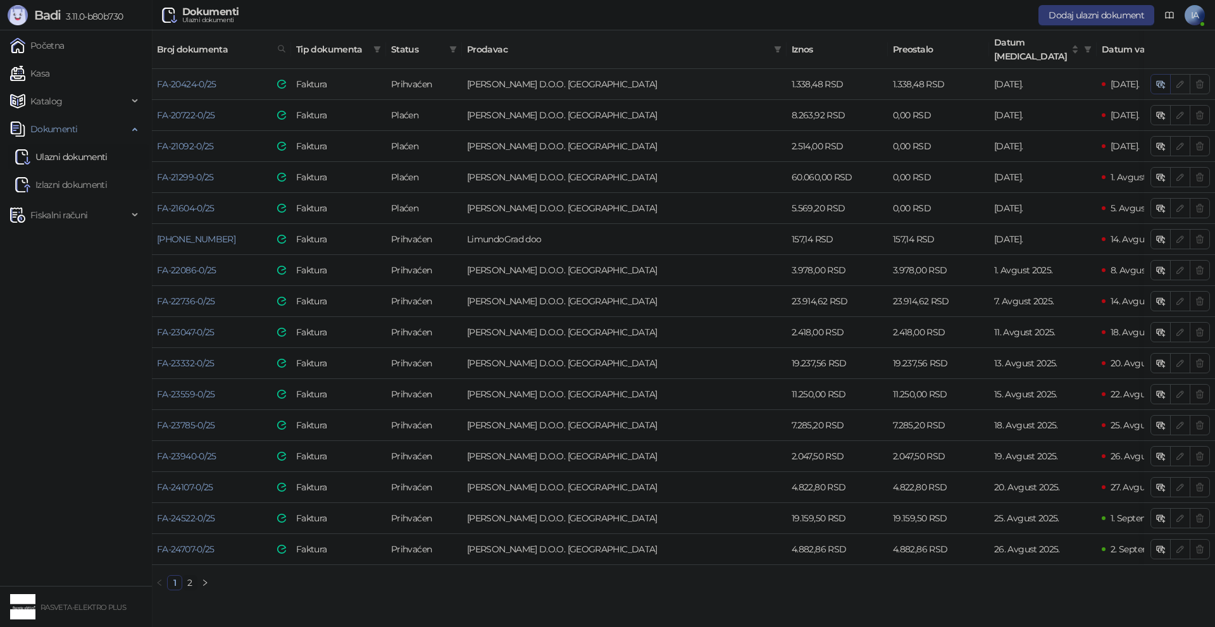
click at [1156, 79] on icon "button" at bounding box center [1161, 84] width 10 height 10
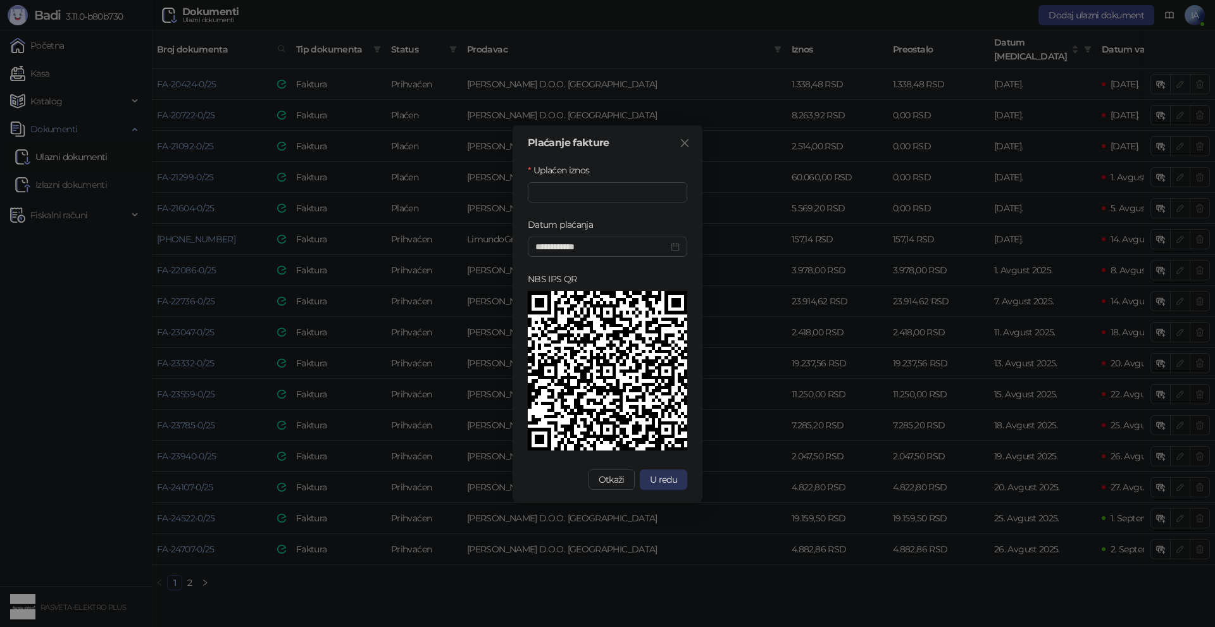
click at [666, 477] on span "U redu" at bounding box center [663, 479] width 27 height 11
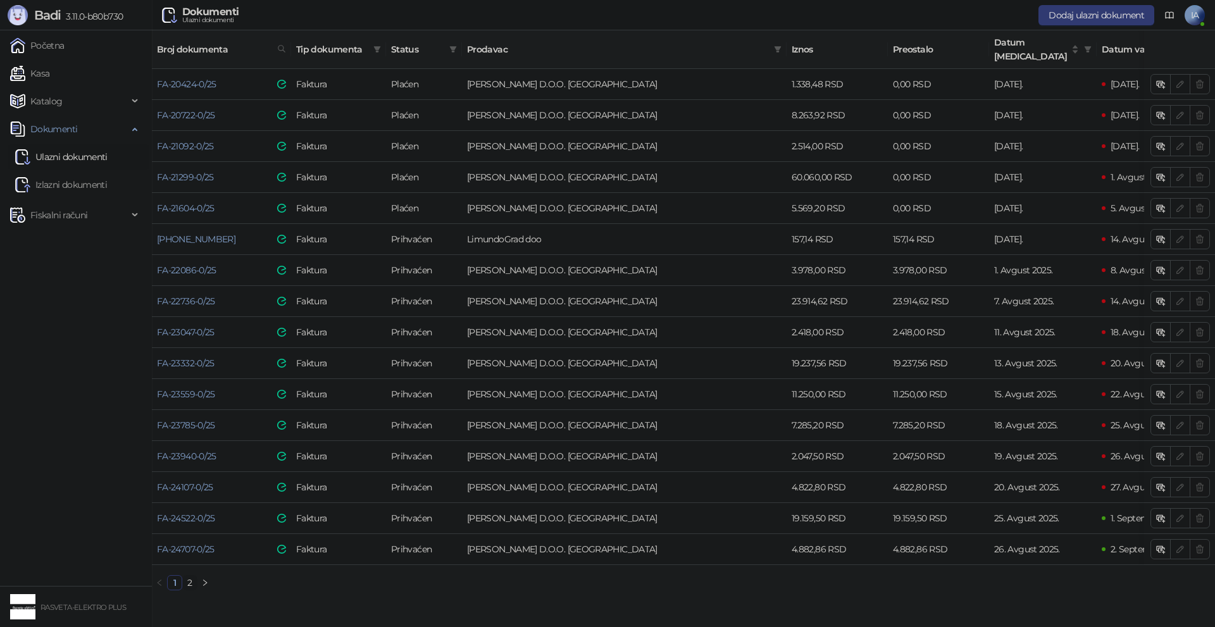
click at [189, 583] on link "2" at bounding box center [190, 583] width 14 height 14
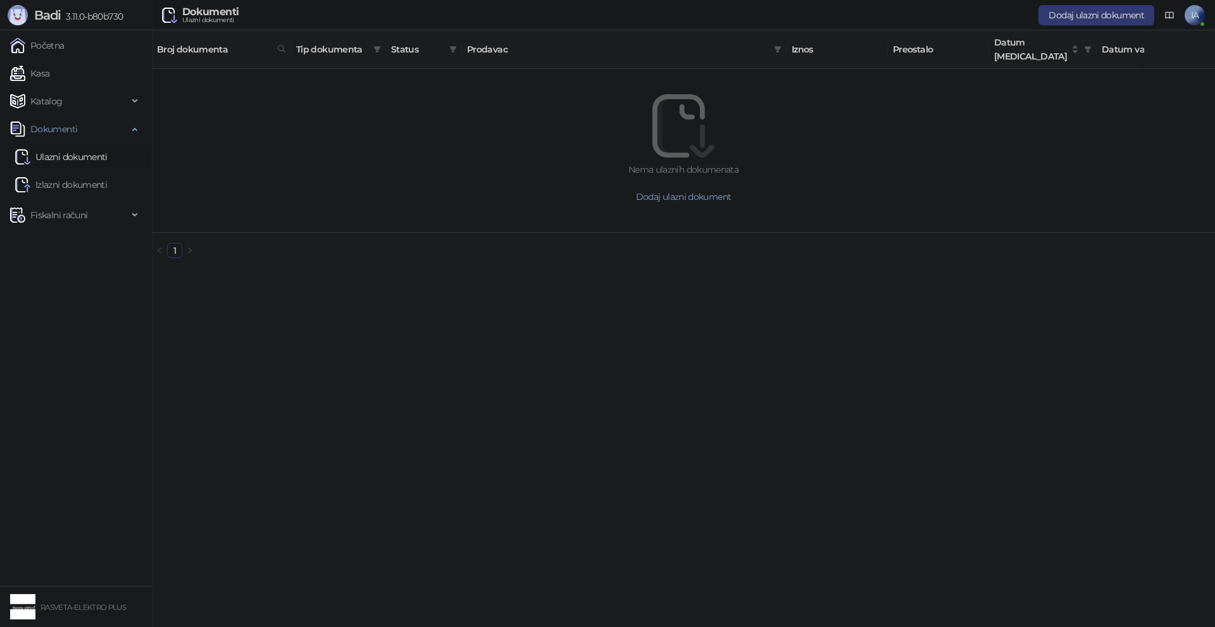
click at [173, 244] on link "1" at bounding box center [175, 251] width 14 height 14
click at [78, 177] on link "Izlazni dokumenti" at bounding box center [61, 184] width 92 height 25
click at [83, 153] on link "Ulazni dokumenti" at bounding box center [61, 156] width 92 height 25
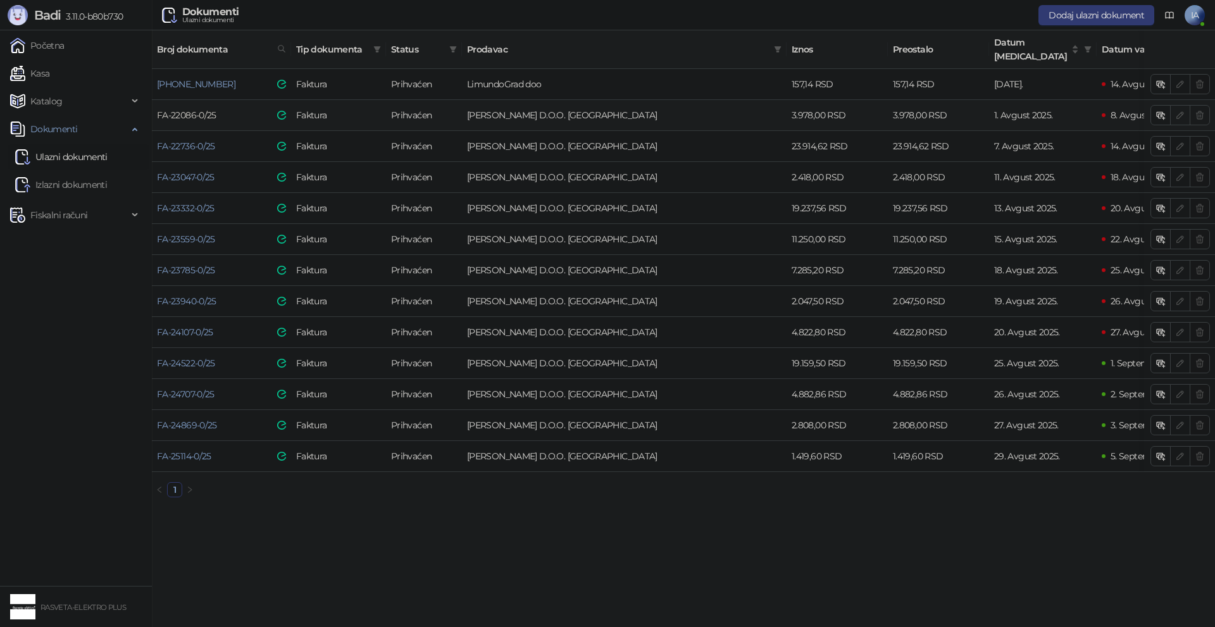
click at [181, 109] on link "FA-22086-0/25" at bounding box center [186, 114] width 59 height 11
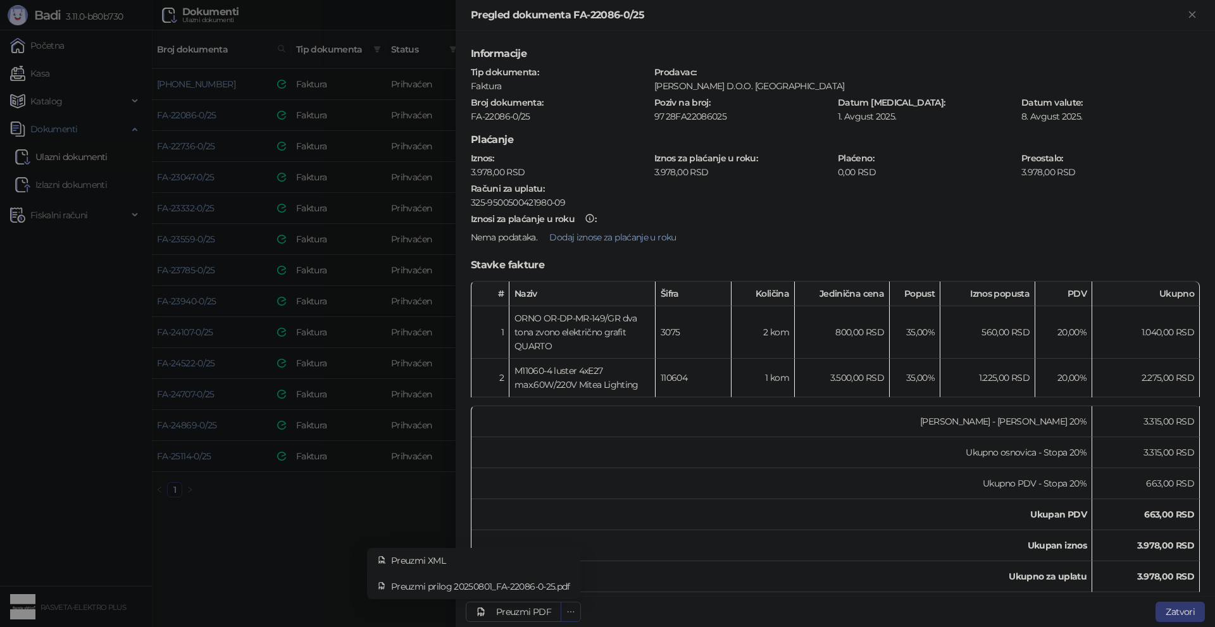
click at [575, 609] on button "button" at bounding box center [571, 612] width 20 height 20
click at [558, 583] on span "Preuzmi prilog 20250801_FA-22086-0-25.pdf" at bounding box center [480, 587] width 179 height 14
